Goal: Information Seeking & Learning: Learn about a topic

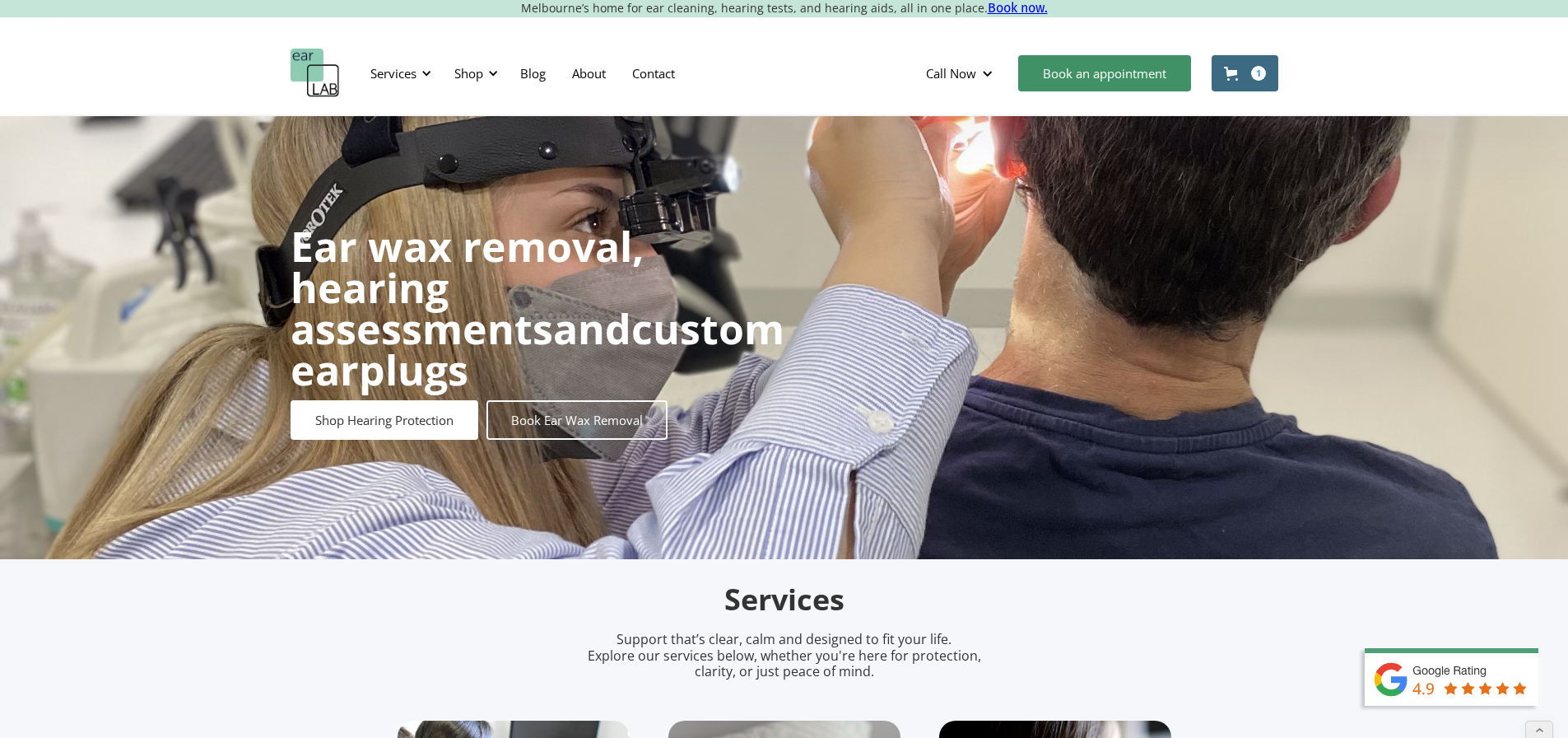
drag, startPoint x: 0, startPoint y: 0, endPoint x: 323, endPoint y: 80, distance: 332.8
click at [323, 80] on img "home" at bounding box center [314, 72] width 49 height 49
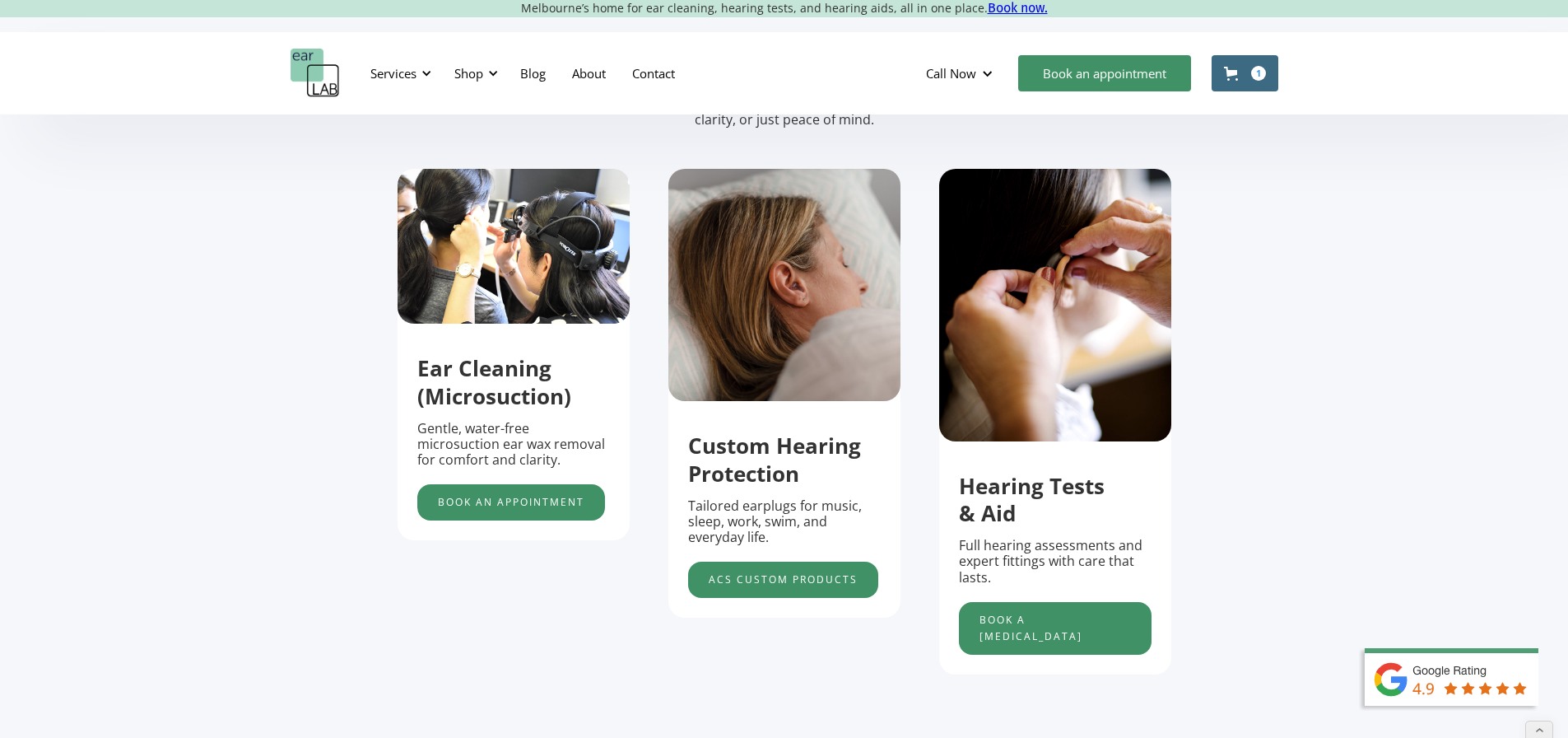
scroll to position [576, 0]
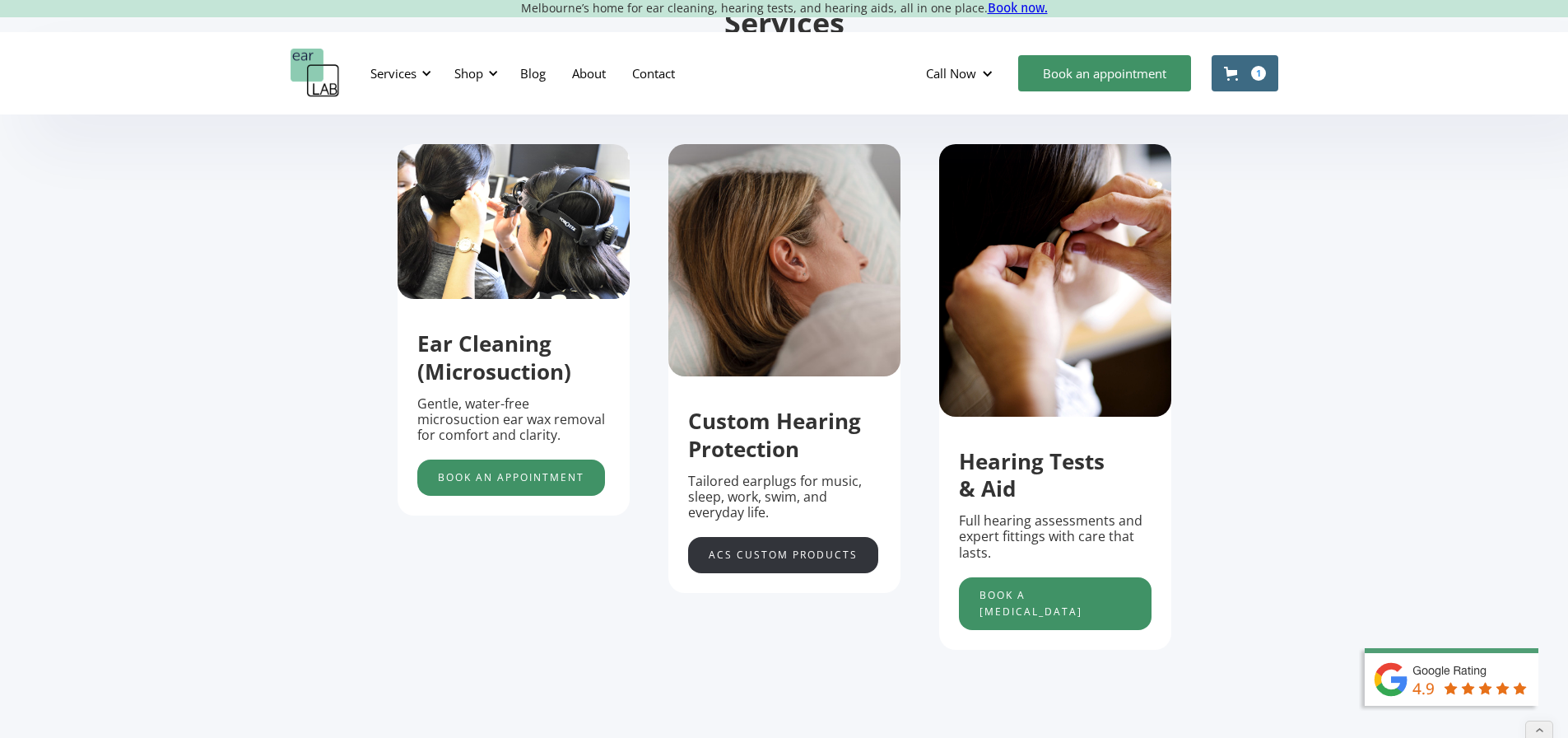
click at [796, 561] on link "acs custom products" at bounding box center [783, 555] width 190 height 36
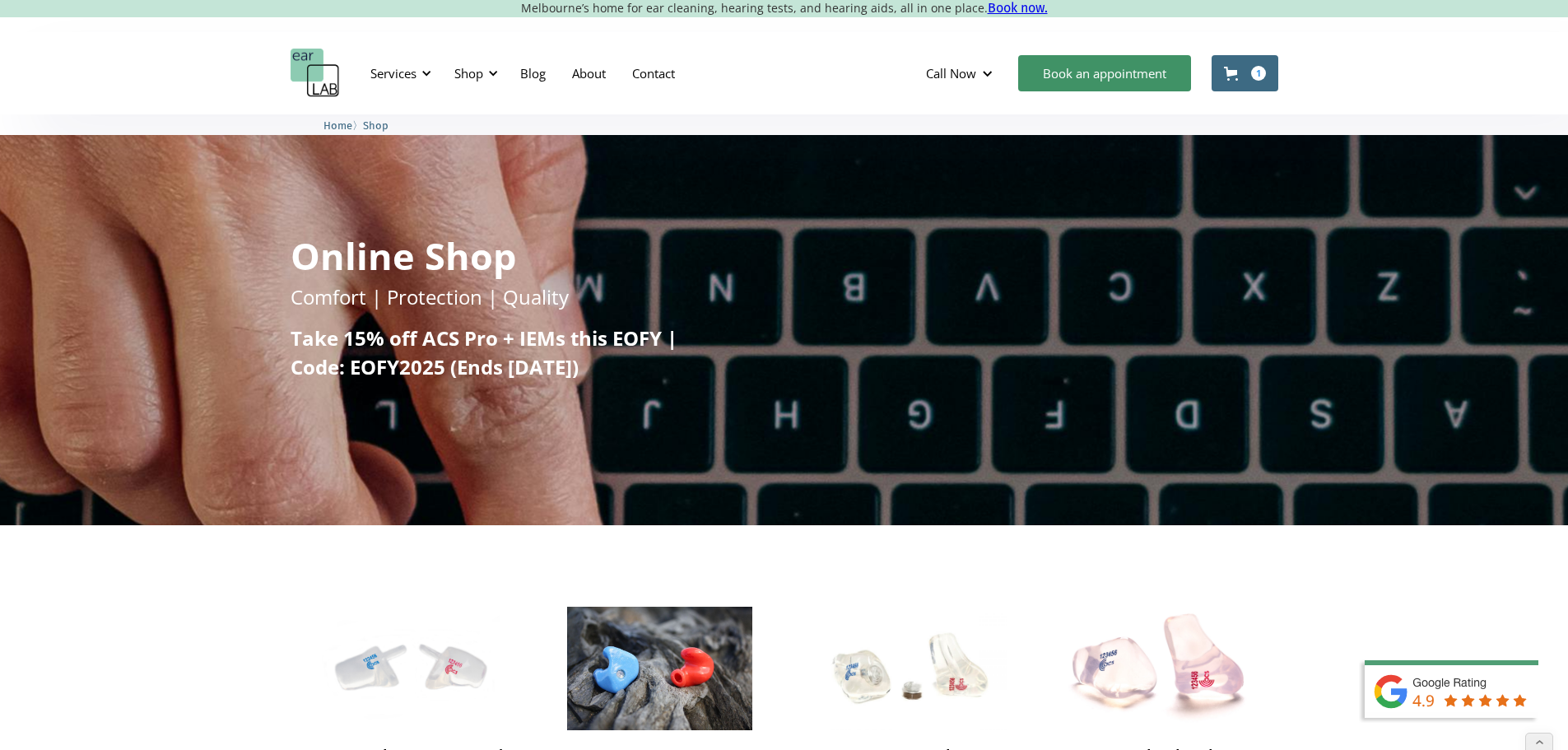
click at [1223, 59] on link "Cart 1" at bounding box center [1244, 73] width 66 height 36
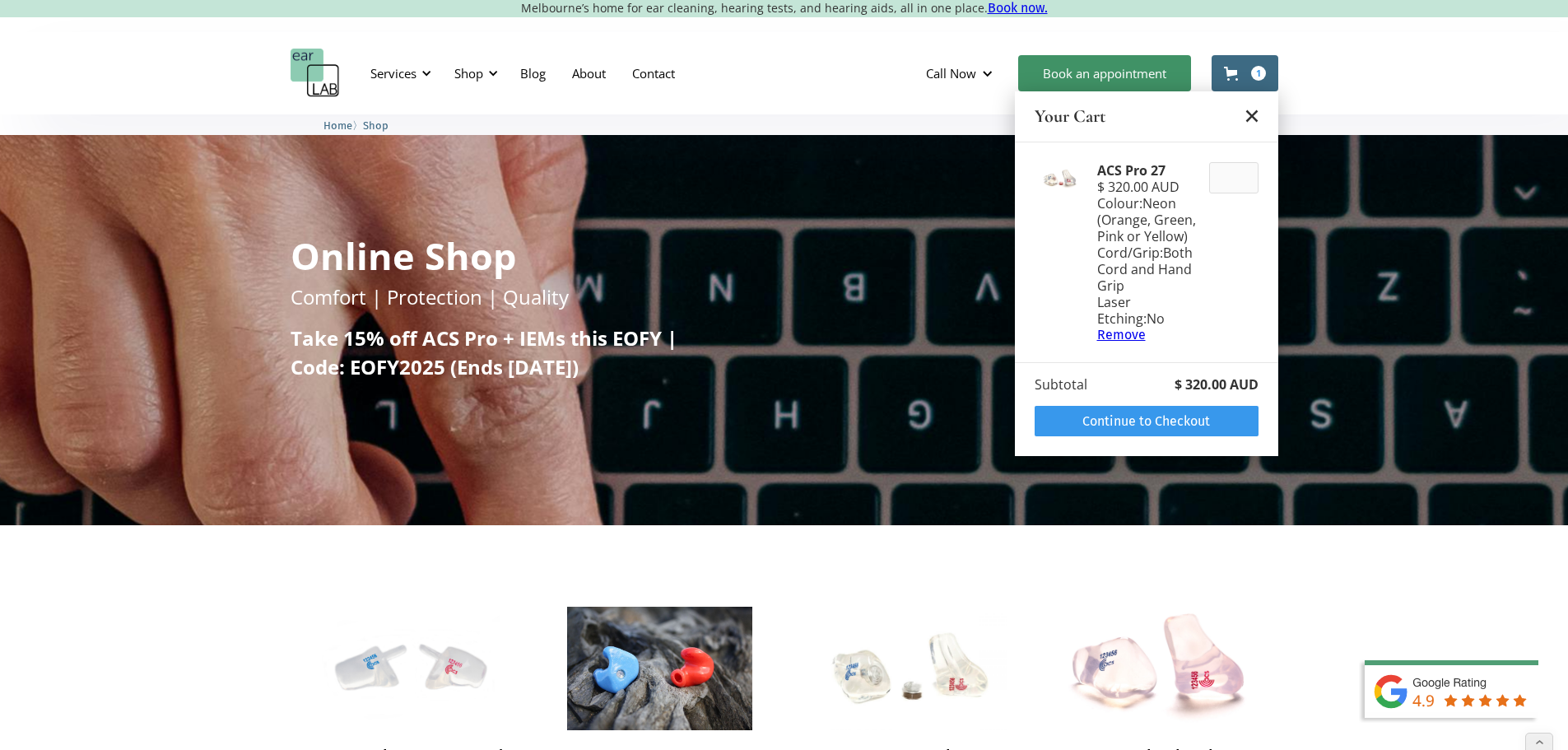
click at [1254, 119] on polygon "Close cart" at bounding box center [1251, 116] width 12 height 12
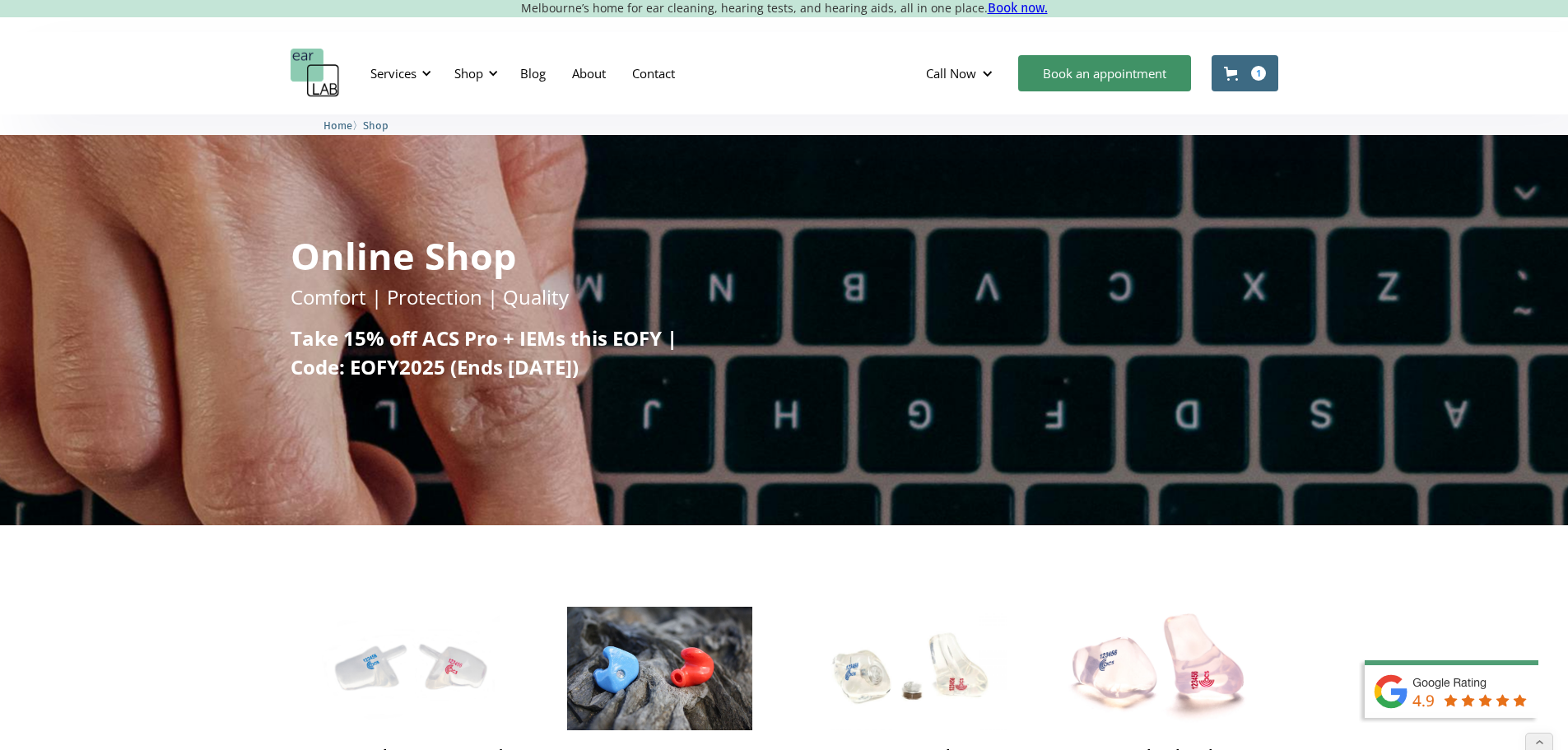
click at [1249, 78] on link "Cart 1" at bounding box center [1244, 73] width 66 height 36
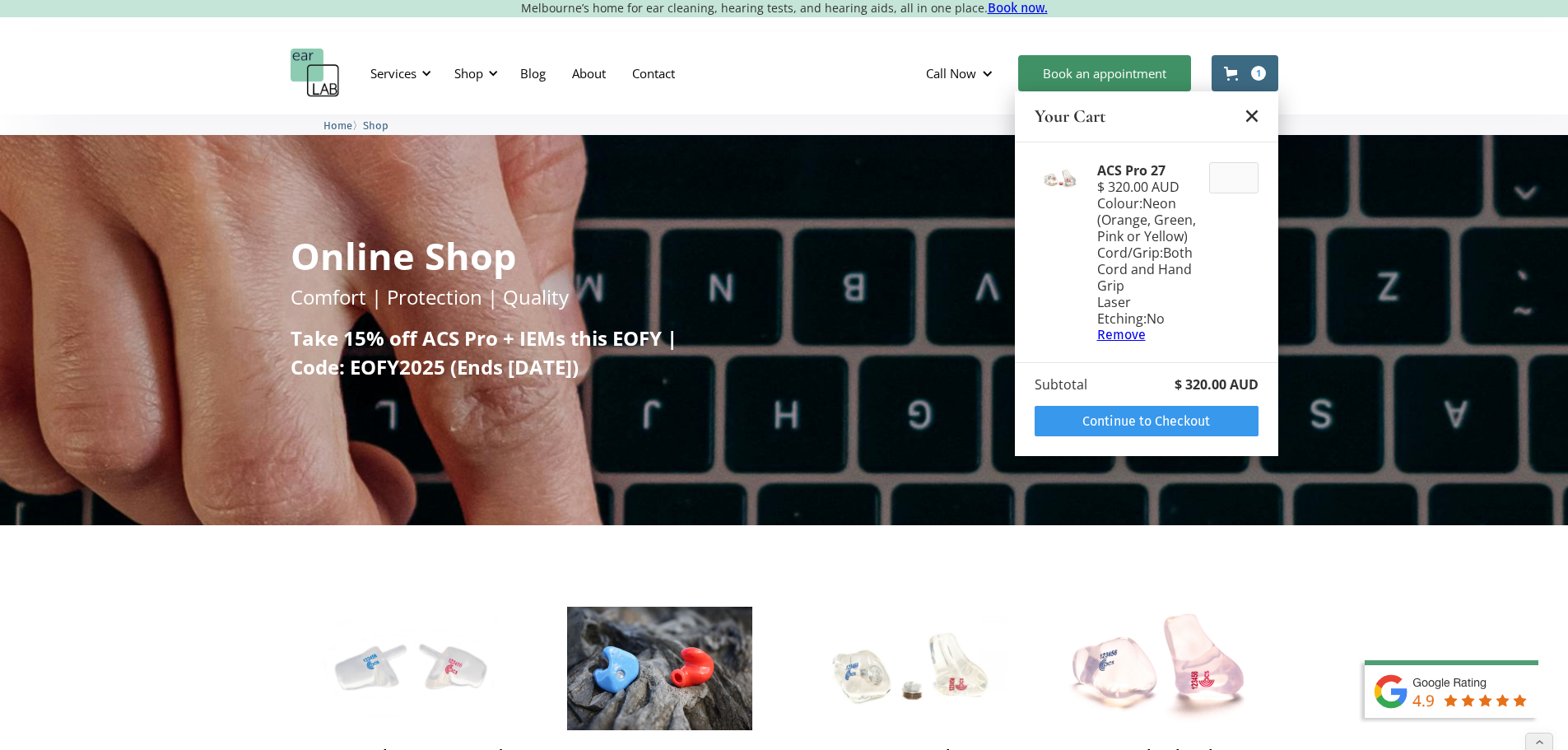
click at [1123, 336] on div "Remove" at bounding box center [1146, 335] width 99 height 15
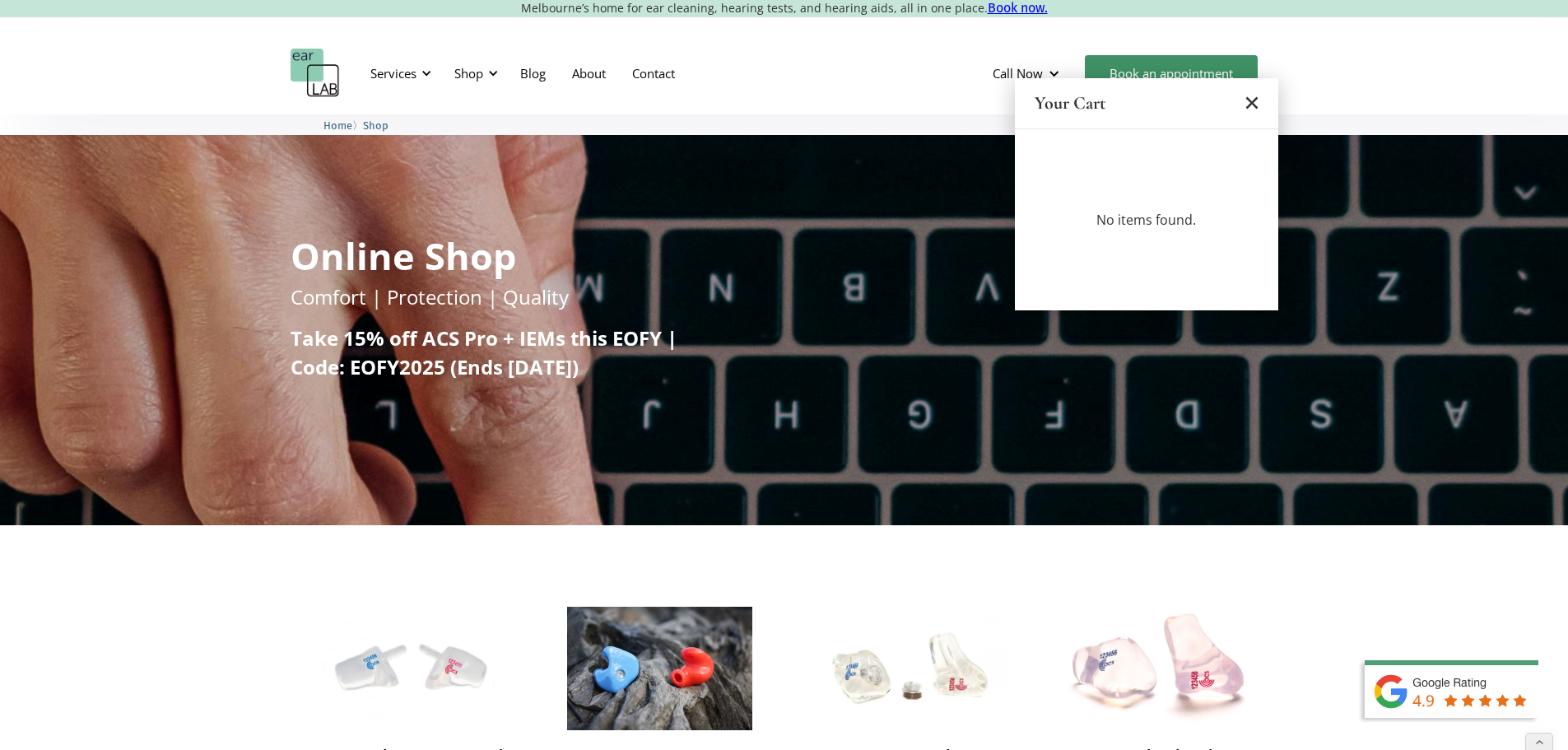
click at [846, 241] on div "Online Shop Comfort | Protection | Quality Take 15% off ACS Pro + IEMs this EOF…" at bounding box center [784, 315] width 988 height 189
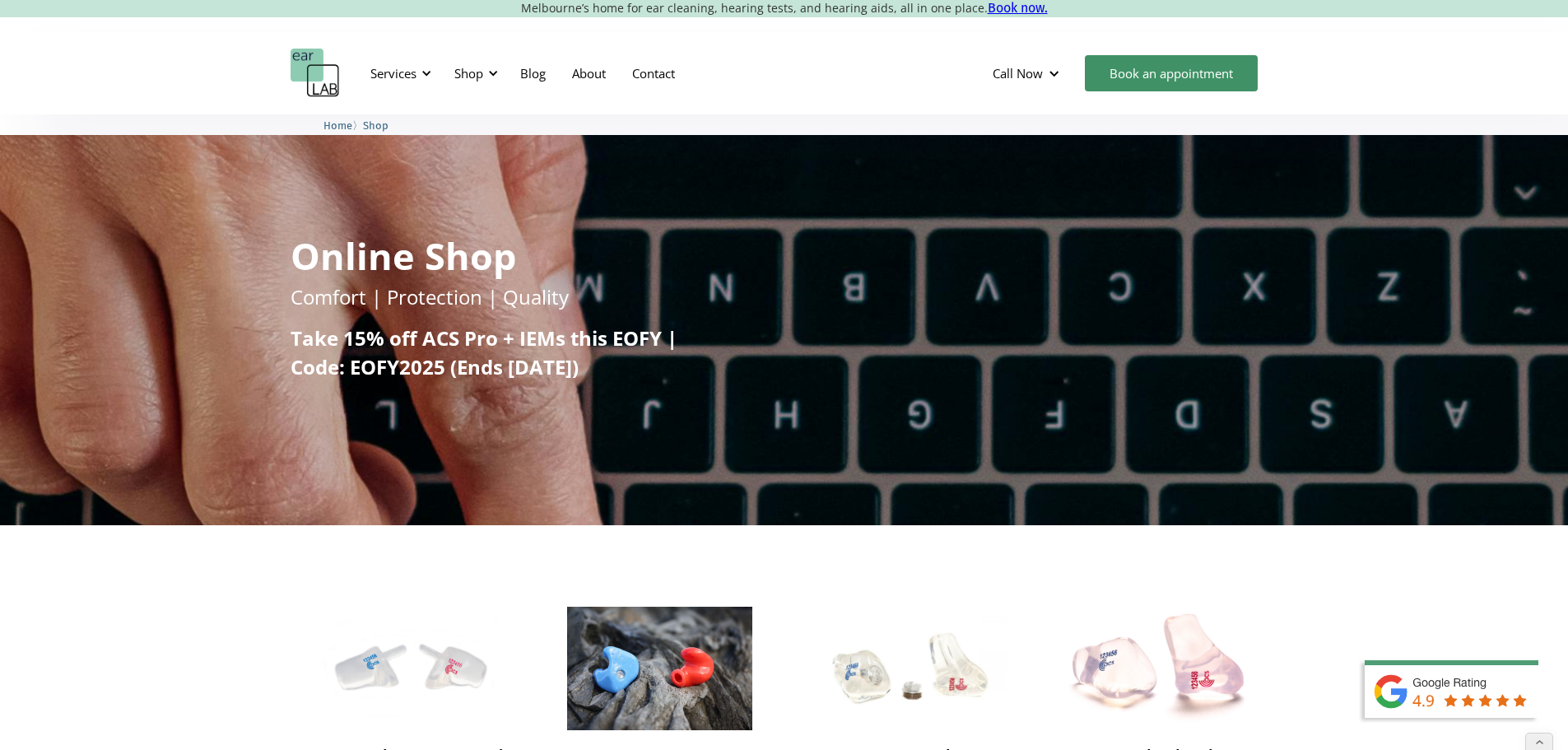
click at [330, 75] on img "home" at bounding box center [314, 72] width 49 height 49
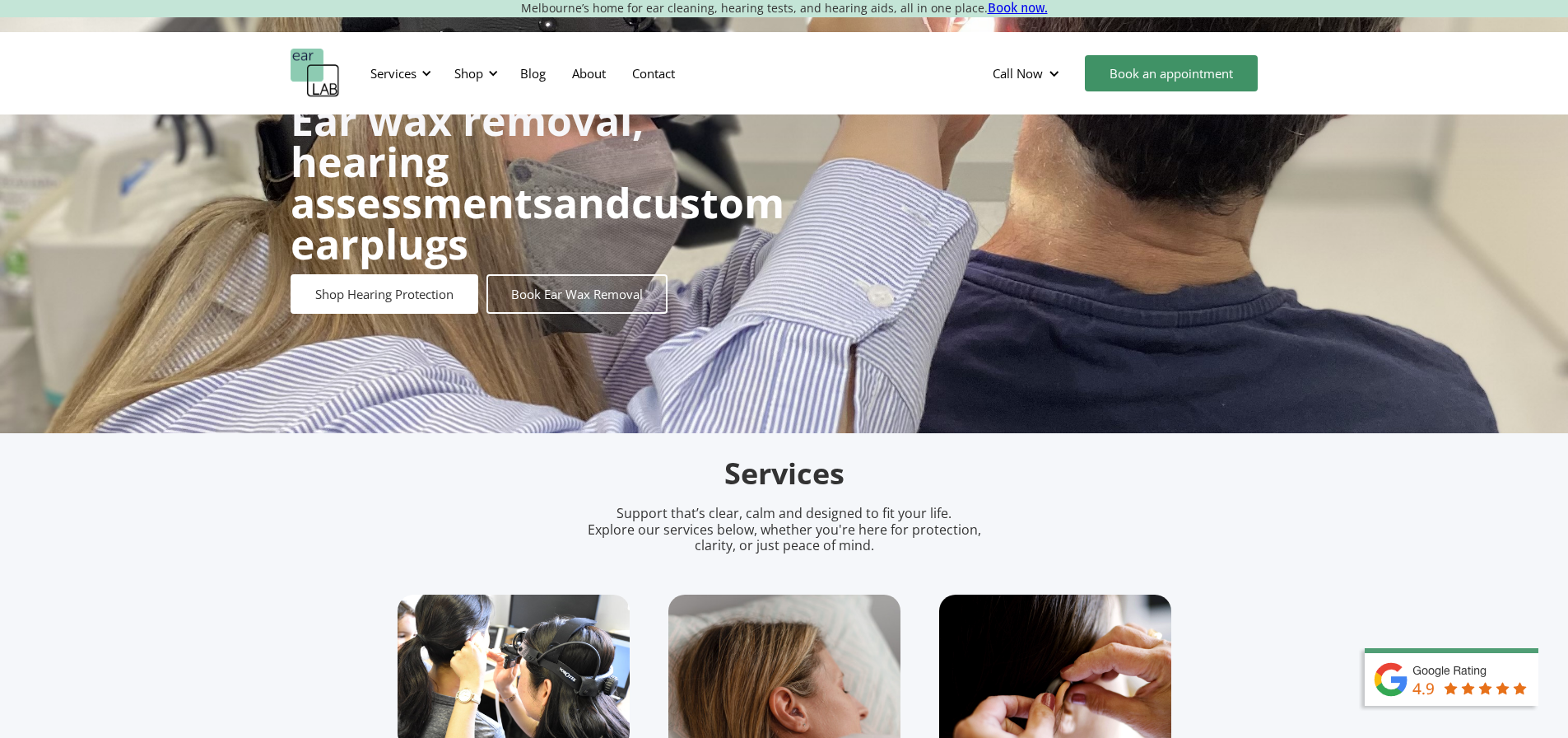
scroll to position [494, 0]
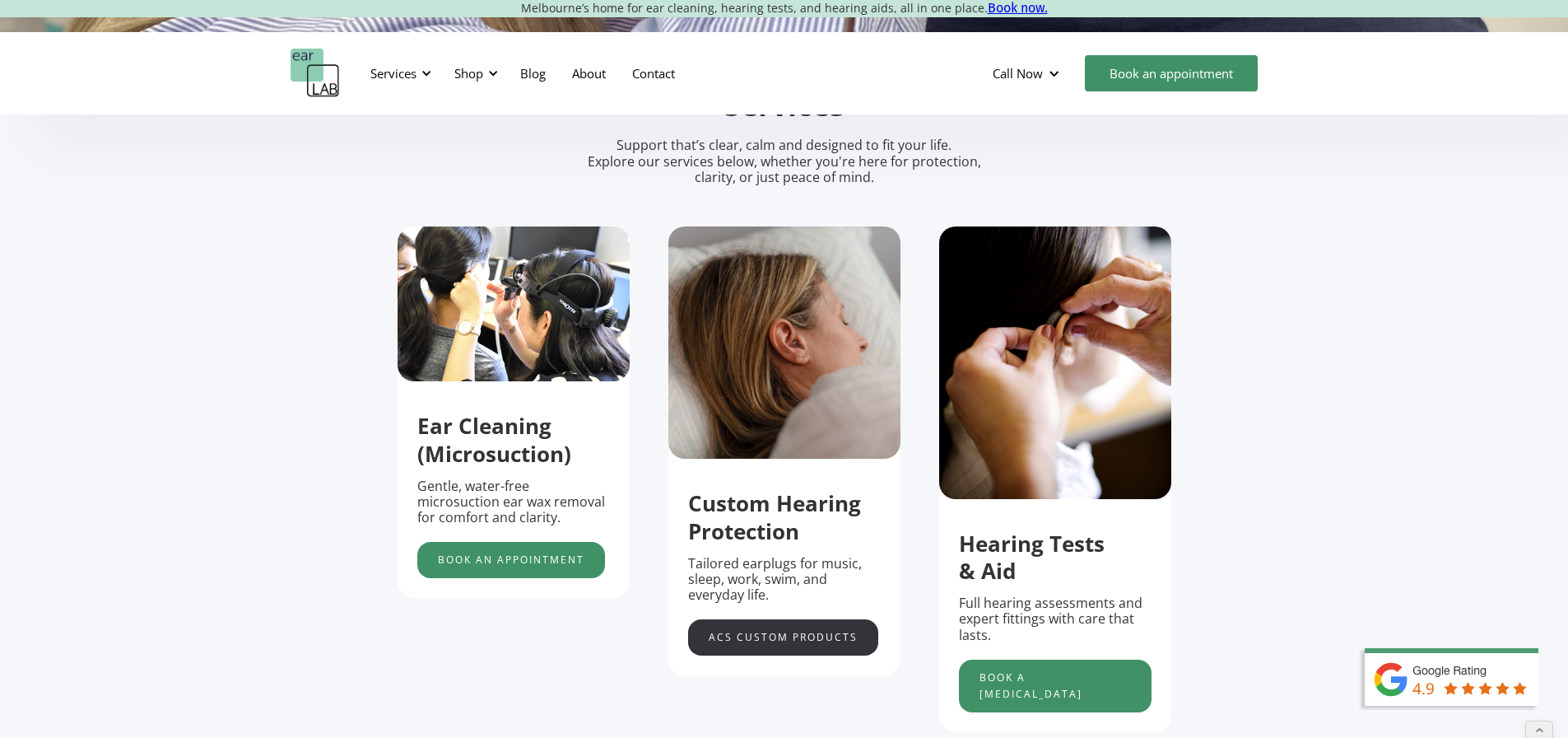
click at [796, 651] on link "acs custom products" at bounding box center [783, 637] width 190 height 36
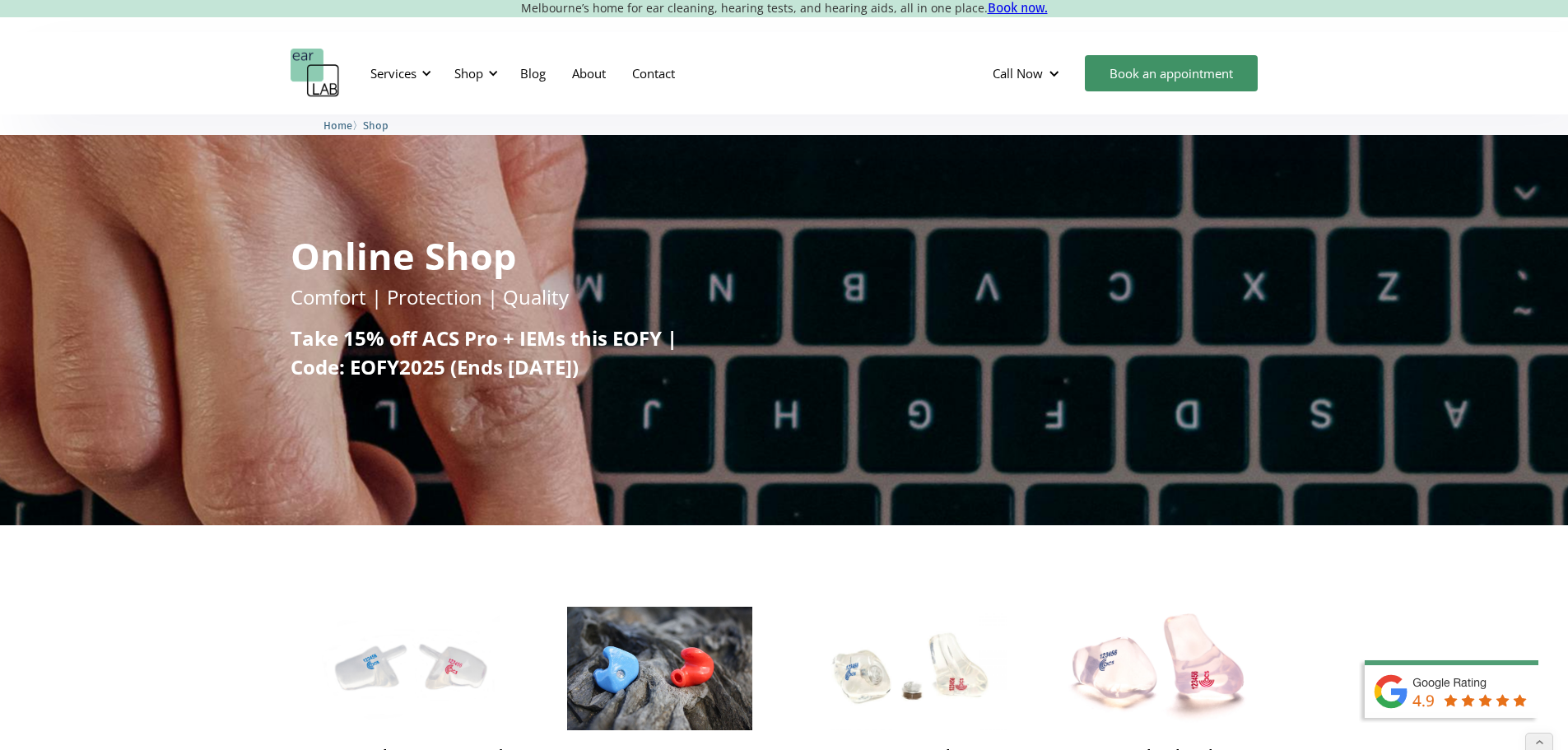
click at [325, 78] on img "home" at bounding box center [314, 72] width 49 height 49
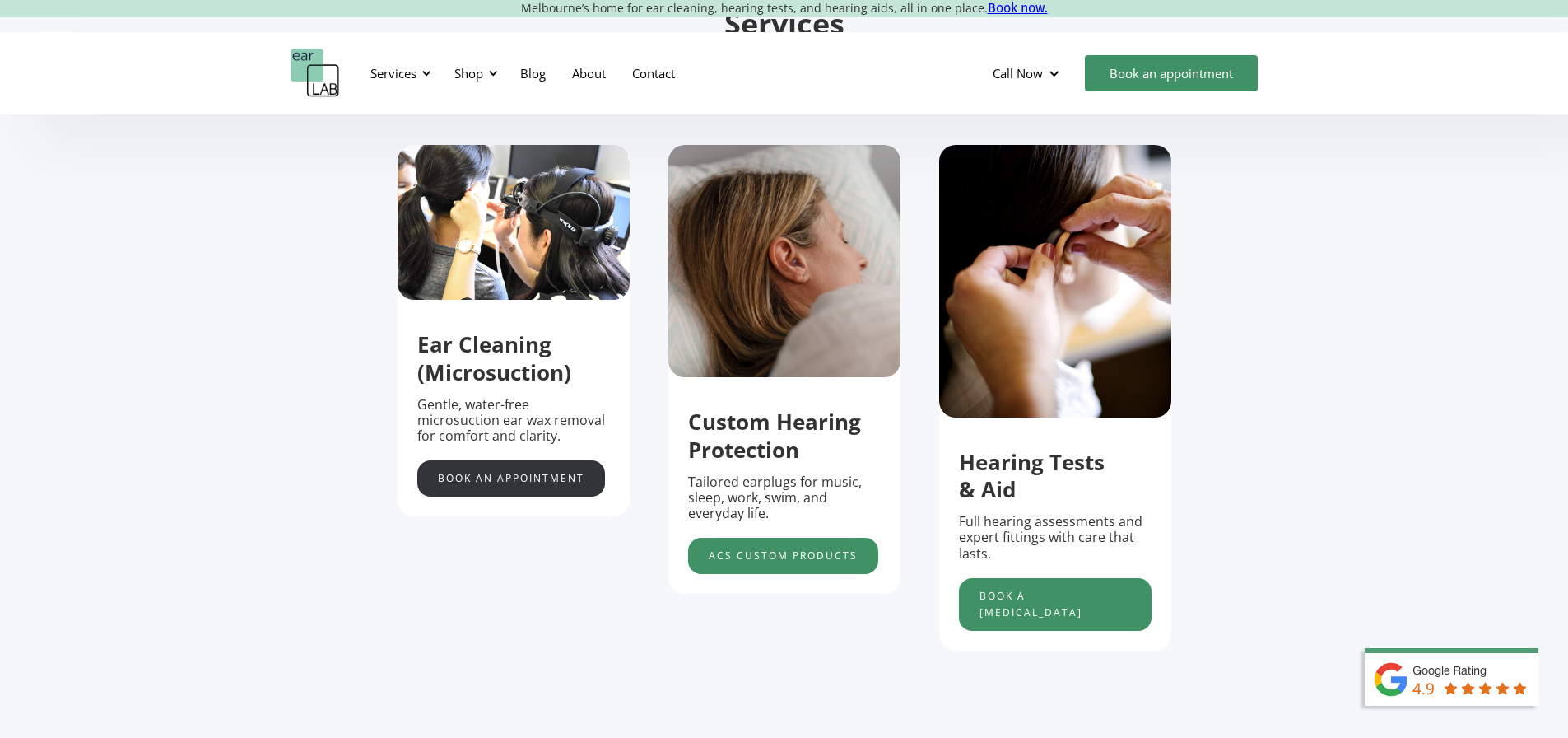
scroll to position [576, 0]
click at [499, 486] on link "Book an appointment" at bounding box center [511, 477] width 188 height 36
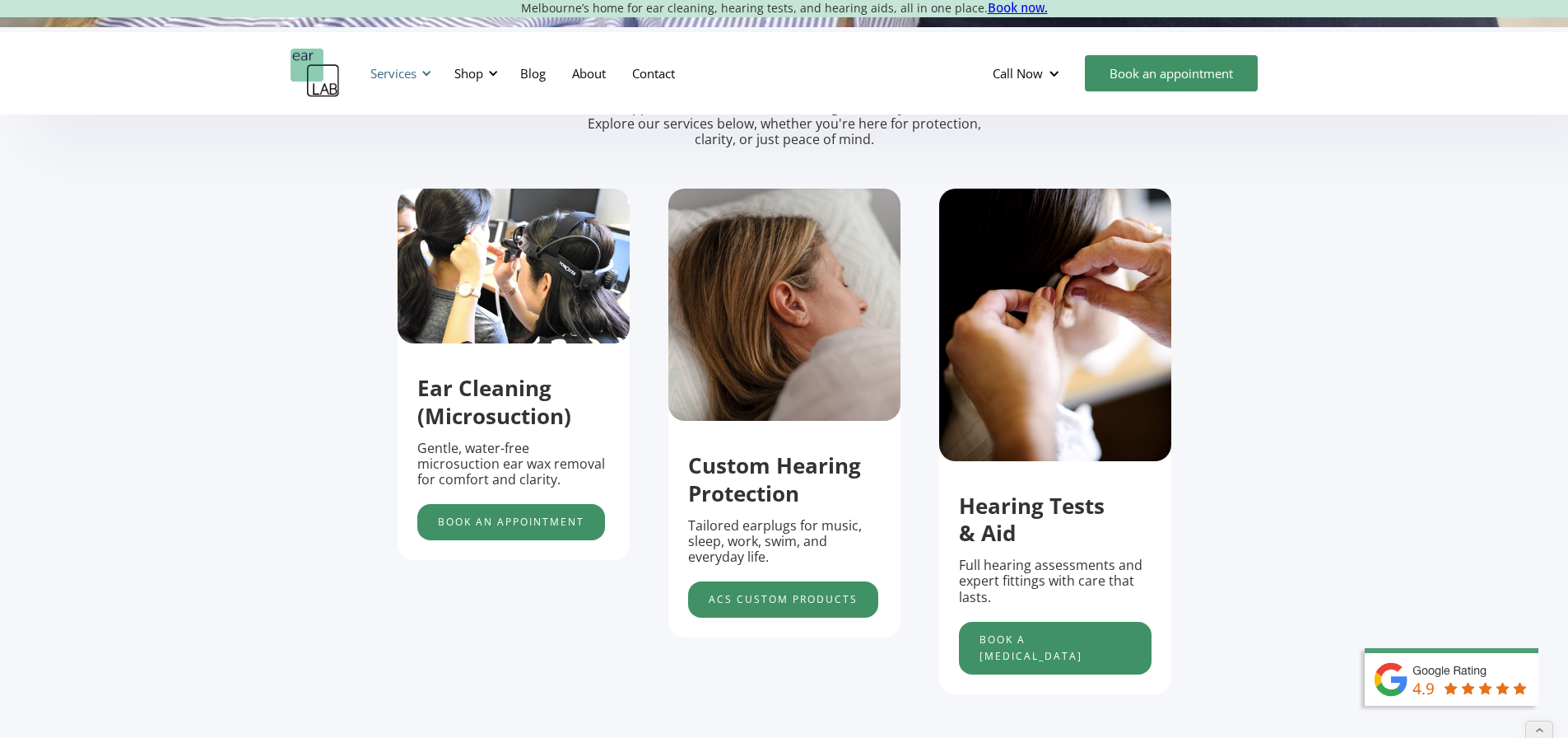
scroll to position [329, 0]
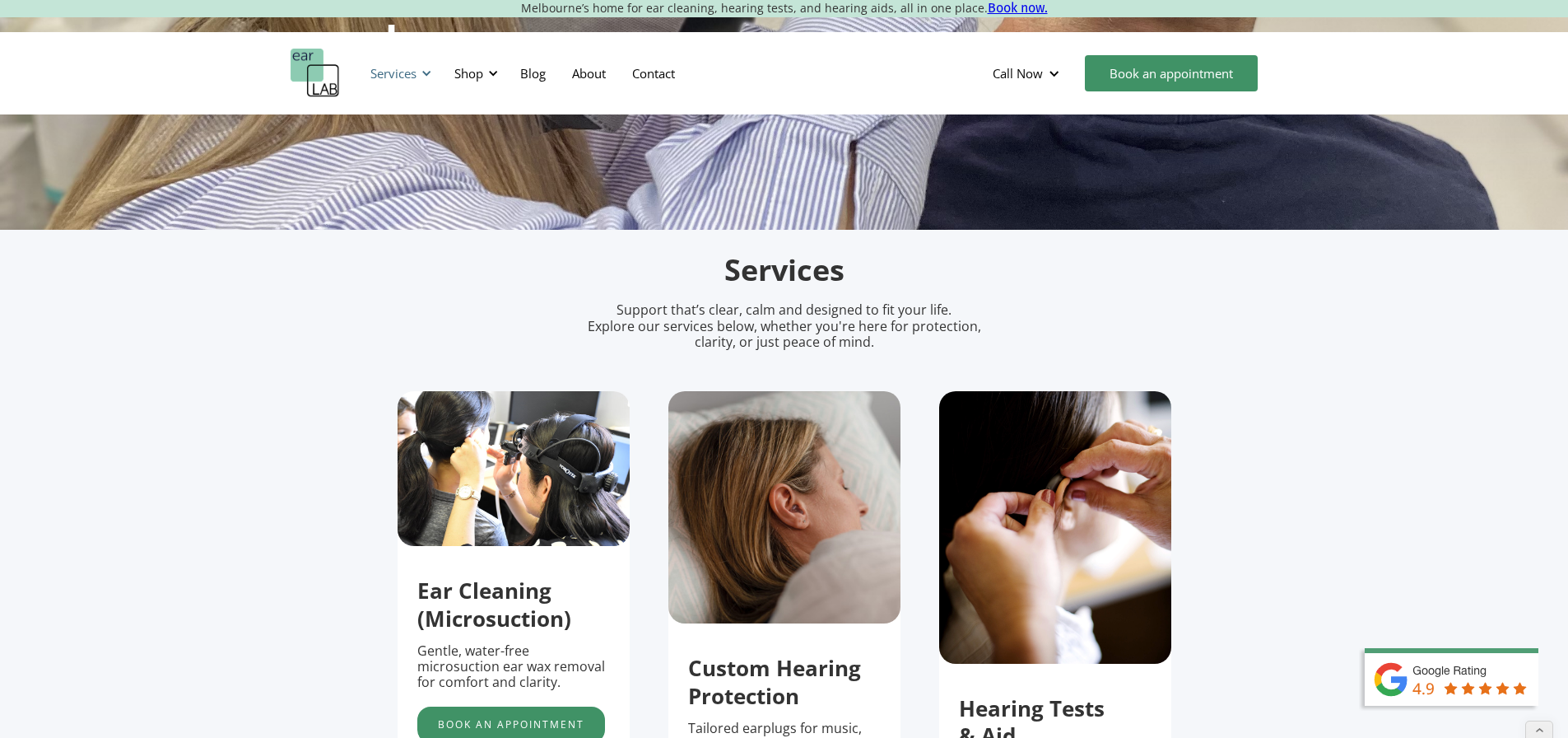
click at [392, 71] on div "Services" at bounding box center [394, 73] width 46 height 16
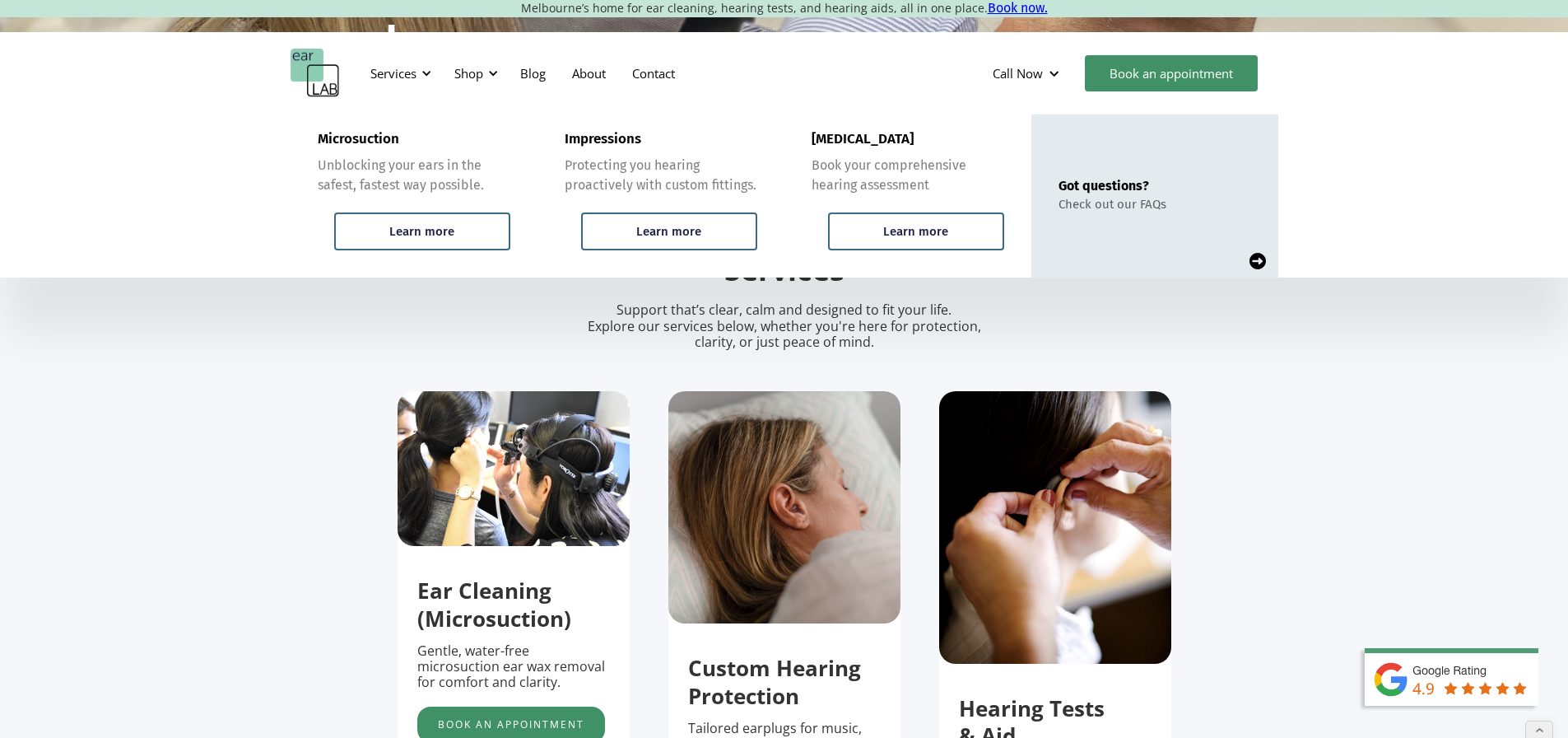
click at [194, 577] on section "Services Support that’s clear, calm and designed to fit your life. Explore our …" at bounding box center [784, 628] width 1568 height 796
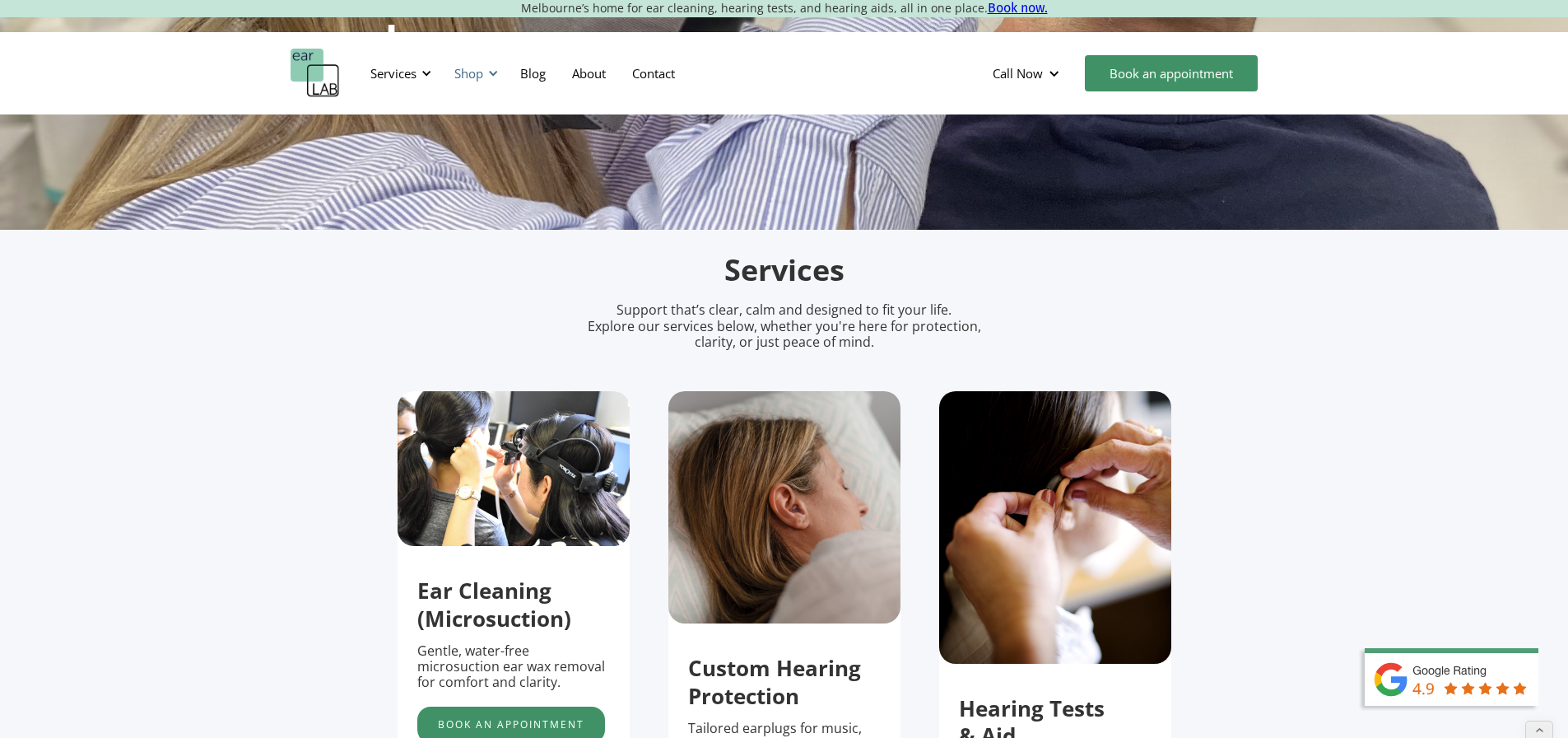
click at [466, 72] on div "Shop" at bounding box center [468, 73] width 28 height 16
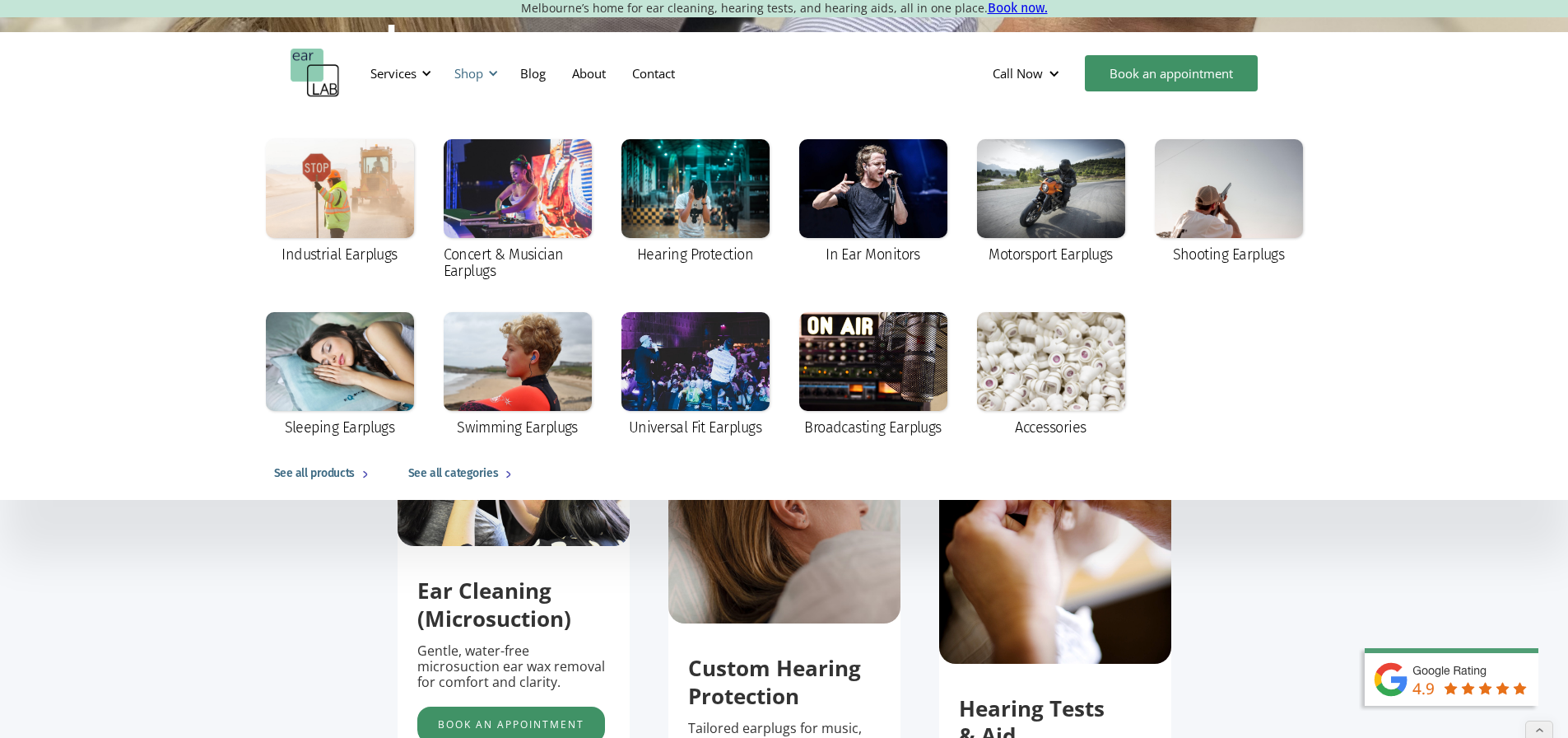
click at [466, 72] on div "Shop" at bounding box center [468, 73] width 28 height 16
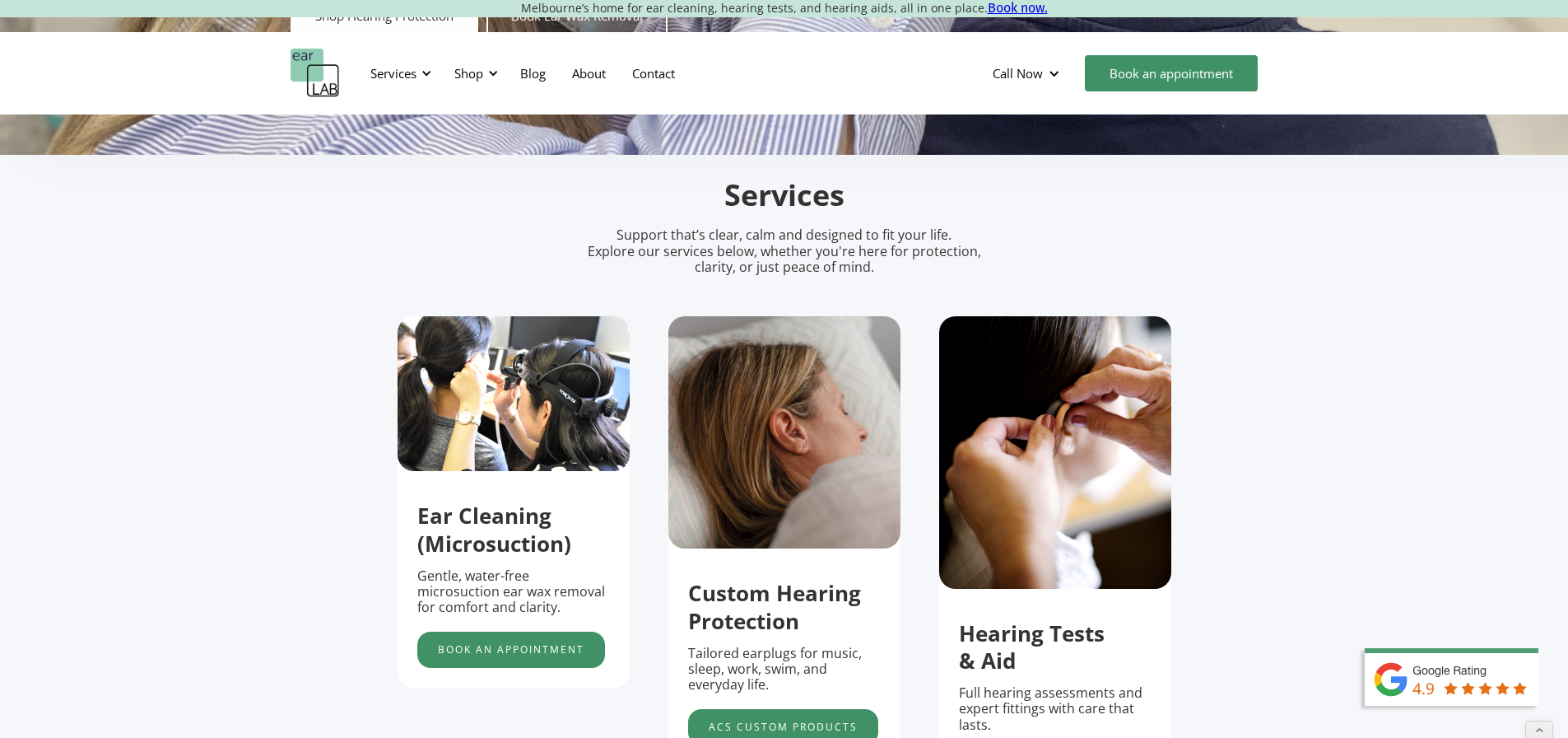
scroll to position [494, 0]
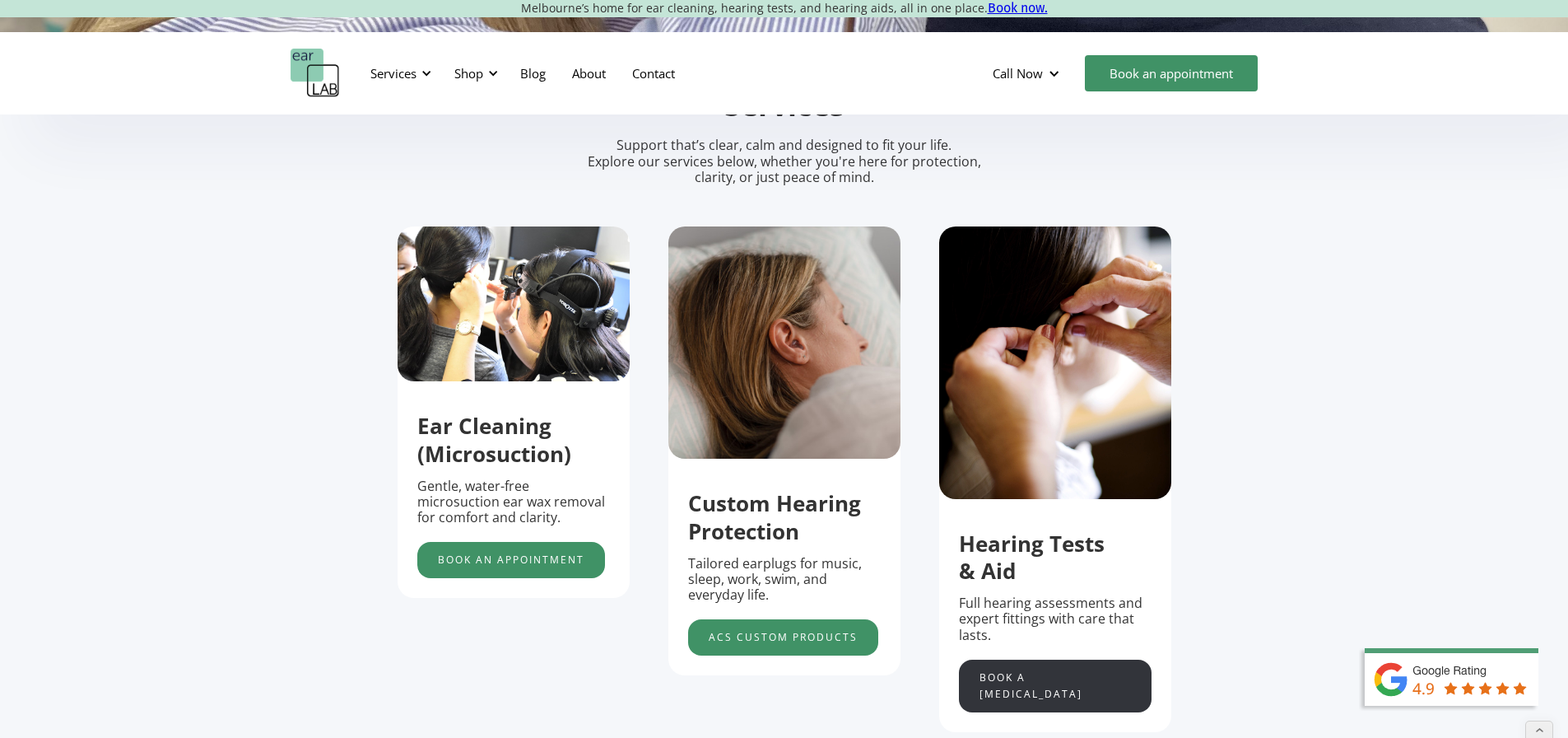
click at [1045, 676] on link "Book a hearing test" at bounding box center [1056, 685] width 193 height 53
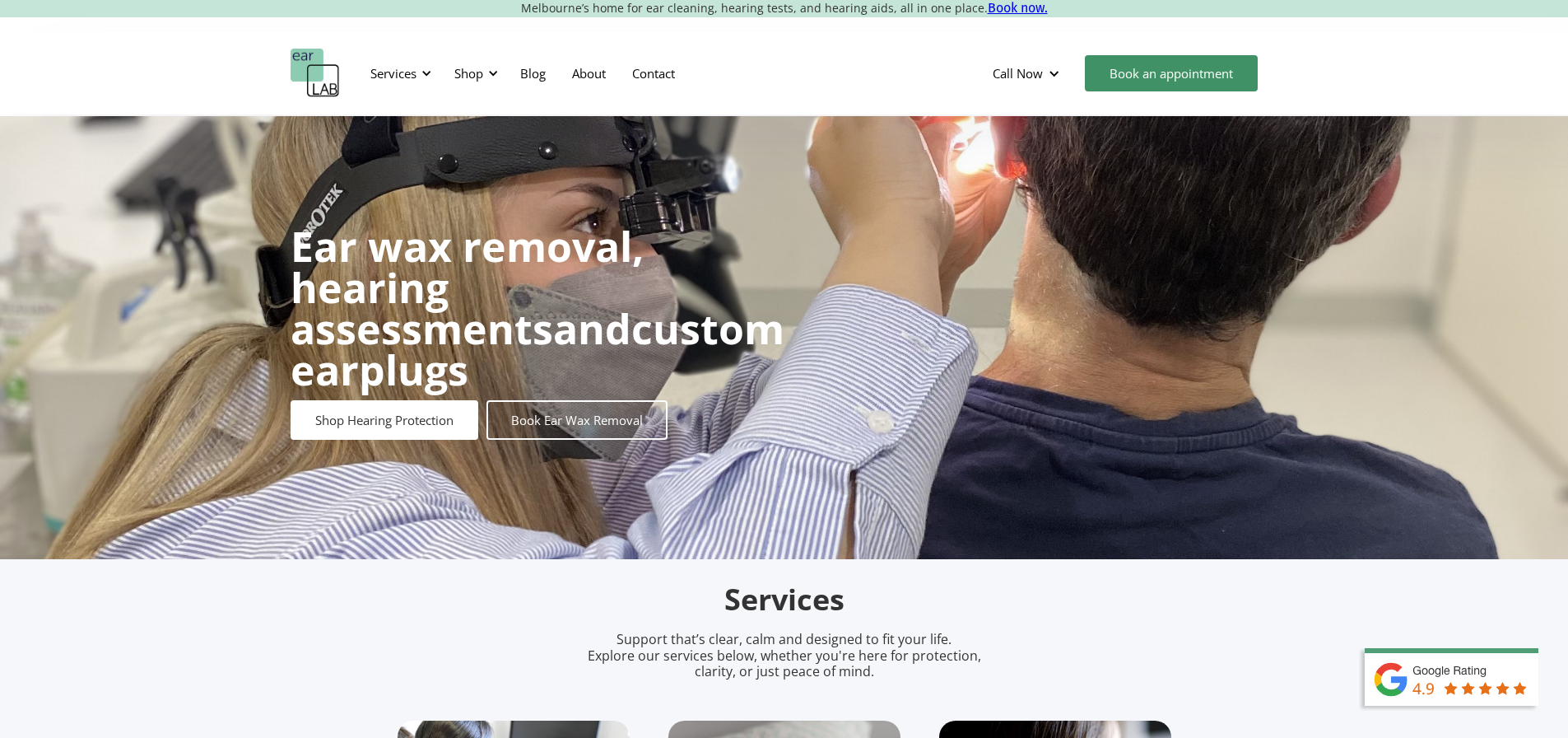
scroll to position [576, 0]
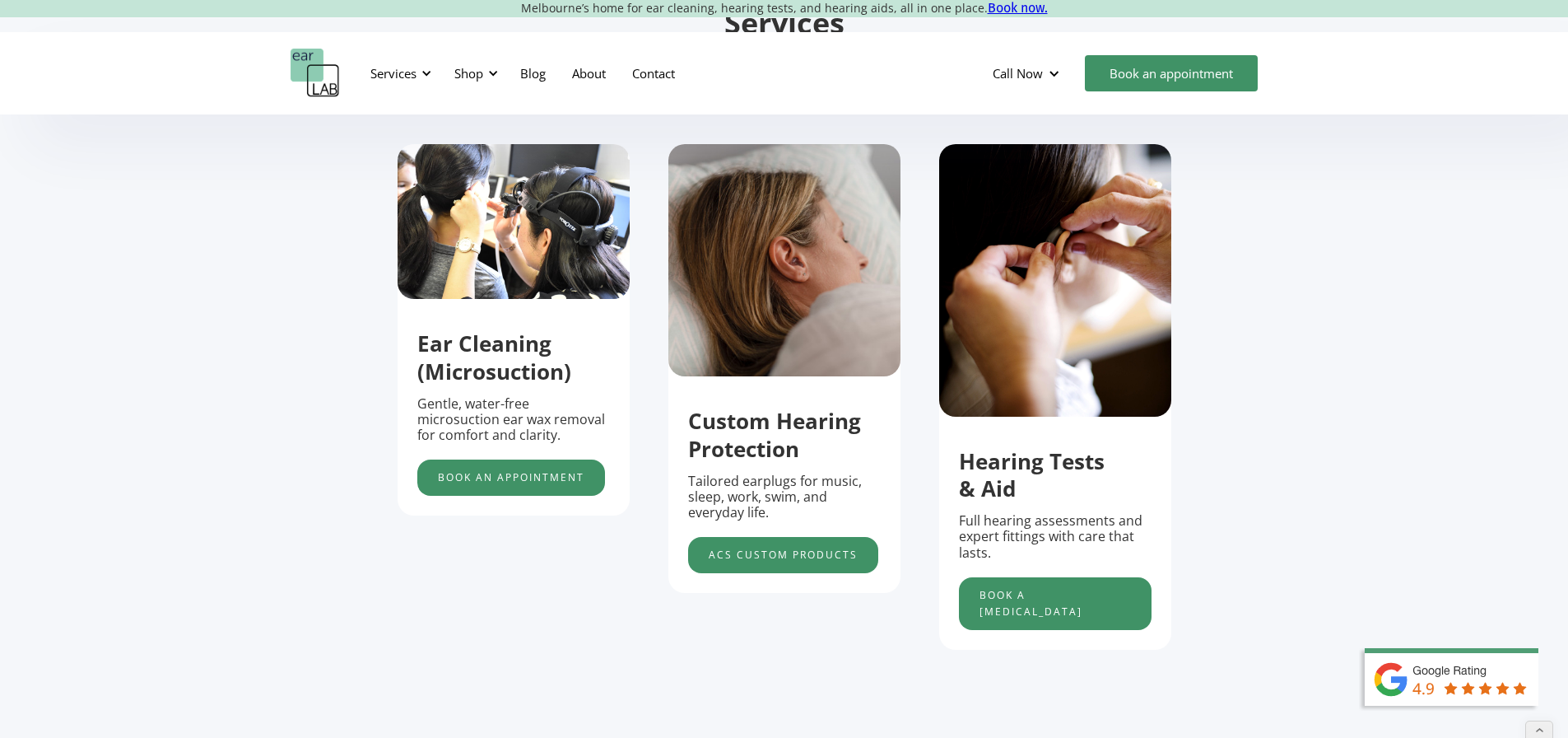
click at [436, 567] on div "Ear Cleaning (Microsuction) Gentle, water-free microsuction ear wax removal for…" at bounding box center [784, 434] width 774 height 580
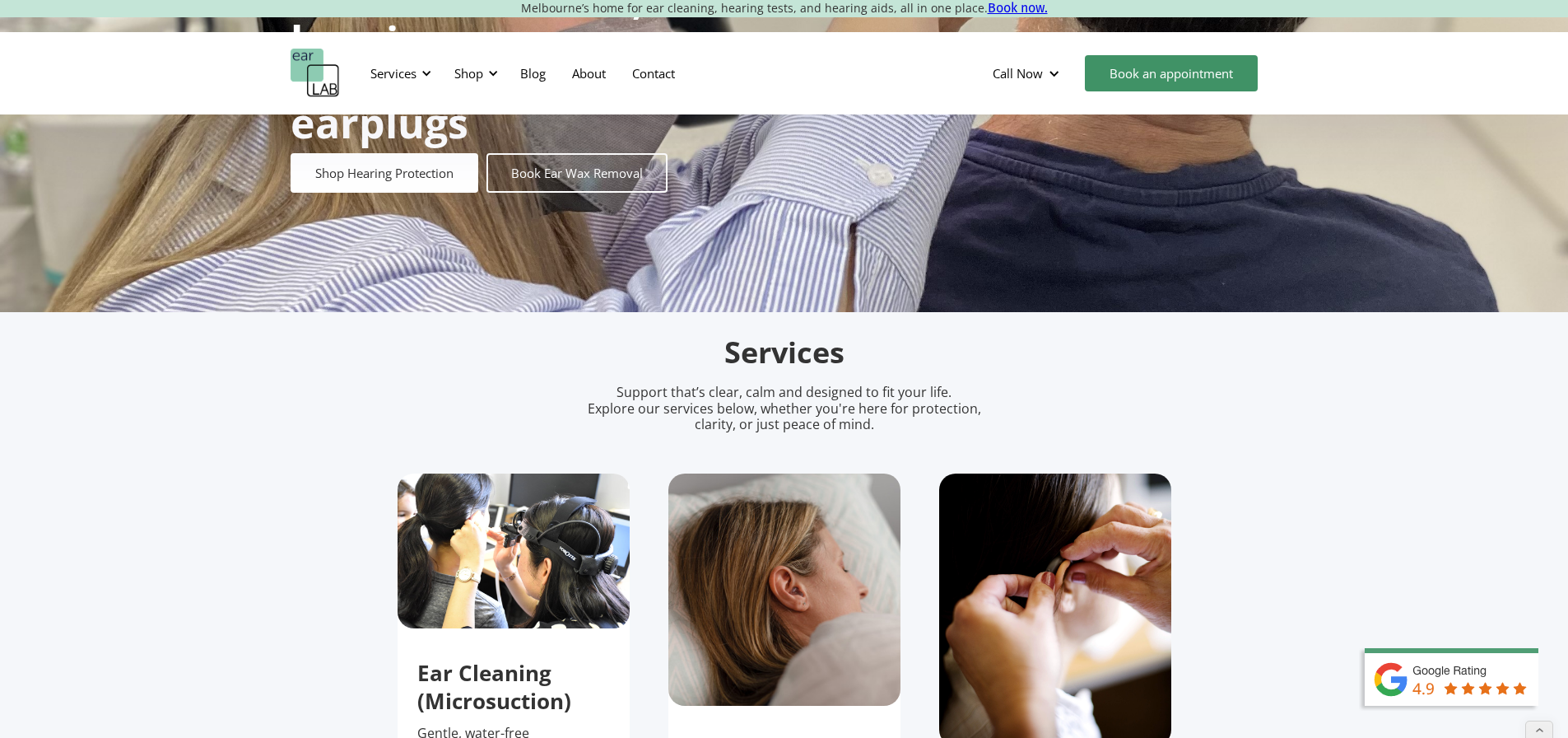
scroll to position [0, 0]
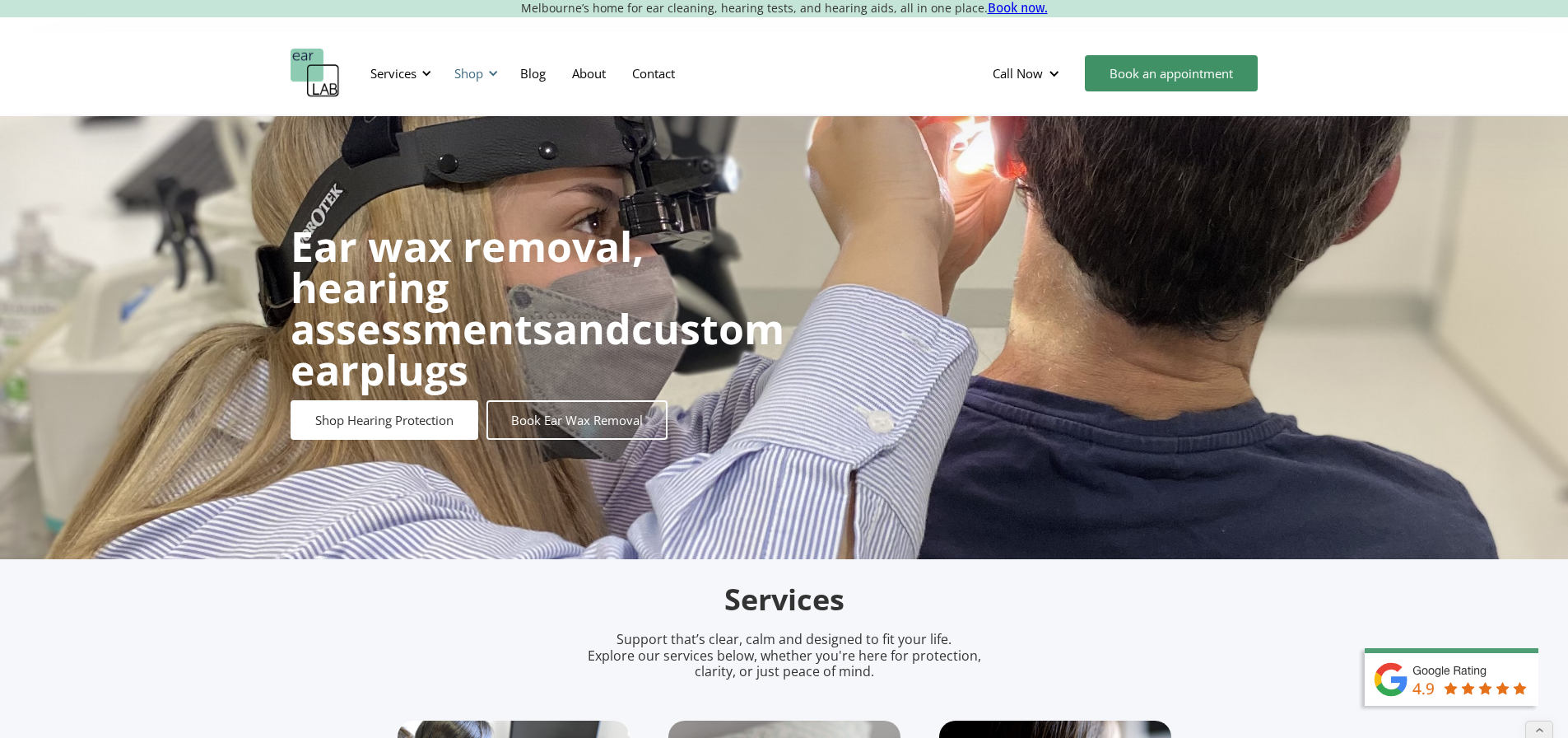
click at [463, 74] on div "Shop" at bounding box center [468, 73] width 28 height 16
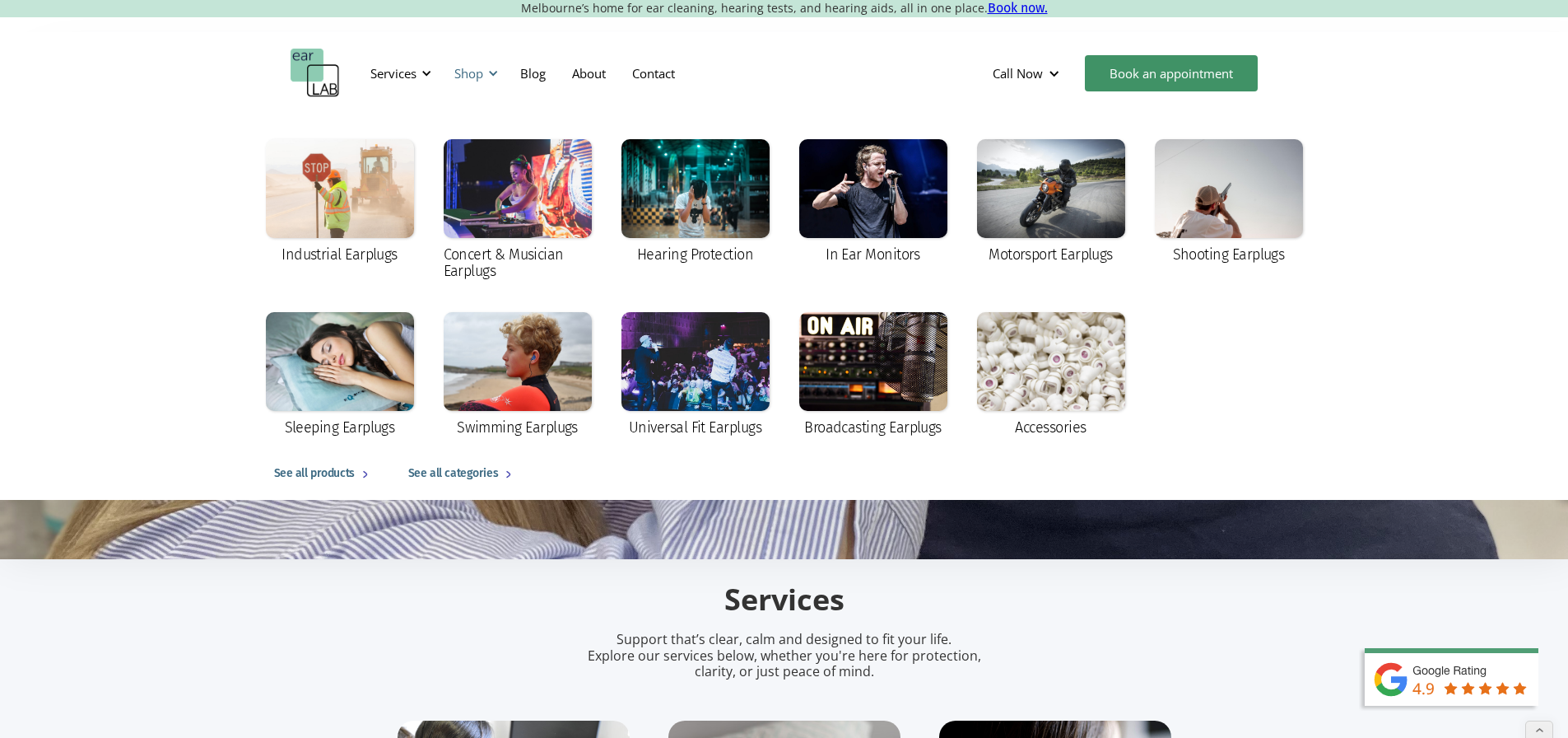
click at [463, 74] on div "Shop" at bounding box center [468, 73] width 28 height 16
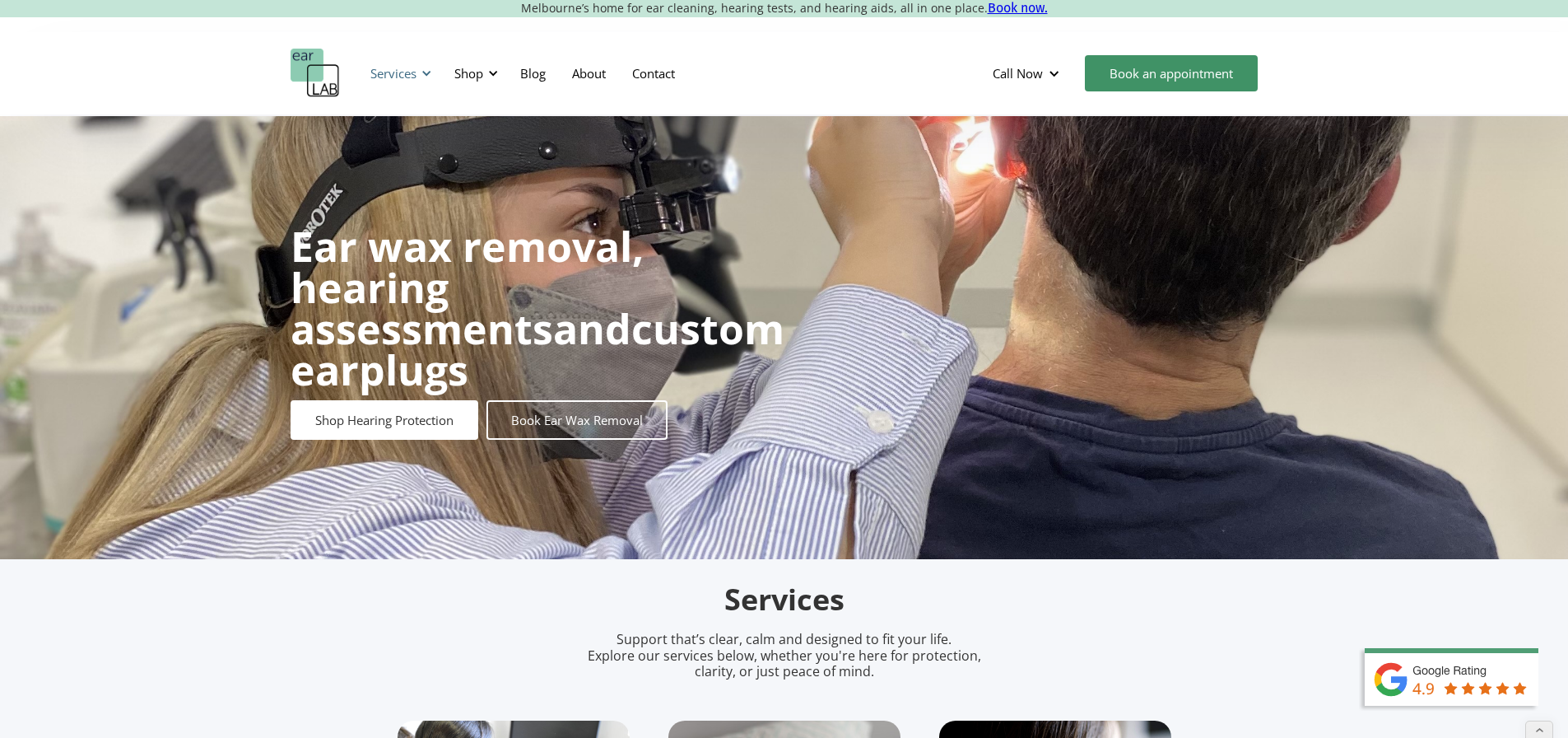
click at [365, 73] on div "Services" at bounding box center [399, 72] width 76 height 49
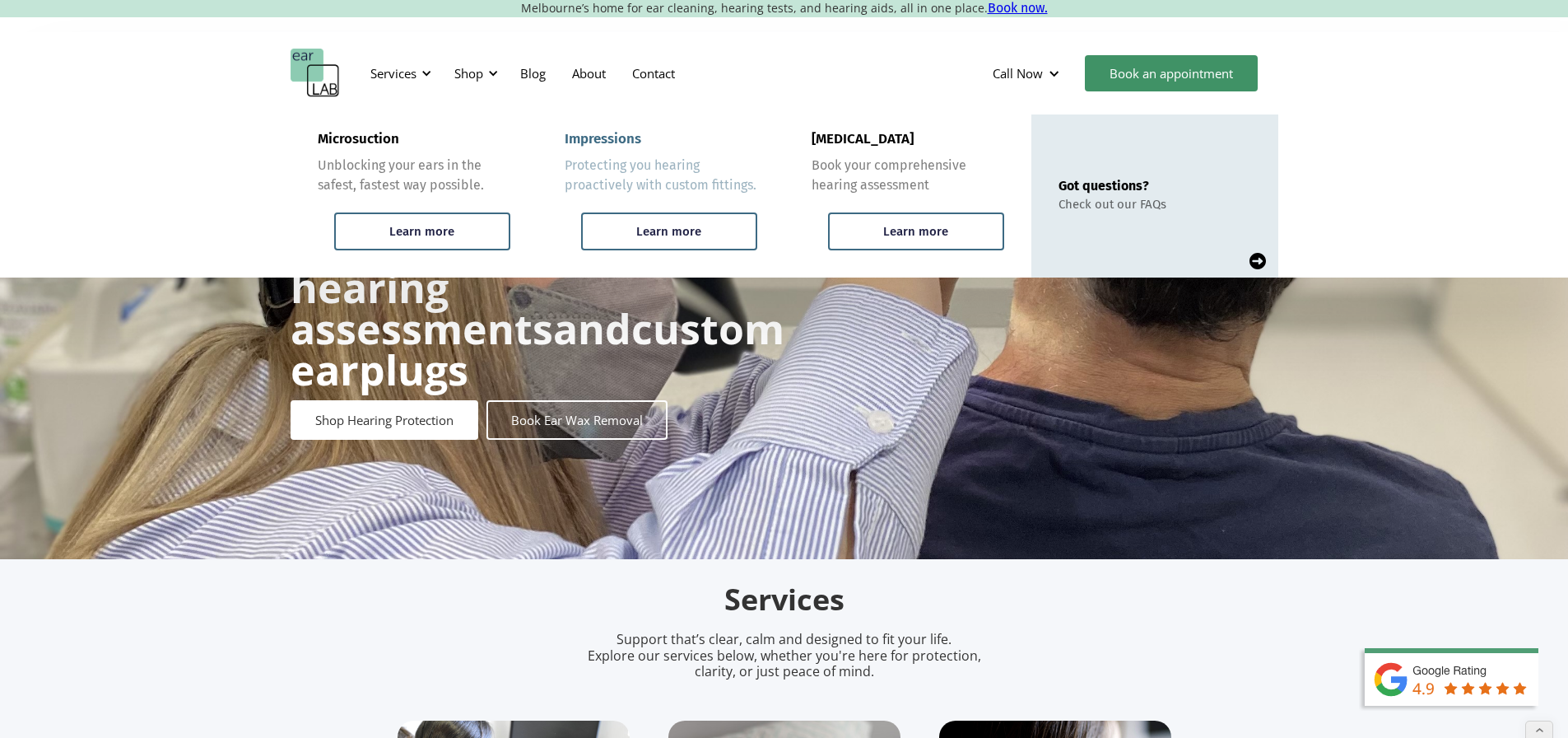
click at [629, 140] on div "Impressions" at bounding box center [603, 139] width 77 height 16
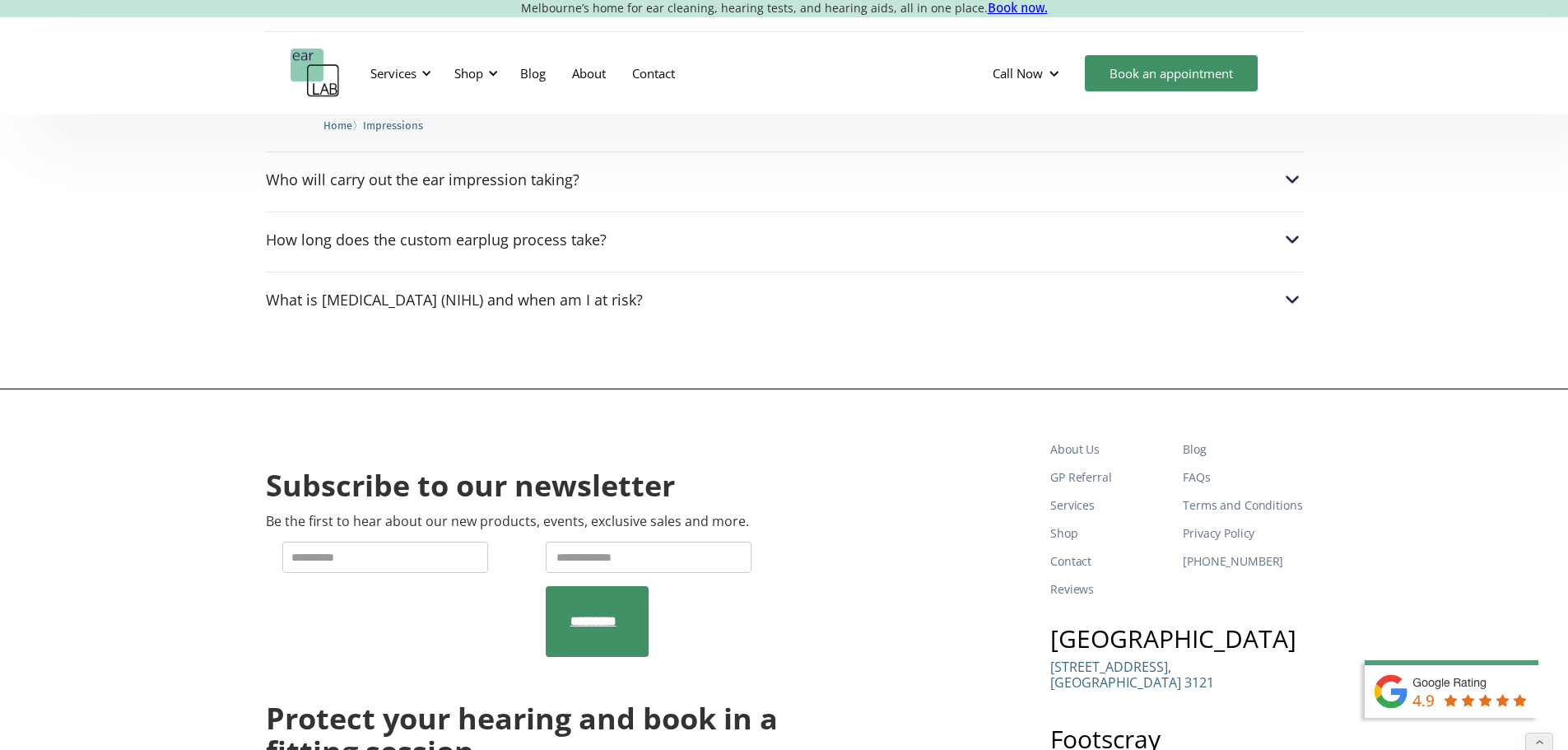
scroll to position [2551, 0]
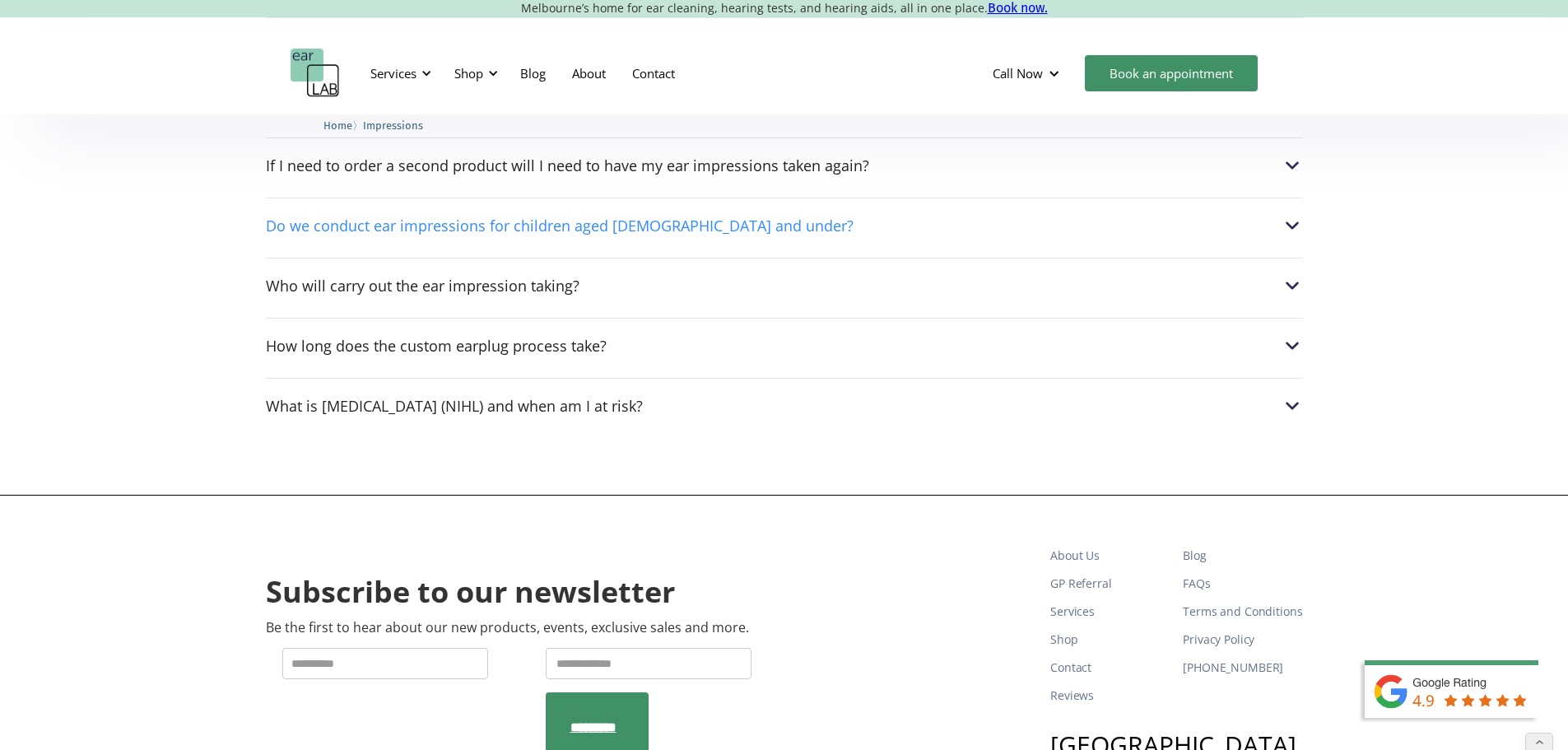
click at [793, 236] on div "Do we conduct ear impressions for children aged [DEMOGRAPHIC_DATA] and under?" at bounding box center [784, 226] width 1038 height 22
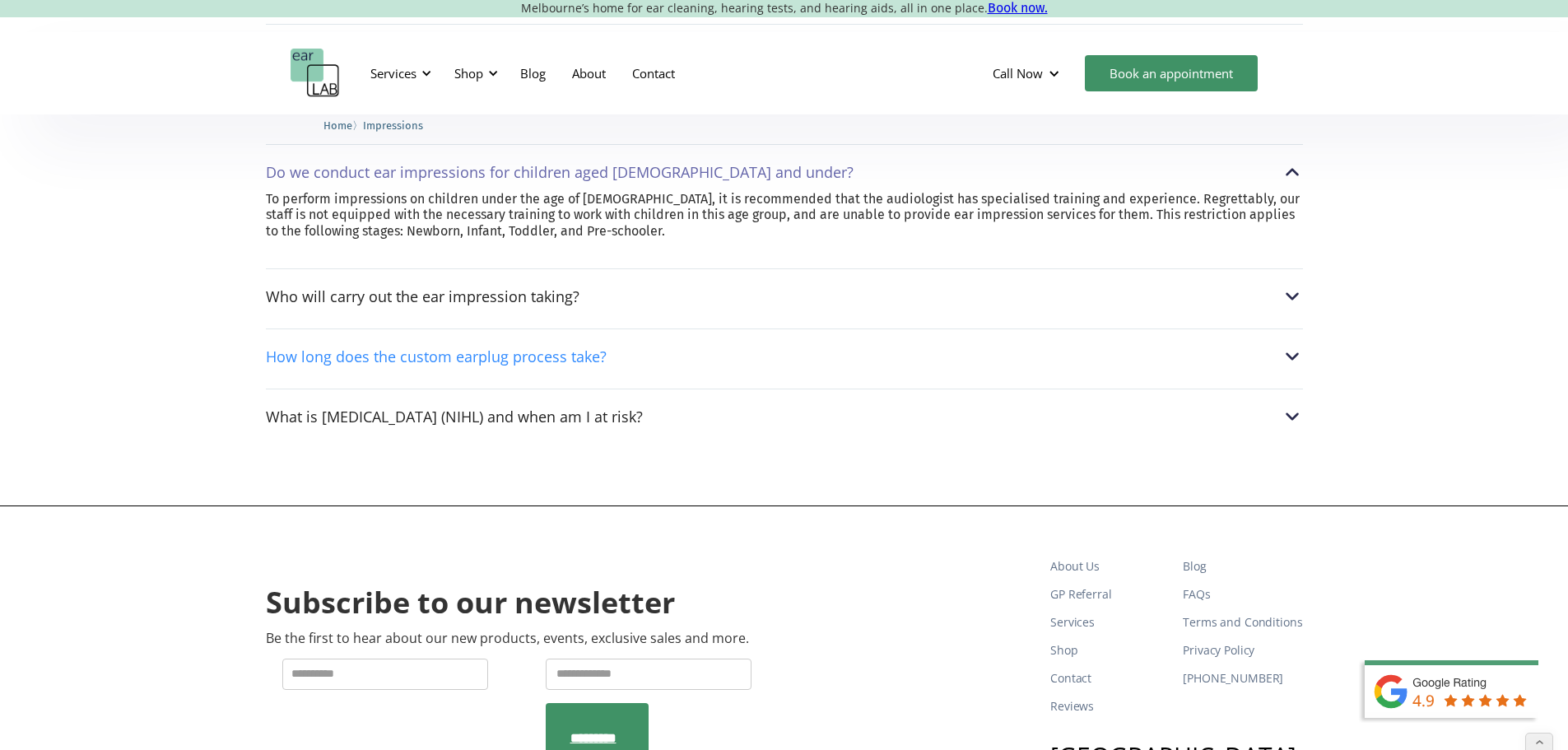
scroll to position [2634, 0]
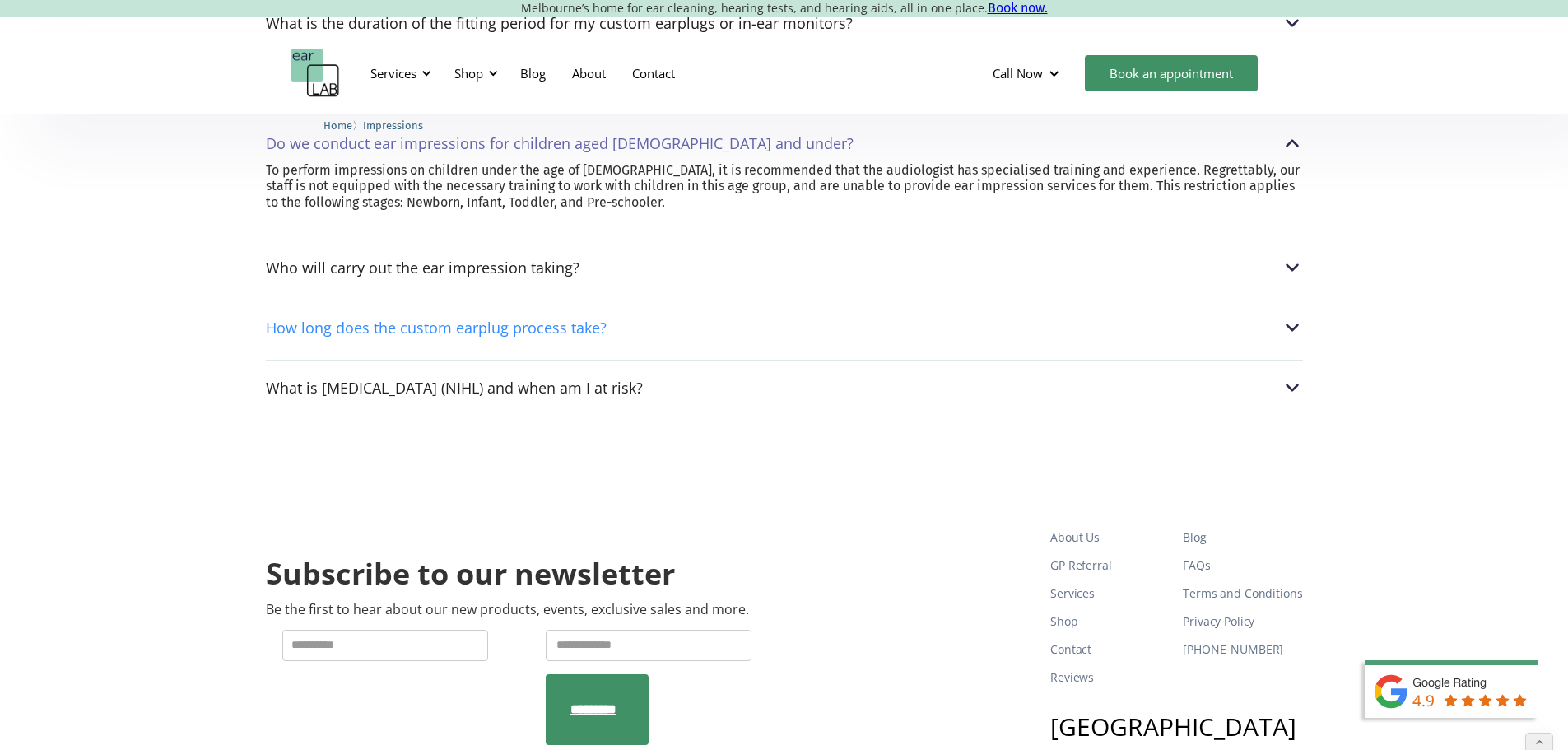
click at [714, 338] on div "How long does the custom earplug process take?" at bounding box center [784, 327] width 1038 height 22
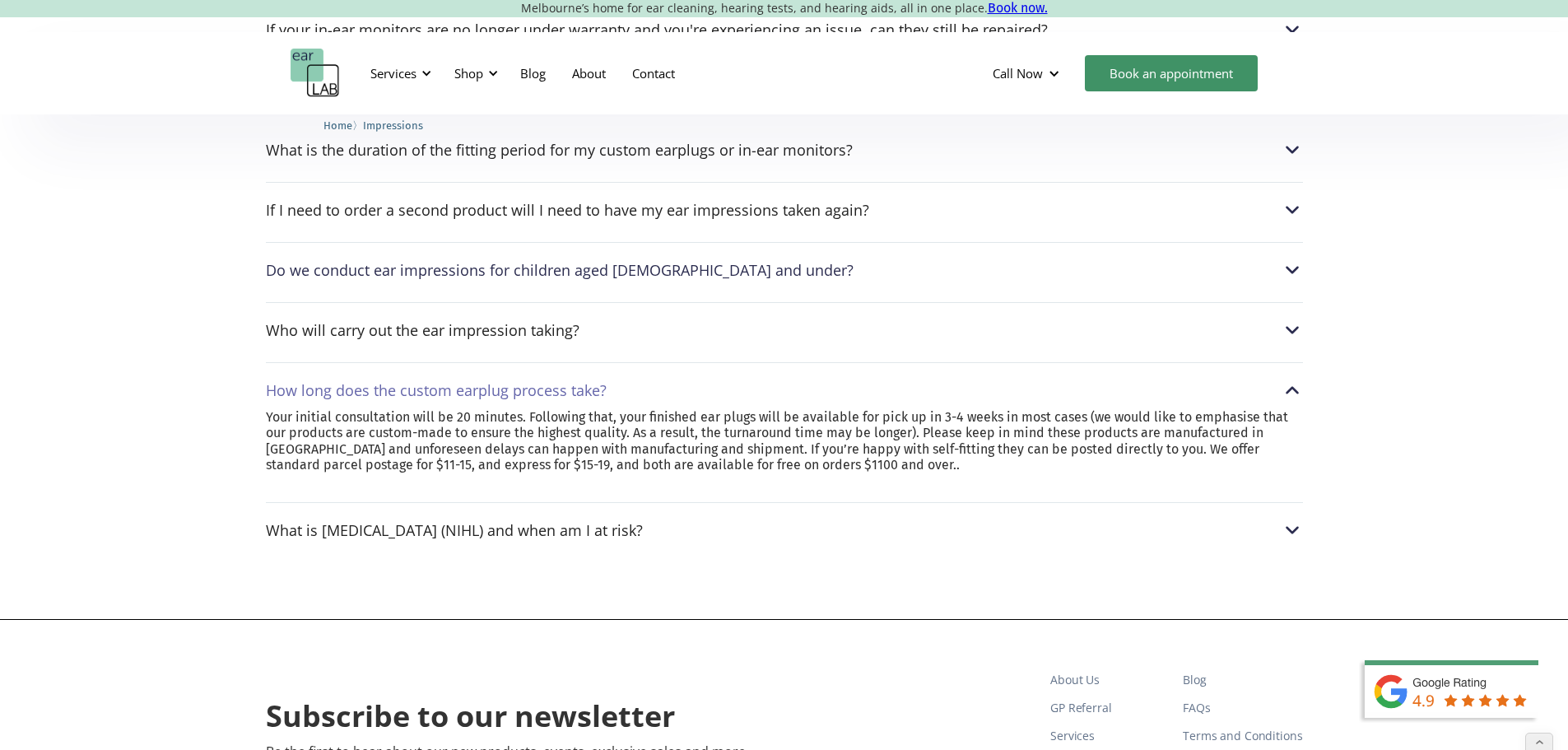
scroll to position [2470, 0]
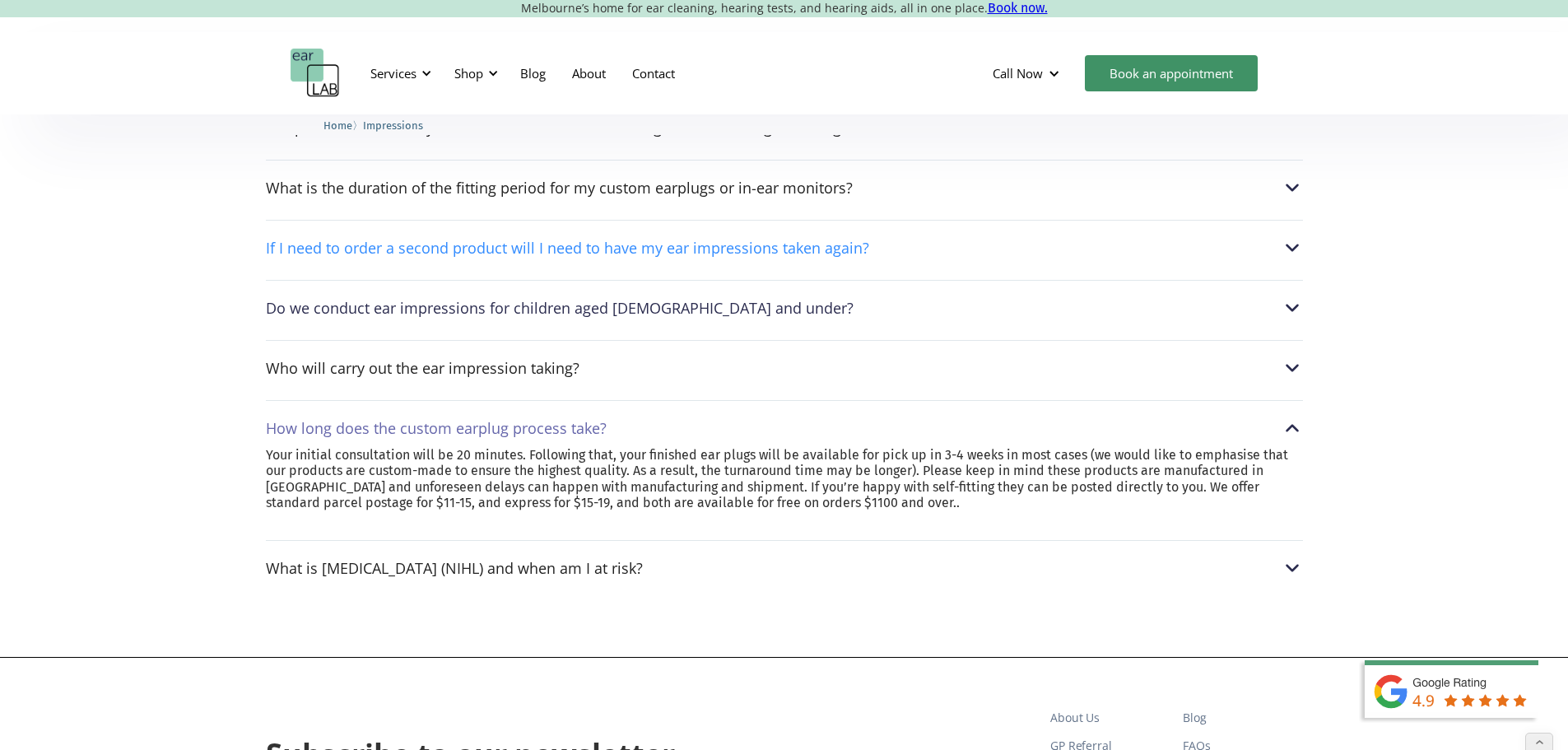
click at [813, 256] on div "If I need to order a second product will I need to have my ear impressions take…" at bounding box center [567, 247] width 604 height 16
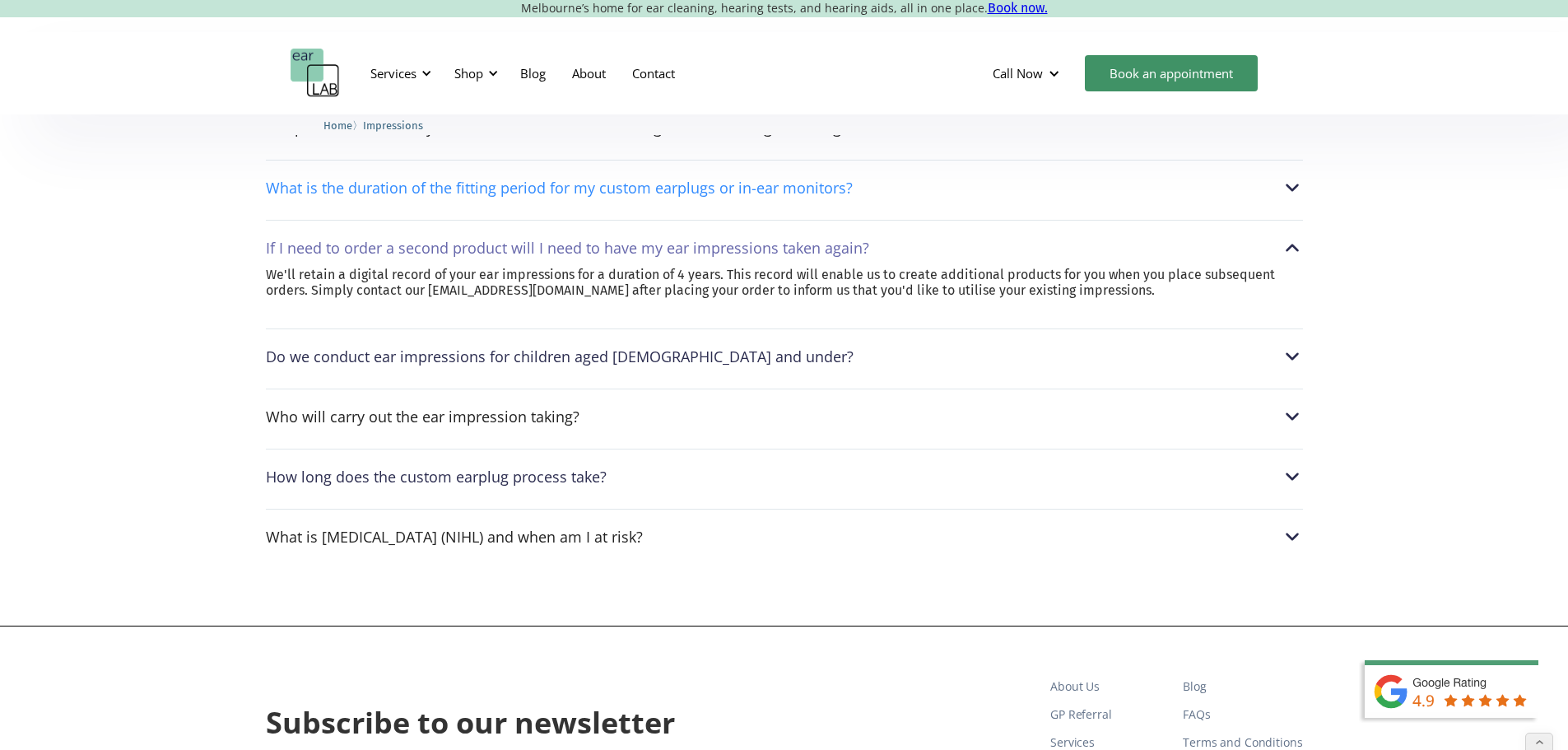
click at [827, 196] on div "What is the duration of the fitting period for my custom earplugs or in-ear mon…" at bounding box center [560, 187] width 587 height 16
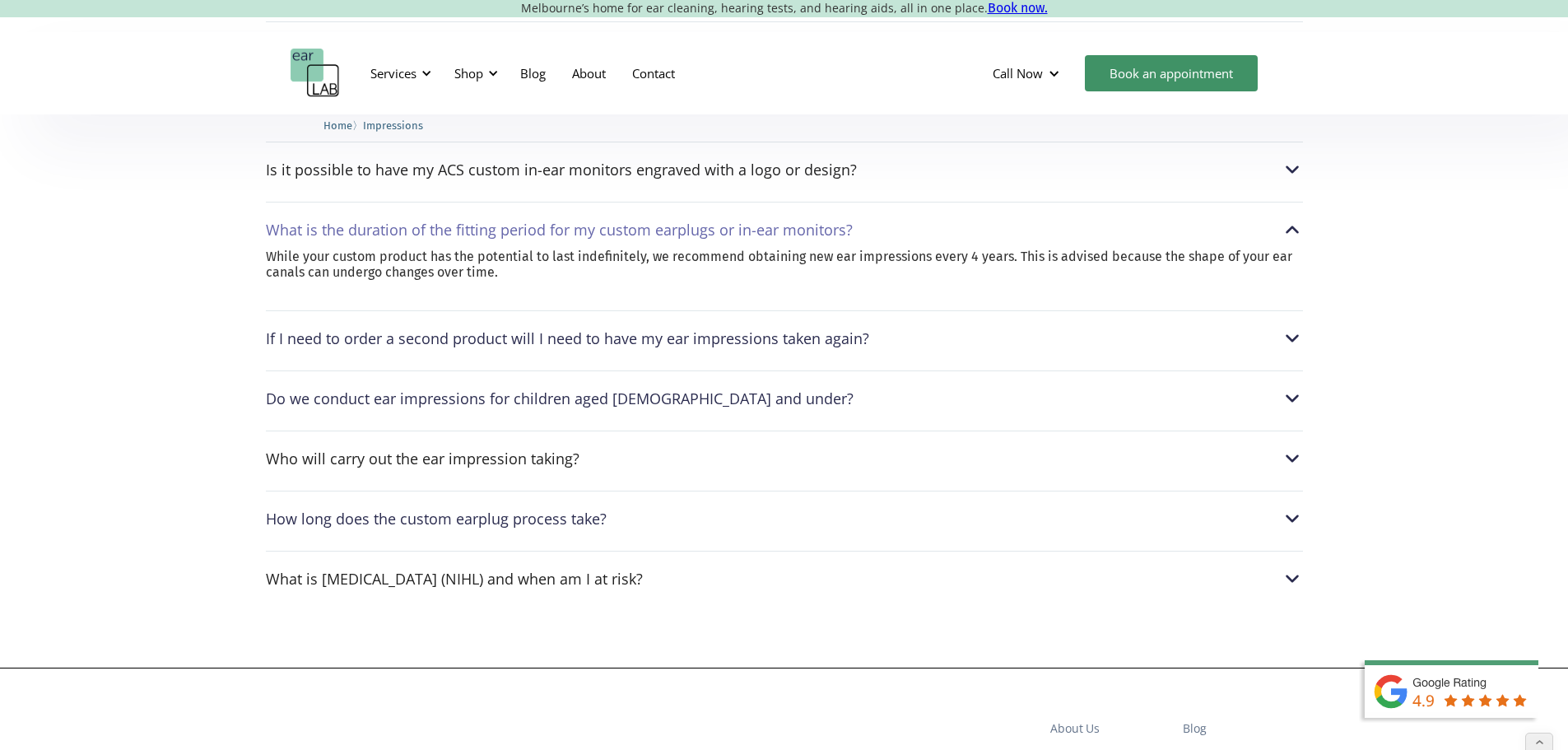
scroll to position [2387, 0]
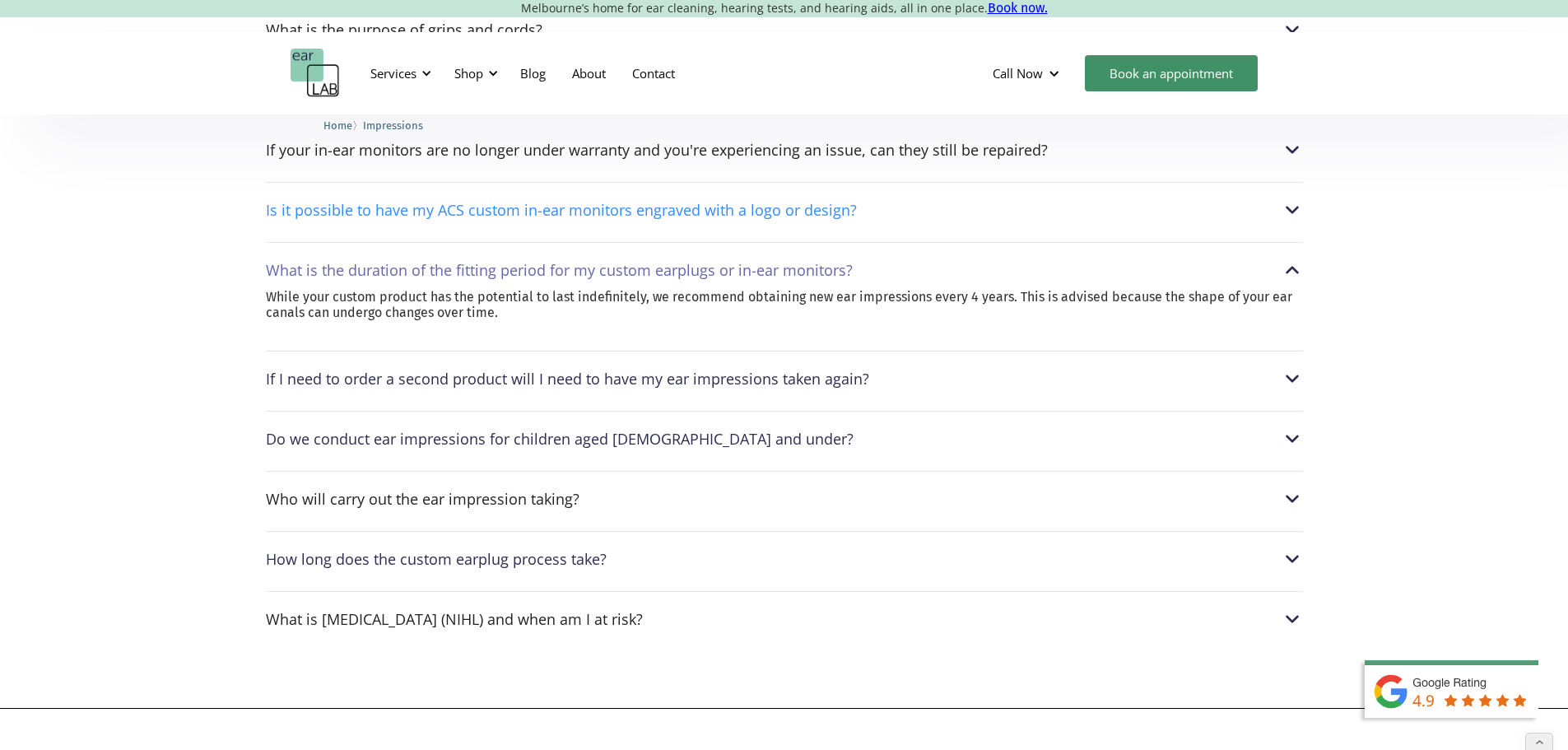
click at [918, 220] on div "Is it possible to have my ACS custom in-ear monitors engraved with a logo or de…" at bounding box center [784, 209] width 1038 height 22
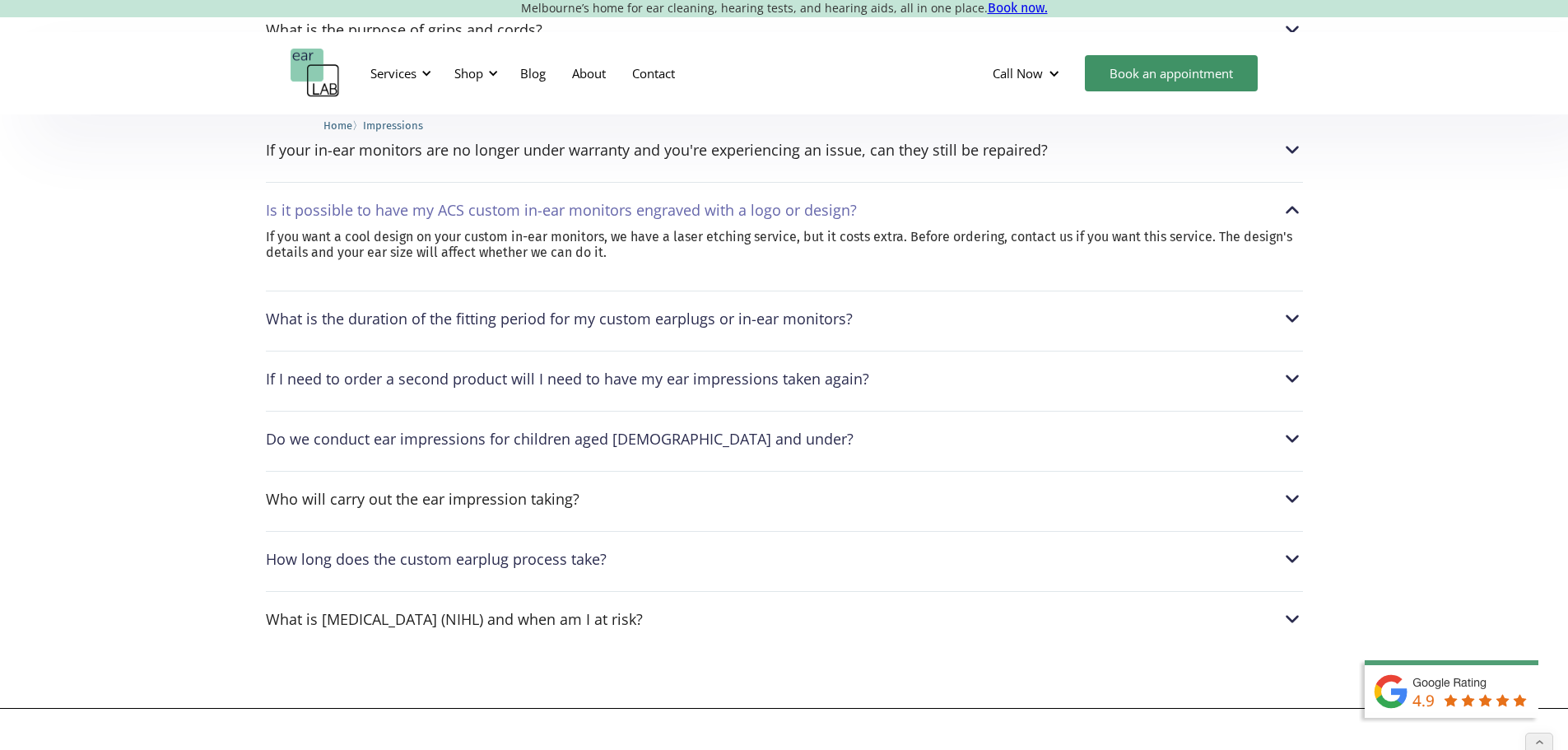
scroll to position [2305, 0]
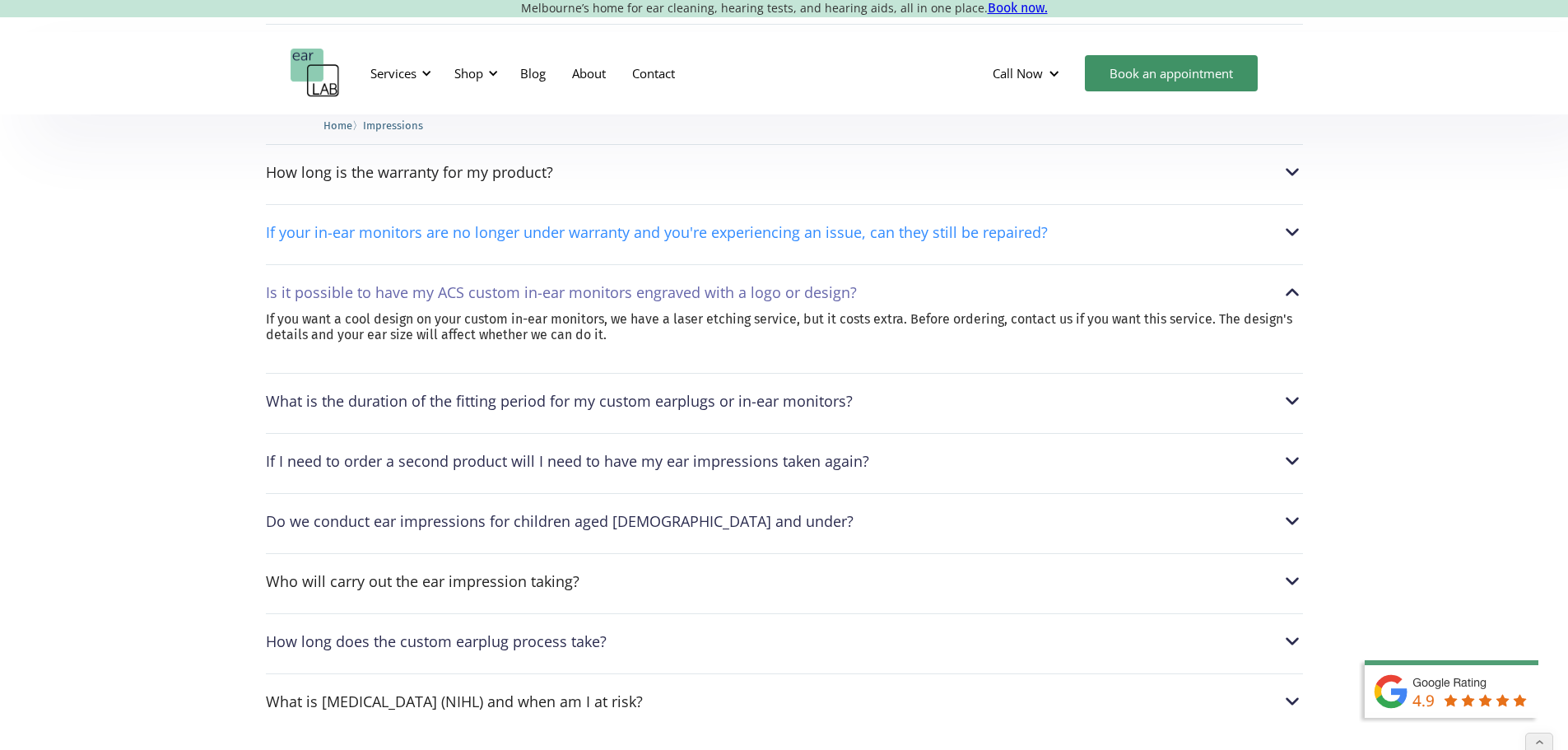
click at [862, 240] on div "If your in-ear monitors are no longer under warranty and you're experiencing an…" at bounding box center [657, 232] width 782 height 16
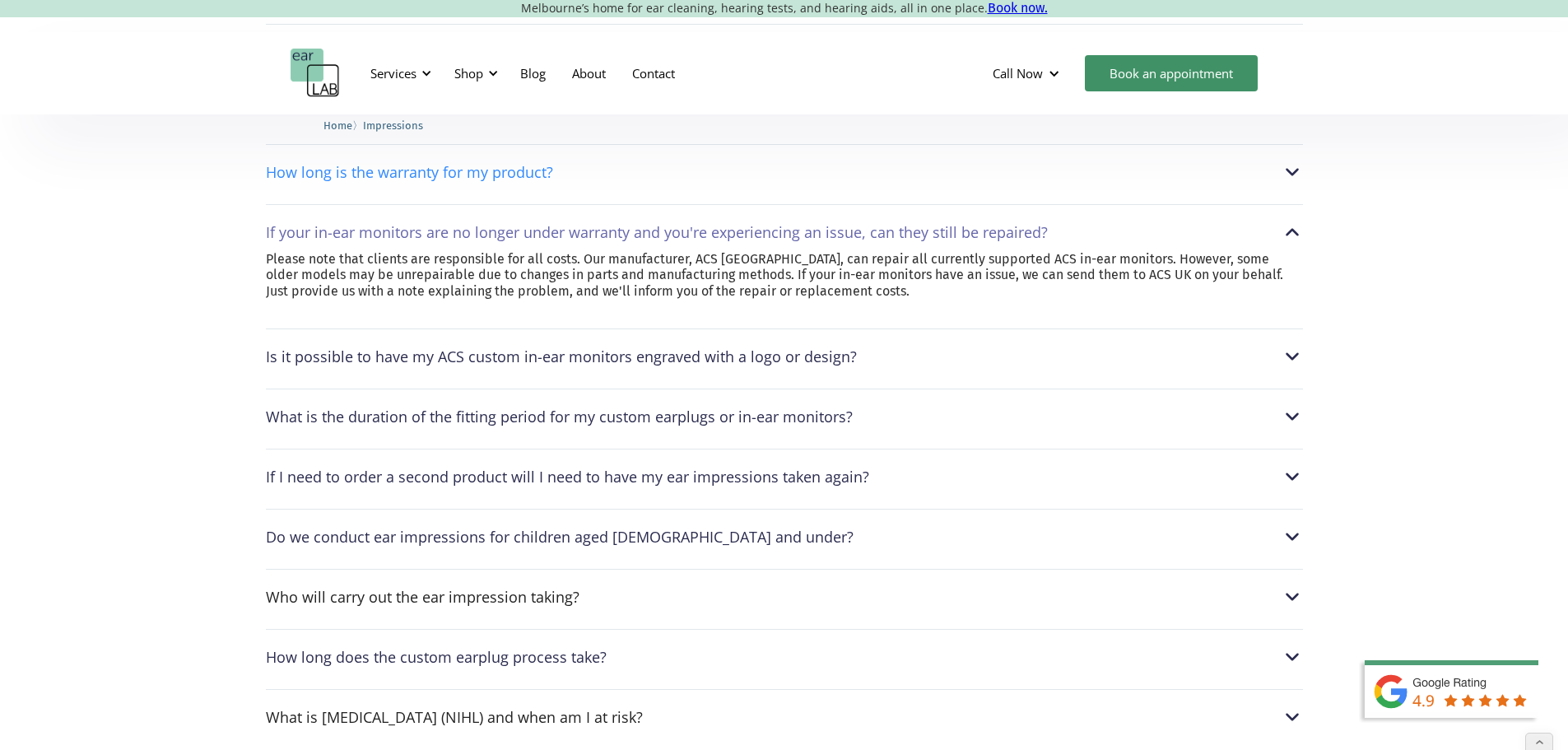
click at [809, 183] on div "How long is the warranty for my product?" at bounding box center [784, 171] width 1038 height 22
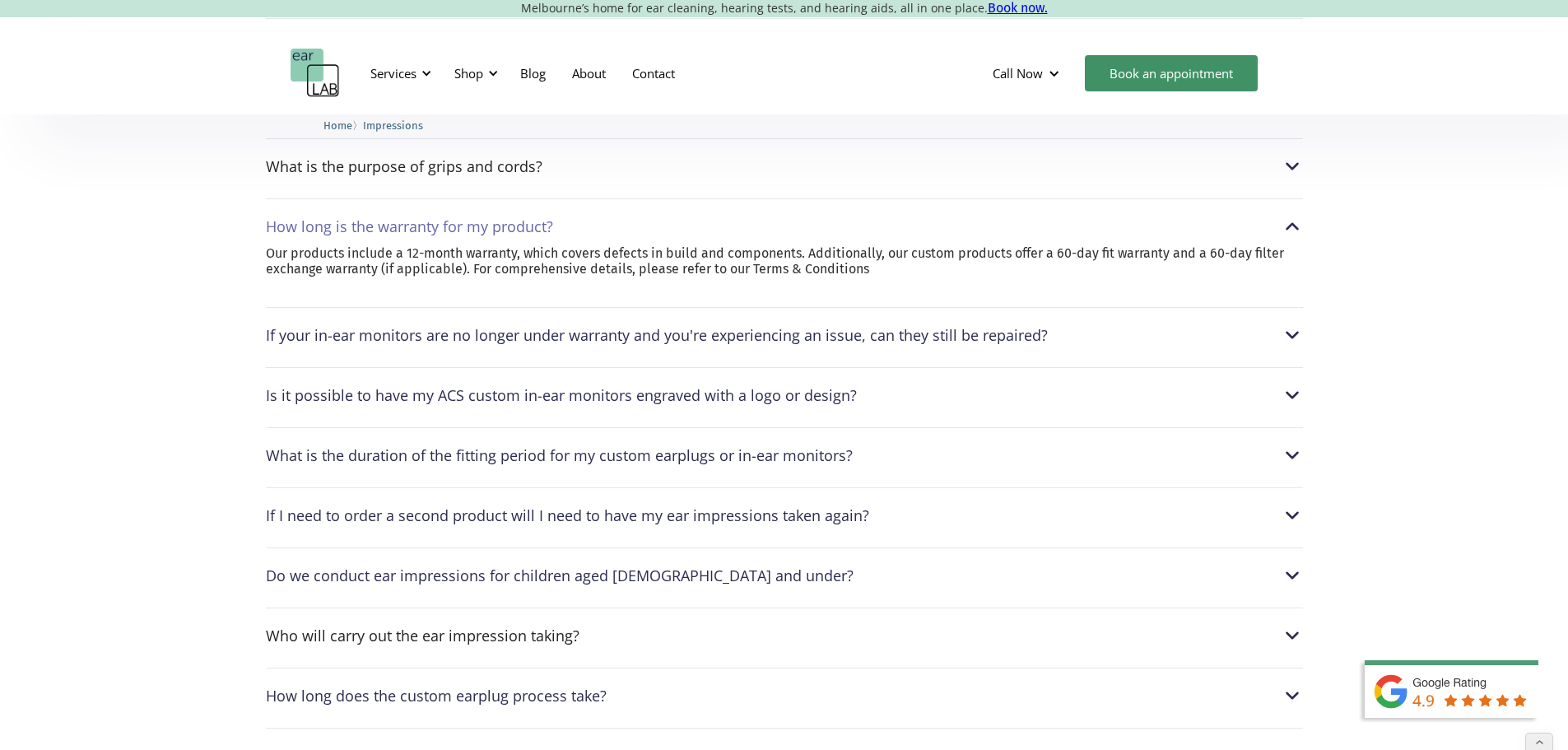
scroll to position [2222, 0]
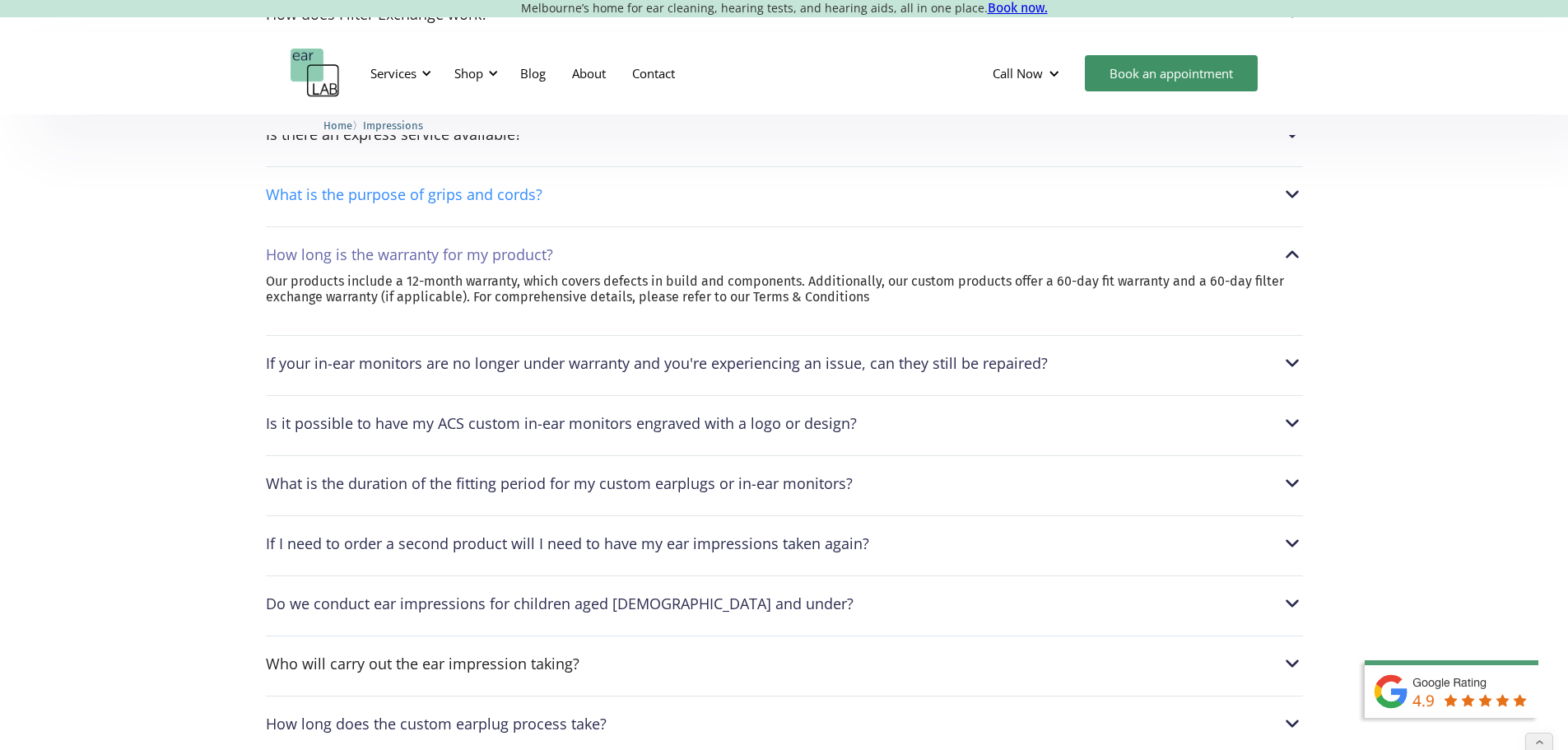
click at [611, 205] on div "What is the purpose of grips and cords?" at bounding box center [784, 194] width 1038 height 22
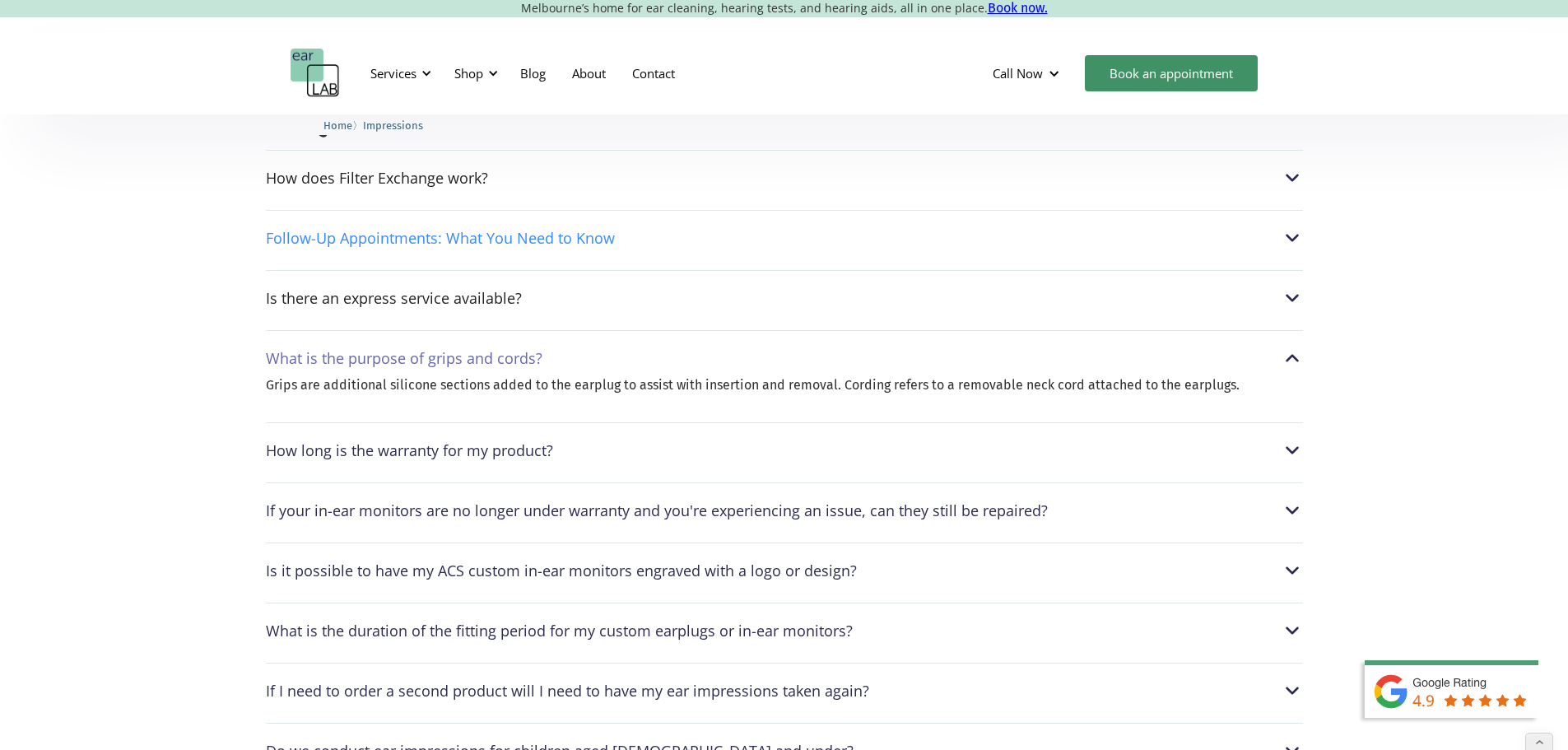
scroll to position [2058, 0]
click at [666, 309] on div "Is there an express service available?" at bounding box center [784, 299] width 1038 height 22
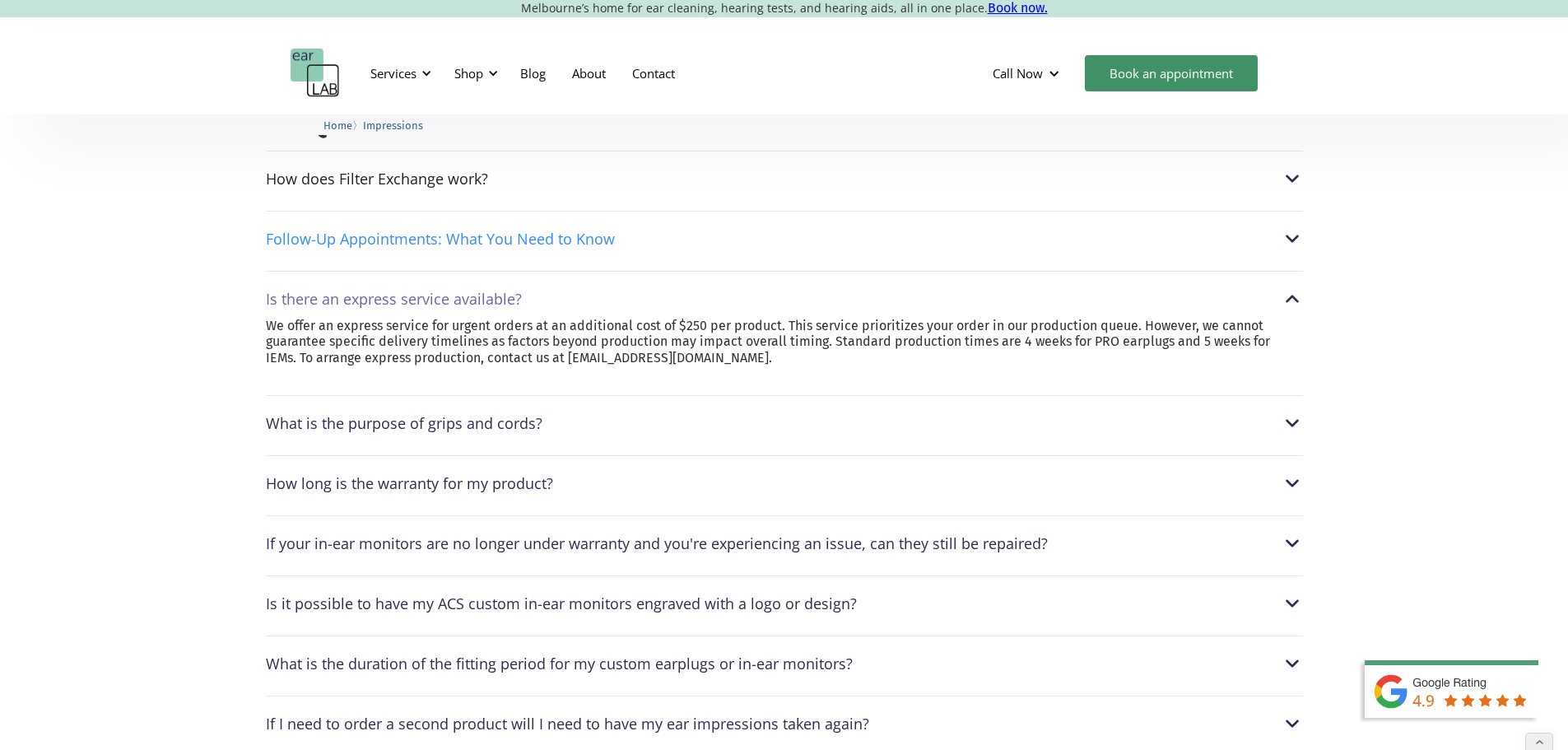
click at [672, 250] on div "Follow-Up Appointments: What You Need to Know" at bounding box center [784, 239] width 1038 height 22
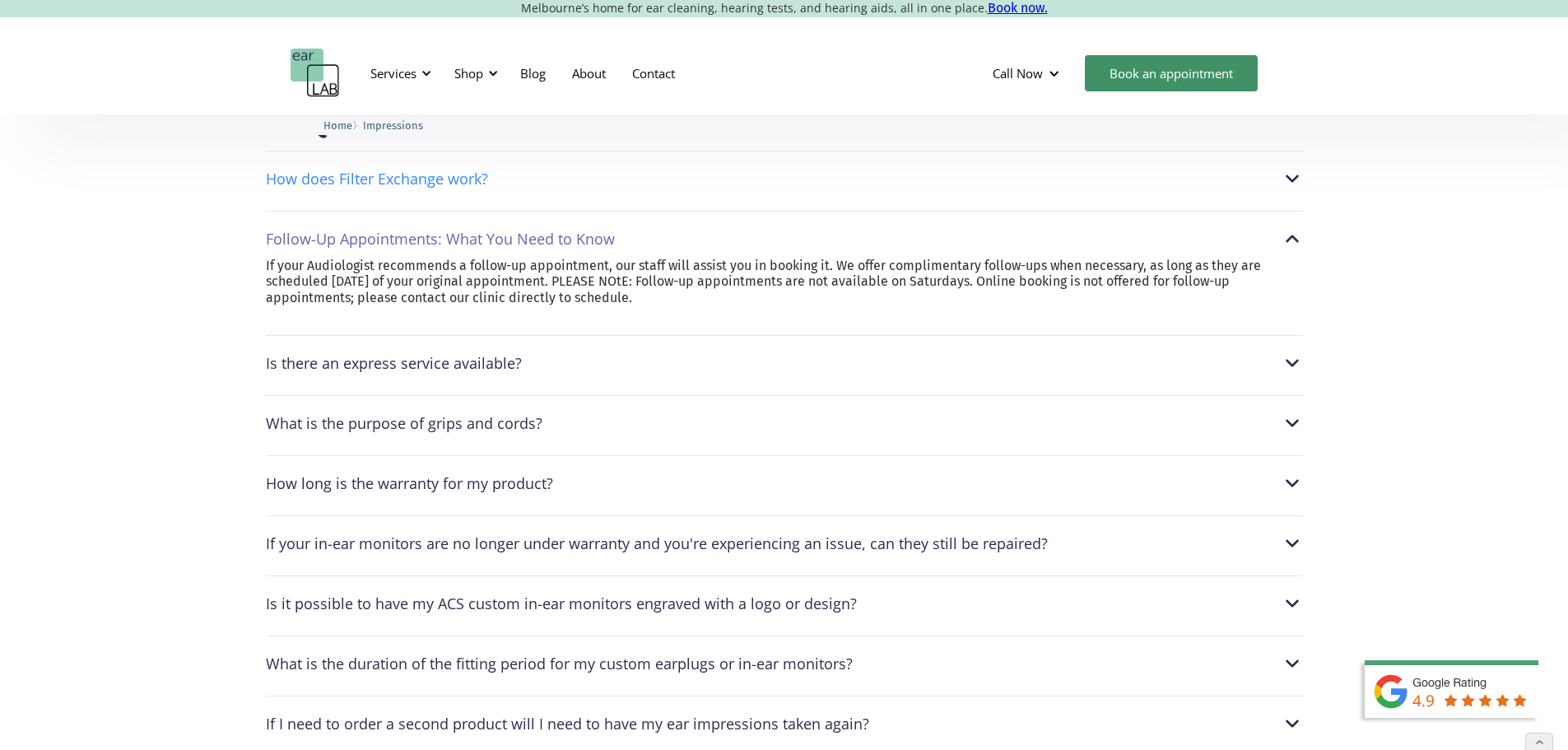
click at [783, 189] on div "How does Filter Exchange work?" at bounding box center [784, 178] width 1038 height 22
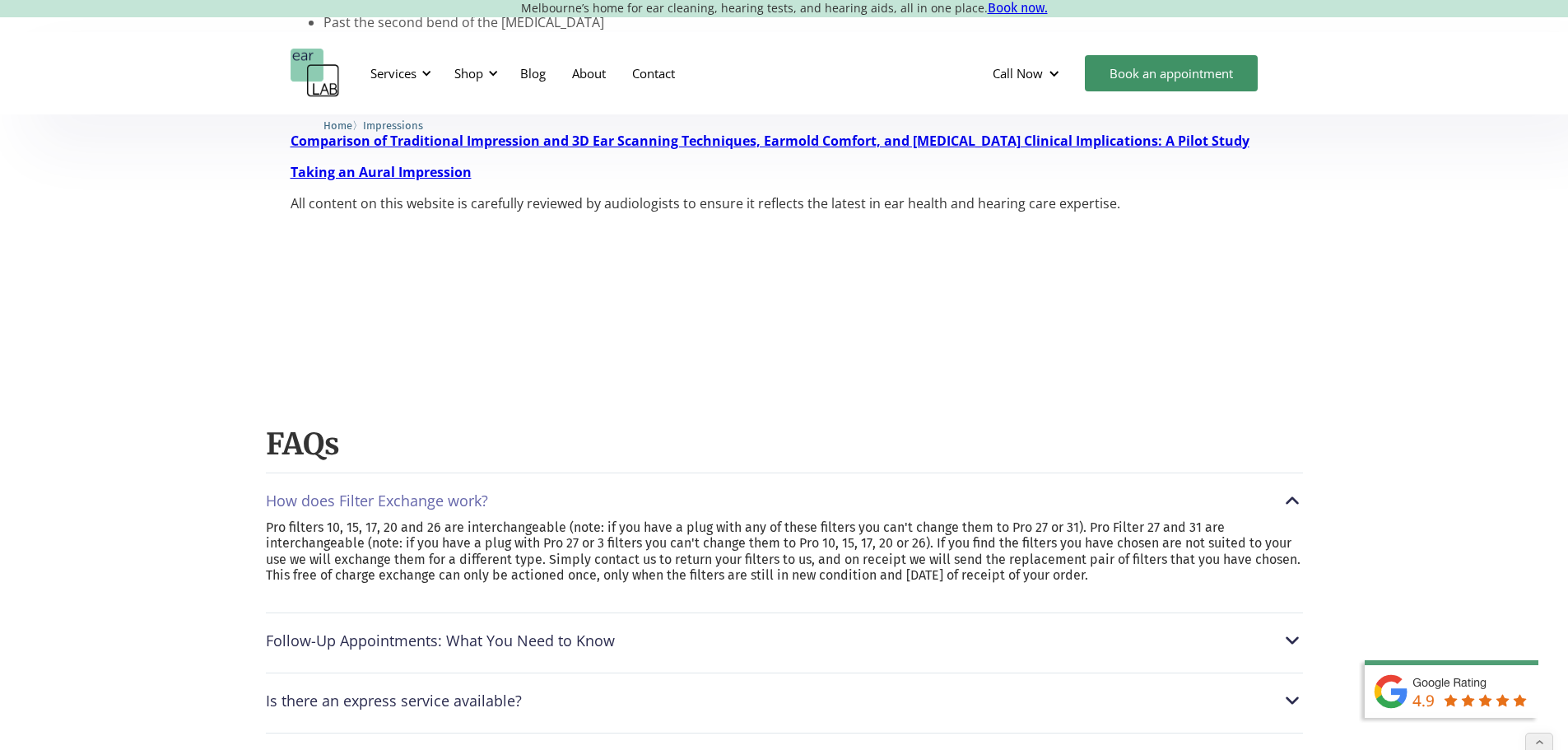
scroll to position [1646, 0]
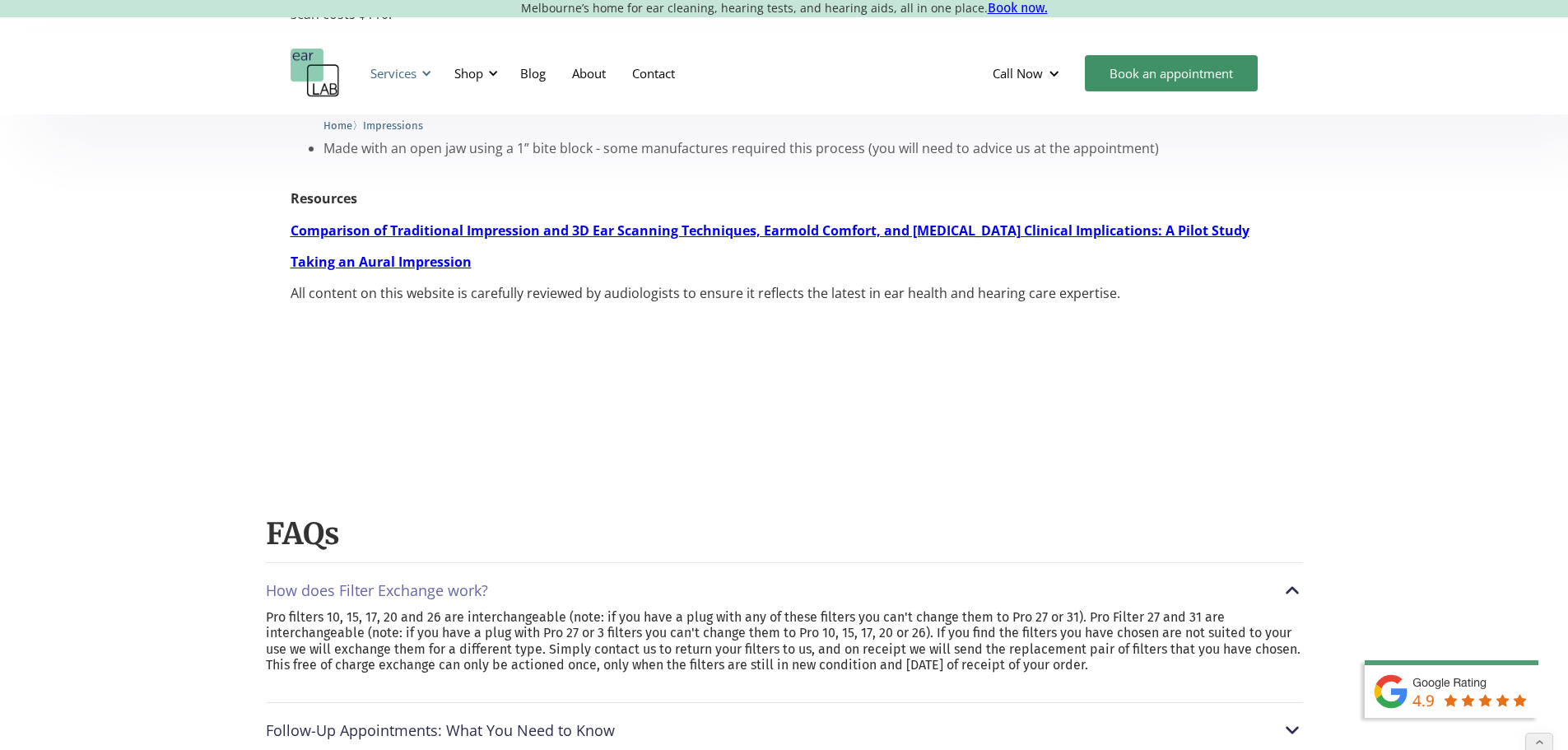
click at [391, 76] on div "Services" at bounding box center [394, 73] width 46 height 16
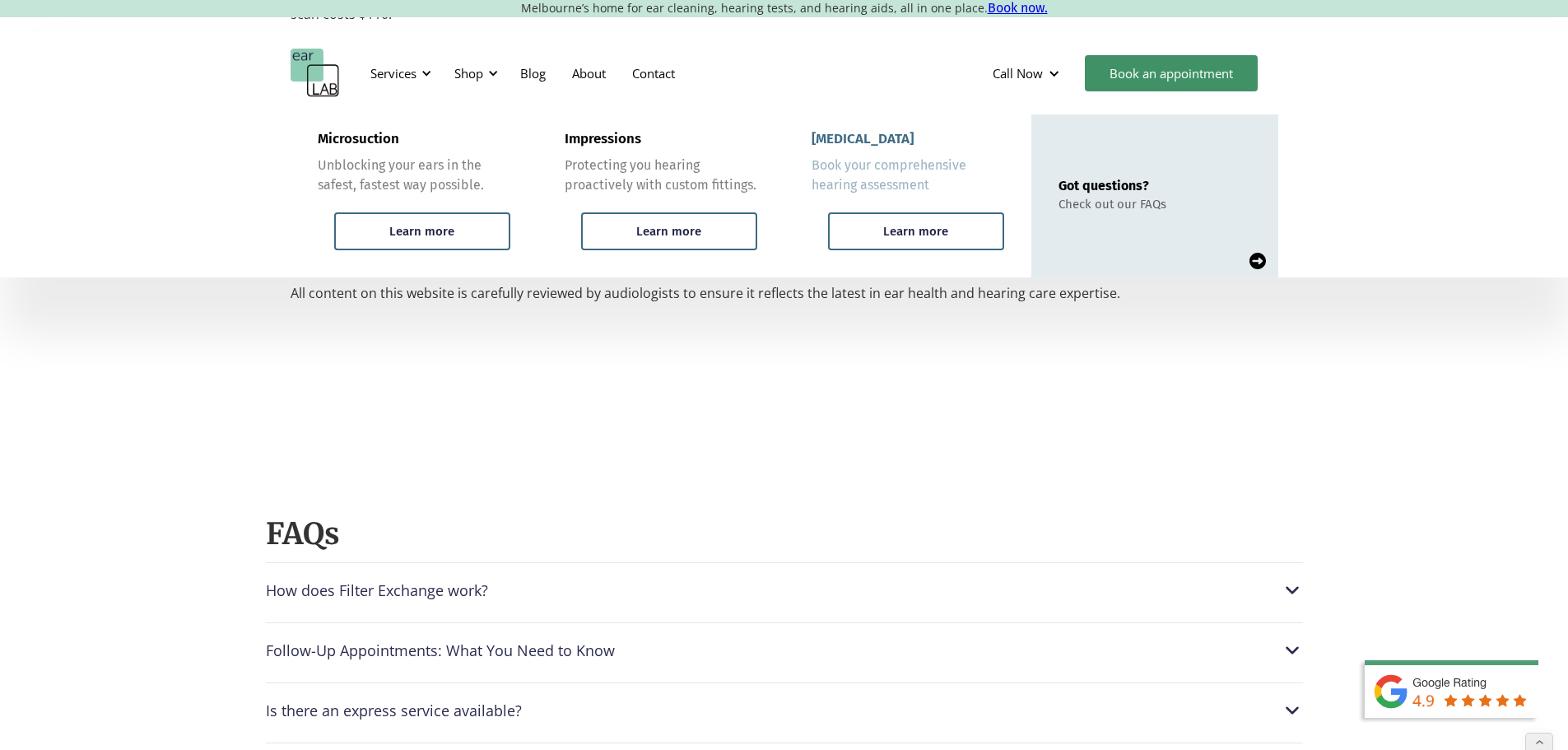
click at [832, 135] on div "[MEDICAL_DATA]" at bounding box center [863, 139] width 102 height 16
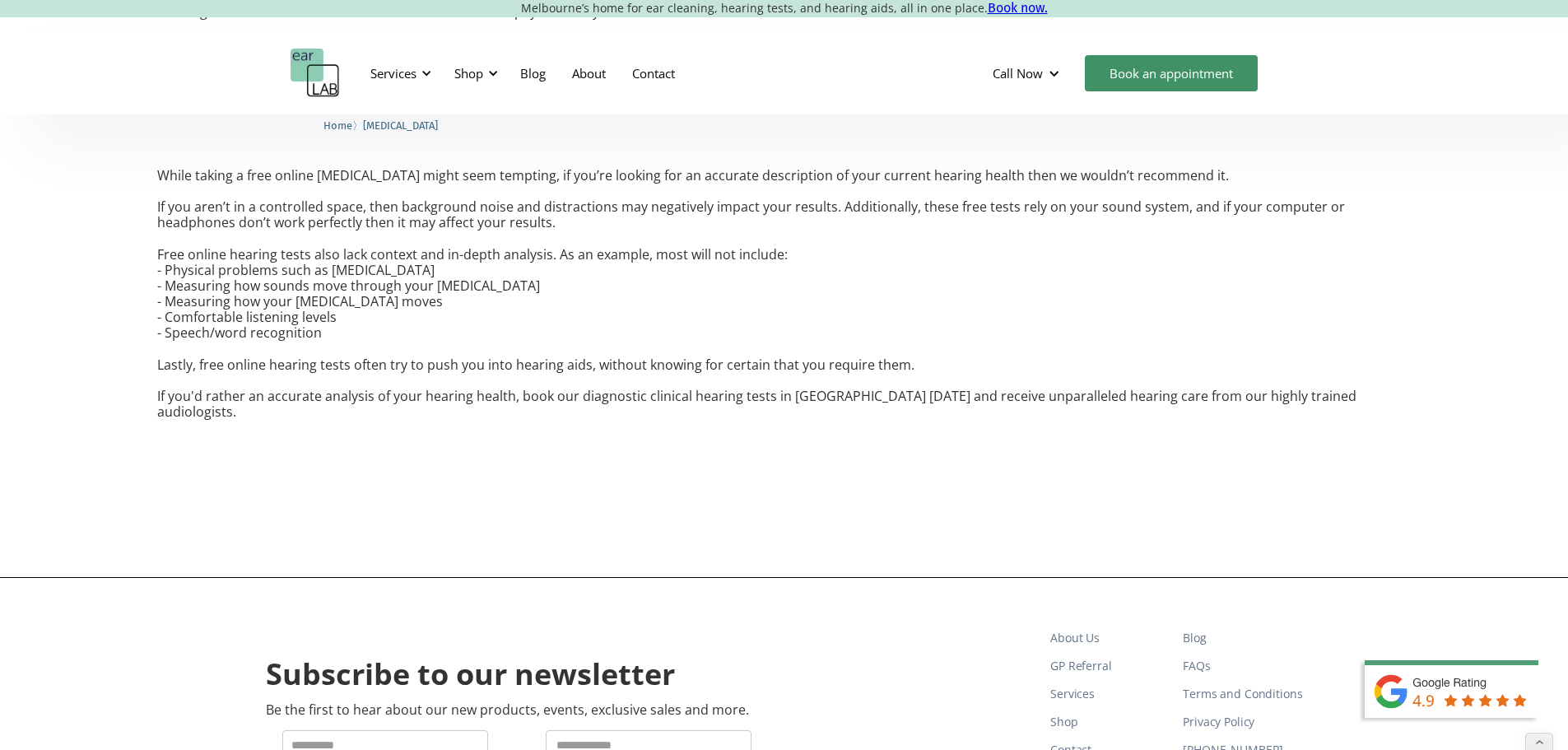
scroll to position [3784, 0]
click at [482, 71] on div "Shop" at bounding box center [468, 73] width 28 height 16
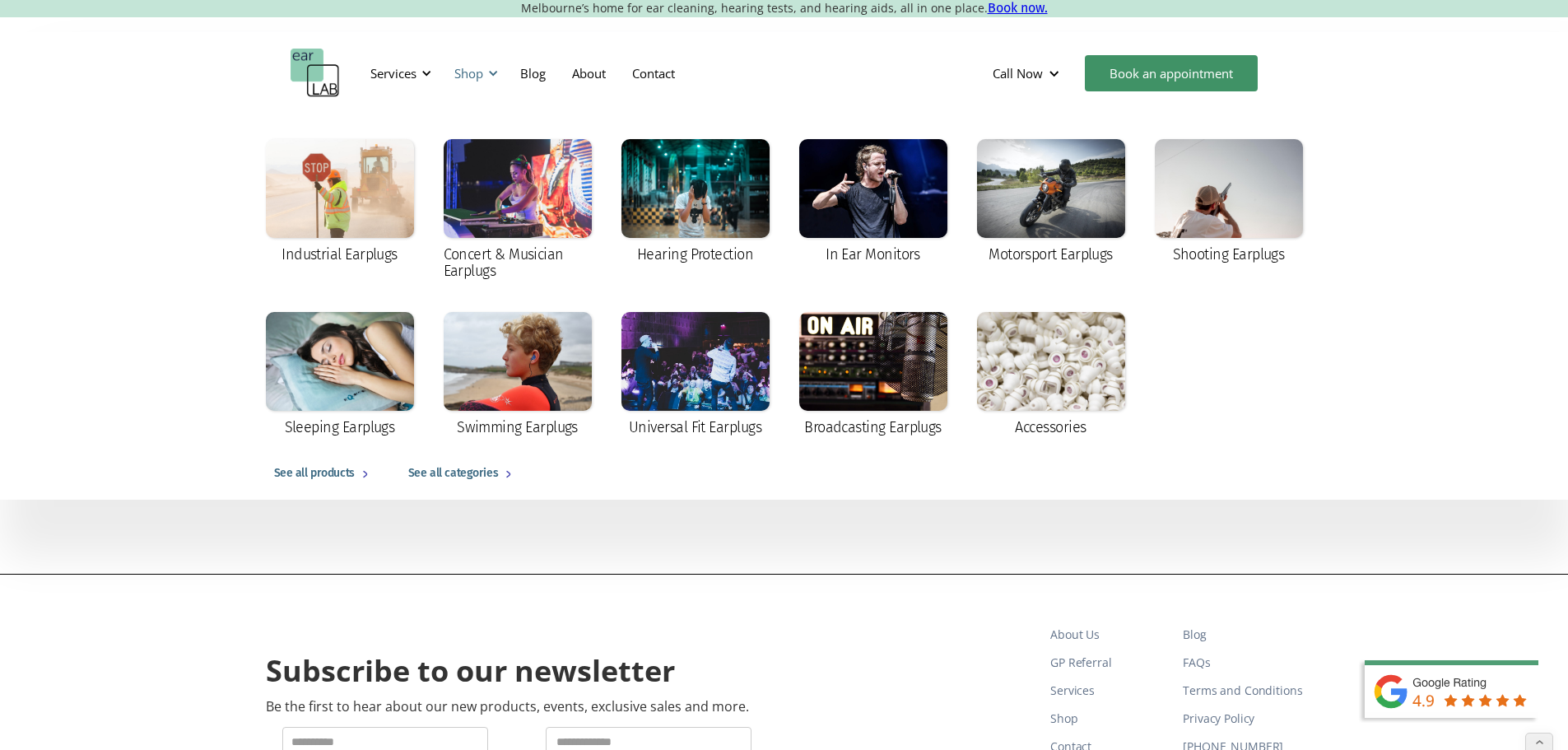
click at [482, 71] on div "Shop" at bounding box center [468, 73] width 28 height 16
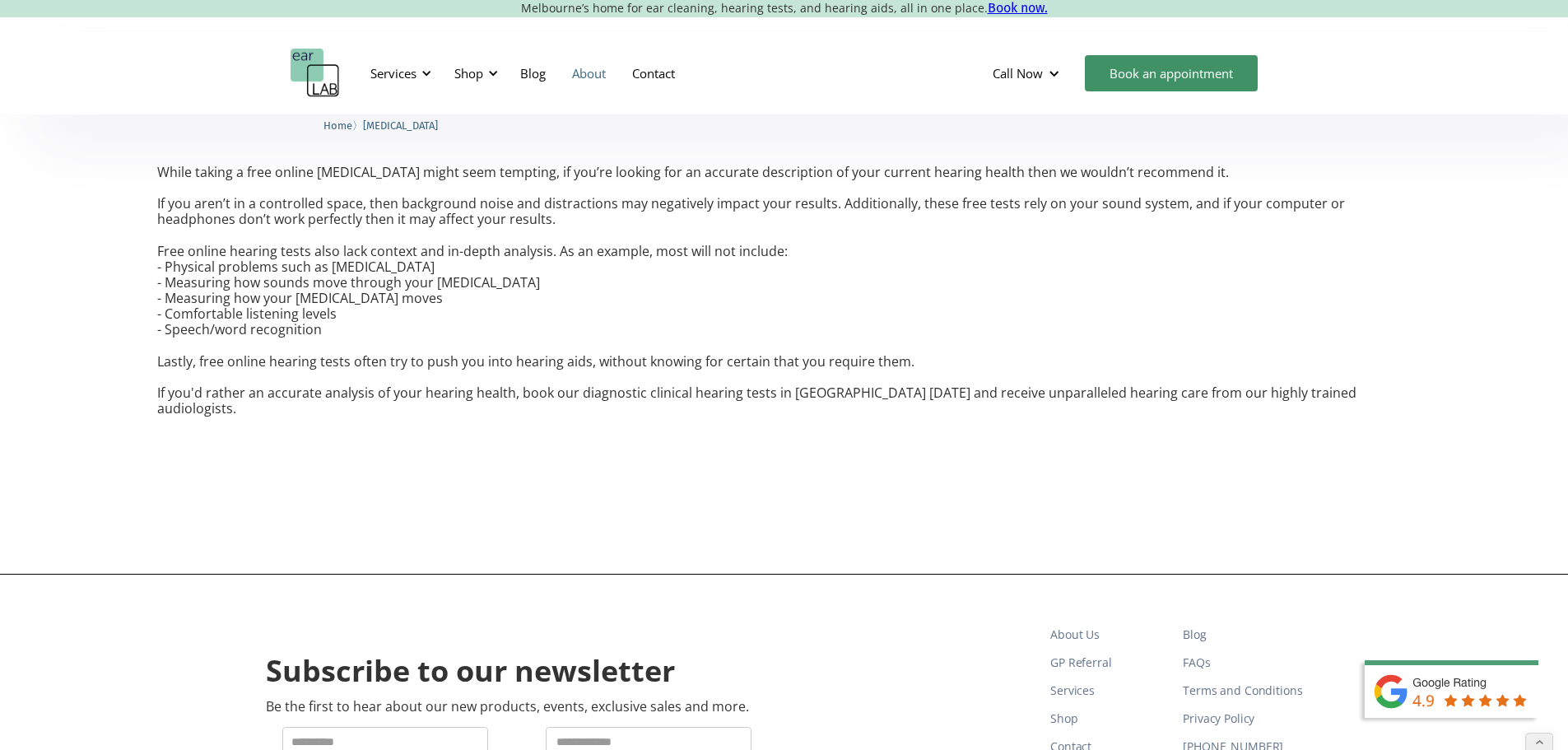
click at [579, 65] on link "About" at bounding box center [589, 72] width 60 height 47
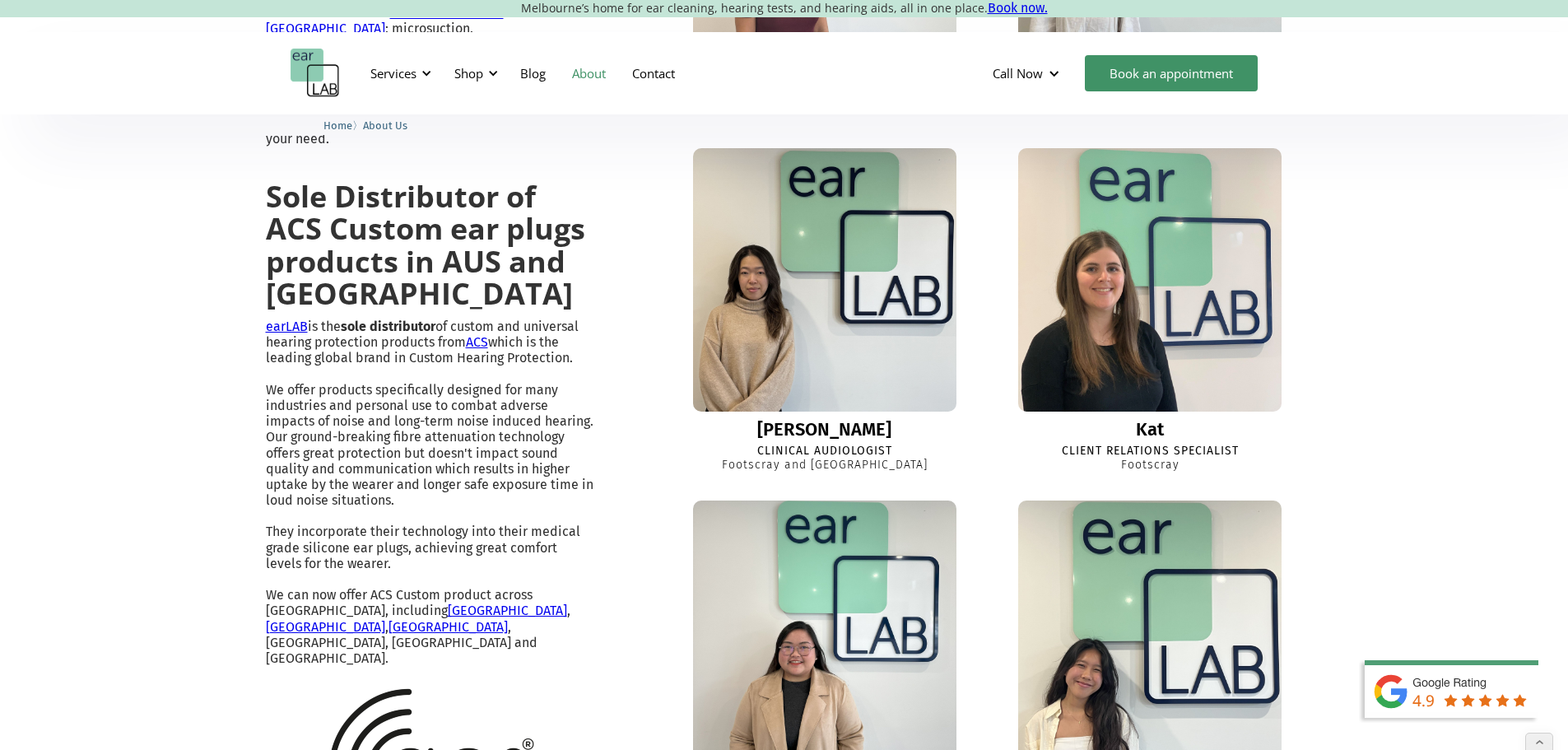
scroll to position [1235, 0]
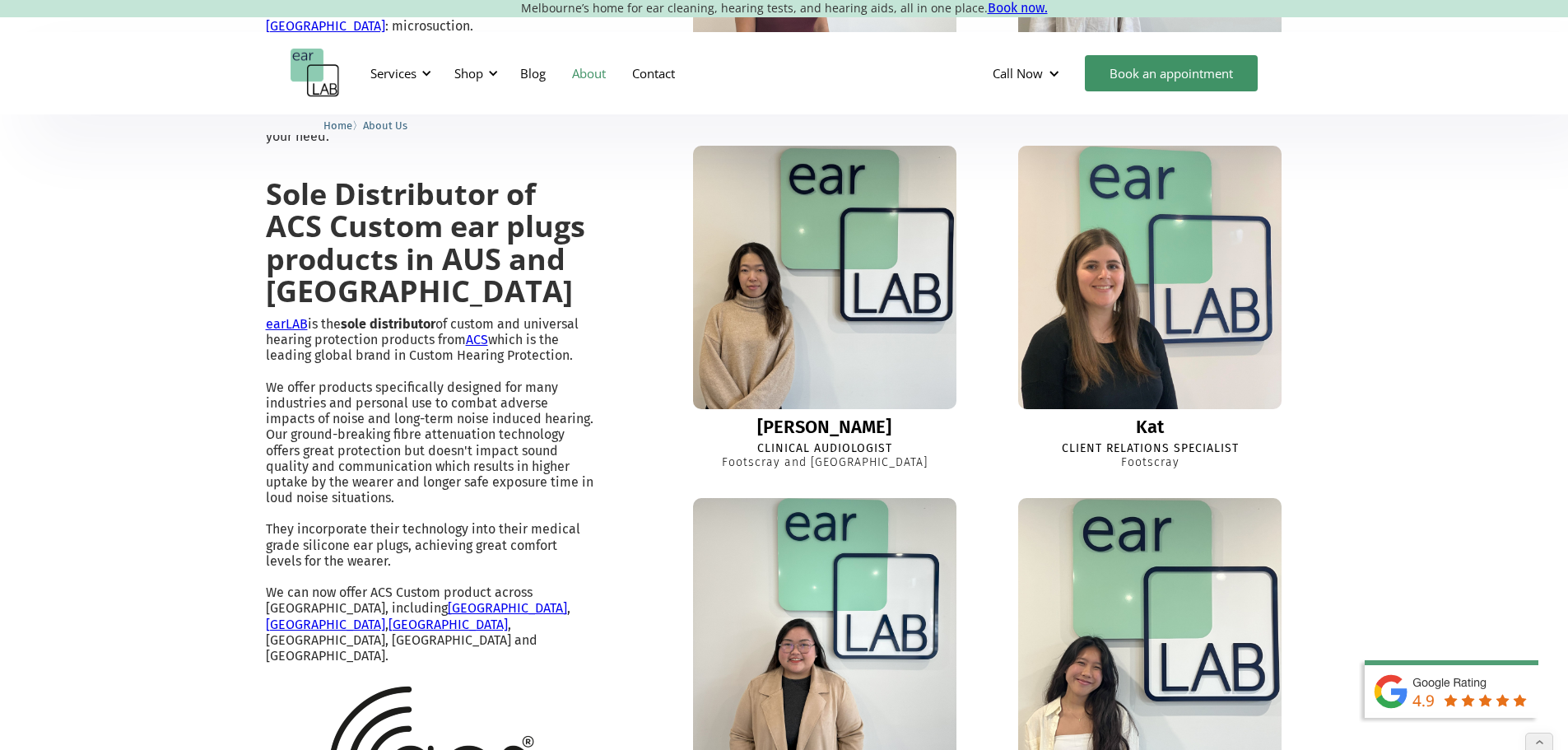
click at [319, 69] on img "home" at bounding box center [314, 72] width 49 height 49
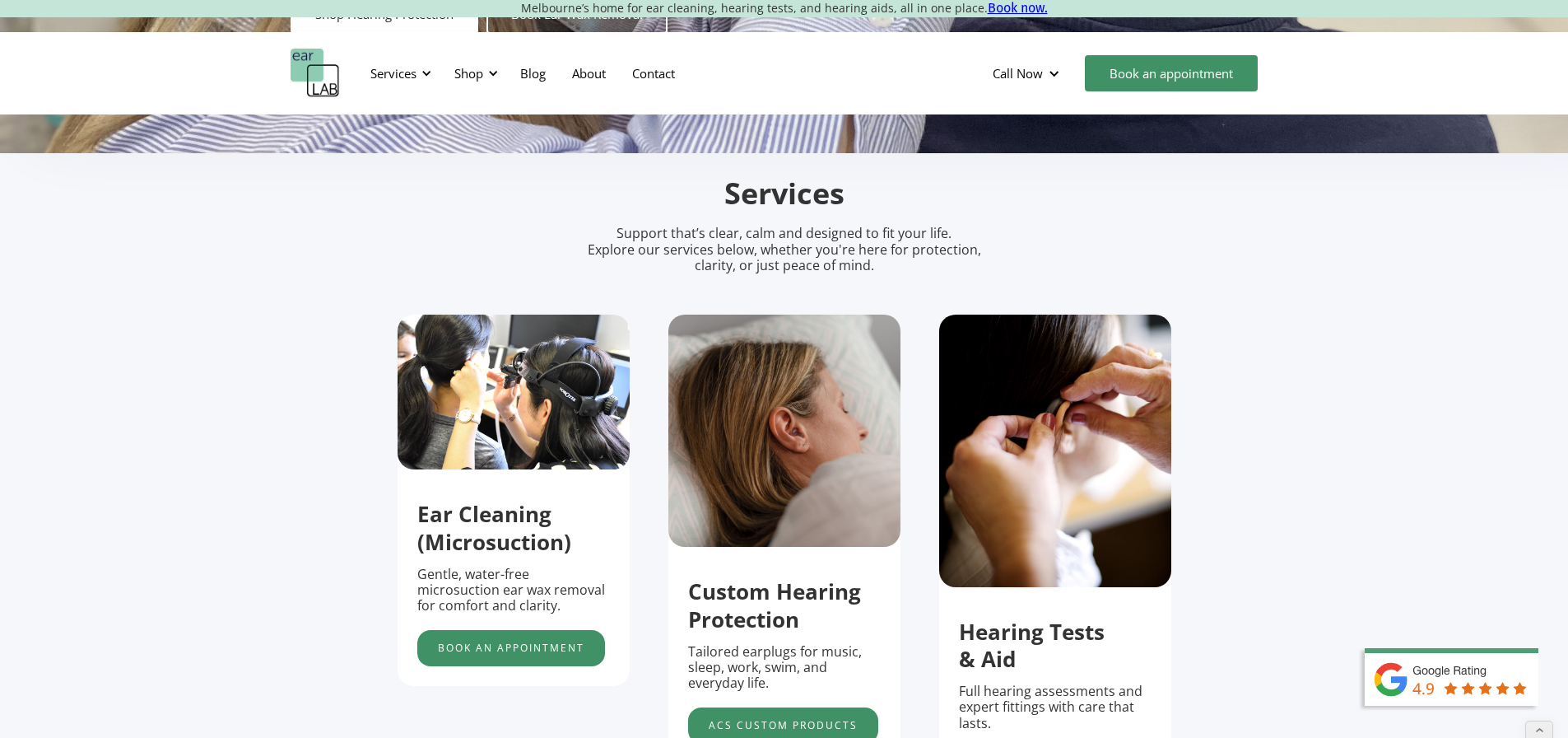
scroll to position [494, 0]
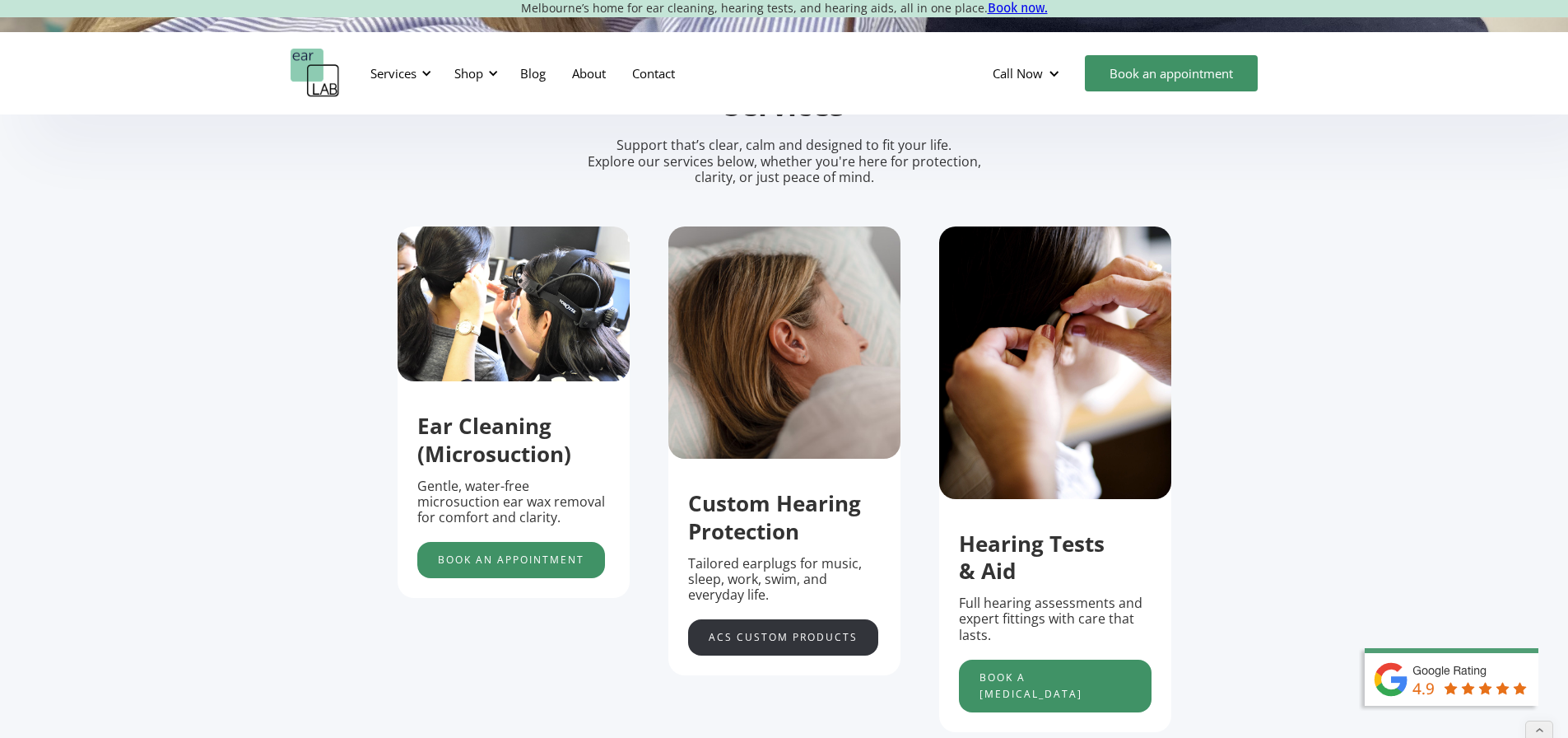
click at [766, 636] on link "acs custom products" at bounding box center [783, 637] width 190 height 36
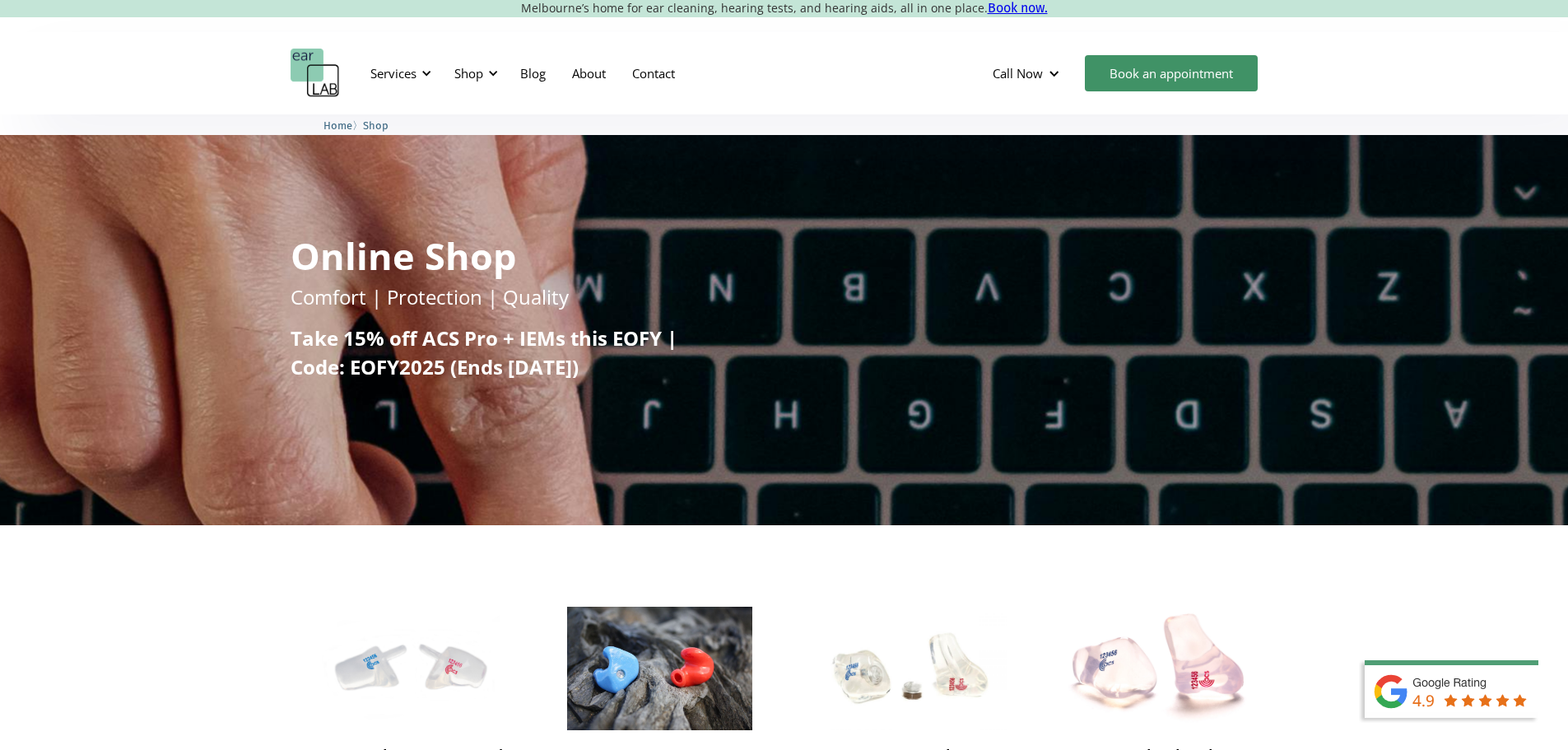
click at [331, 78] on img "home" at bounding box center [314, 72] width 49 height 49
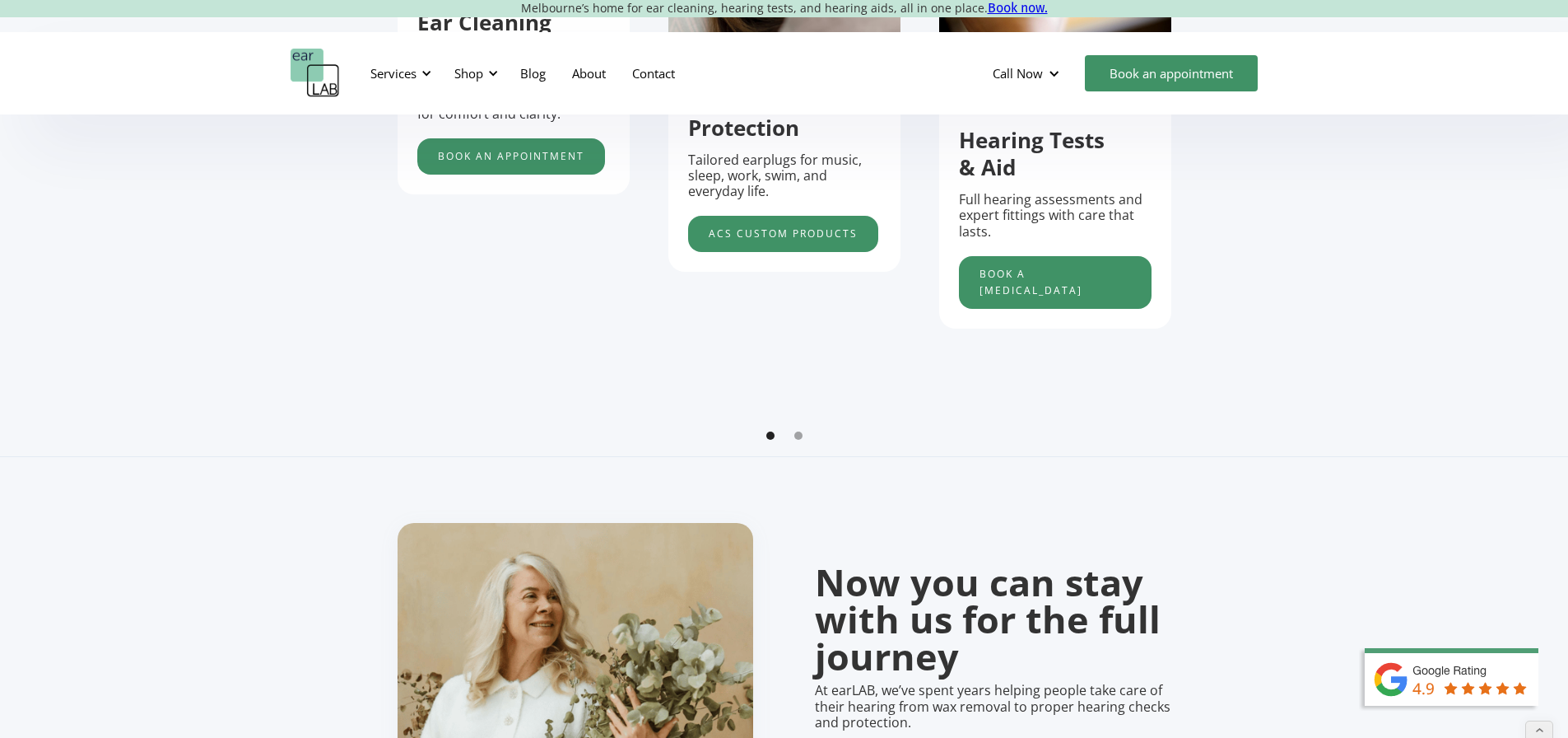
scroll to position [906, 0]
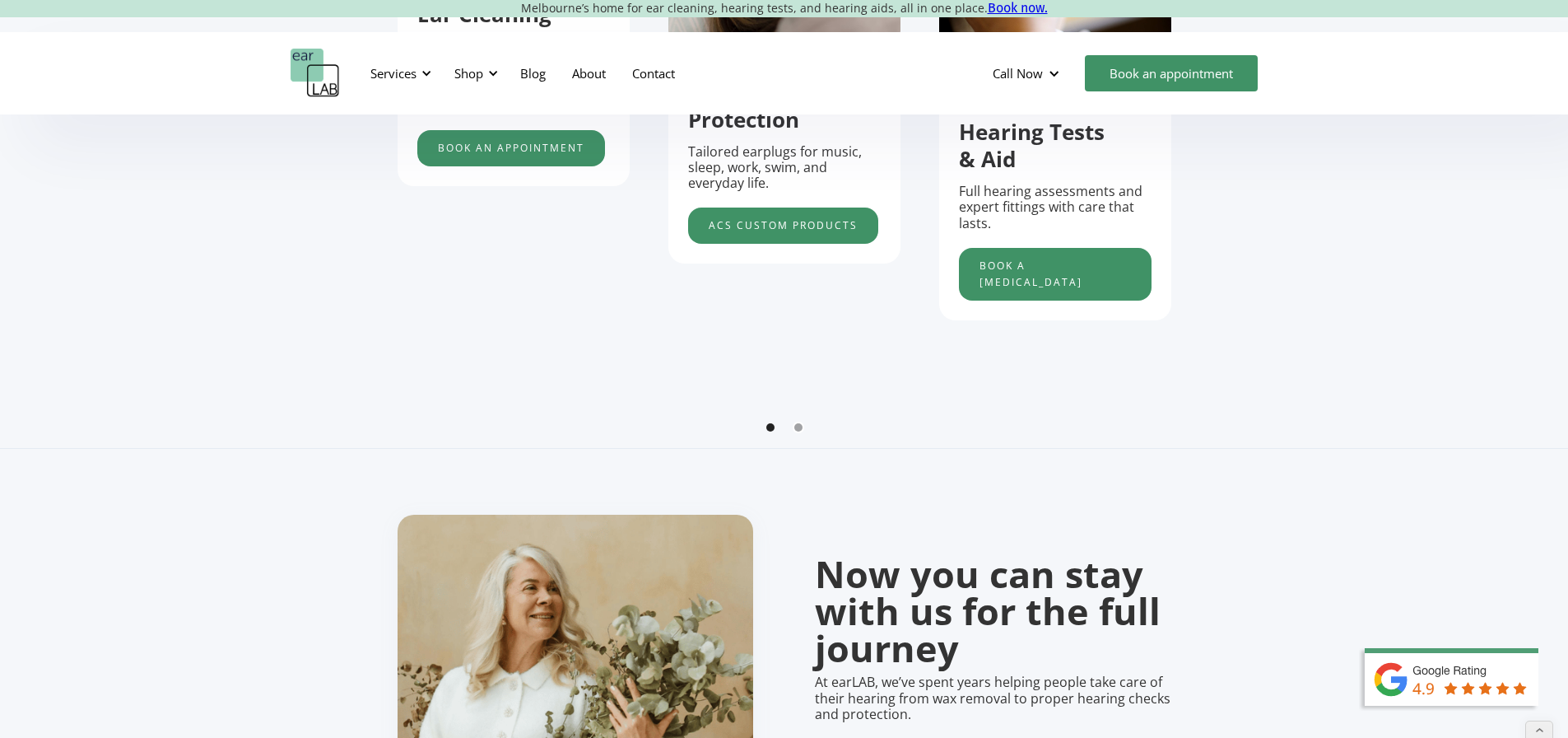
click at [801, 431] on div "Show slide 2 of 2" at bounding box center [799, 427] width 9 height 9
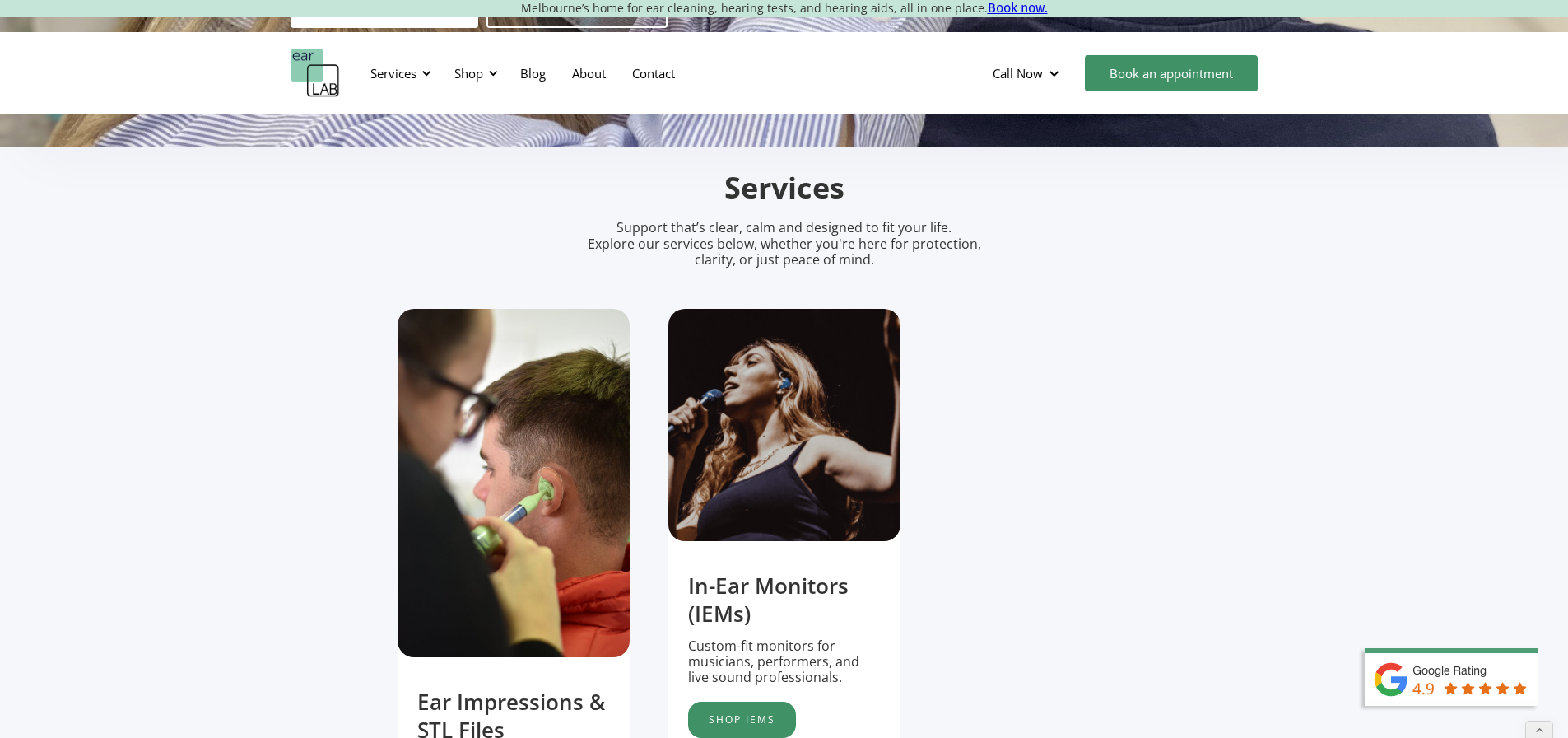
scroll to position [659, 0]
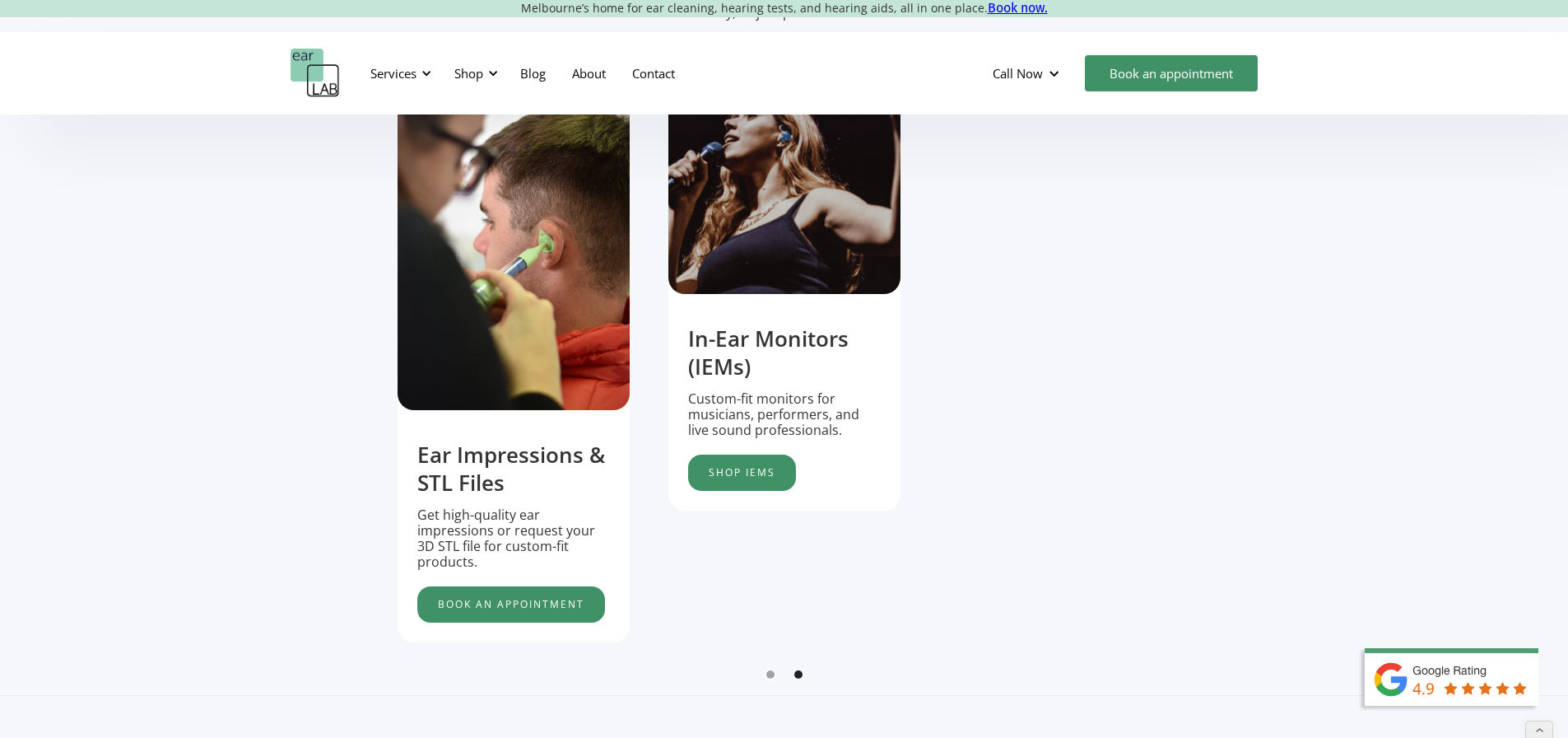
click at [770, 679] on div "Show slide 1 of 2" at bounding box center [771, 674] width 9 height 9
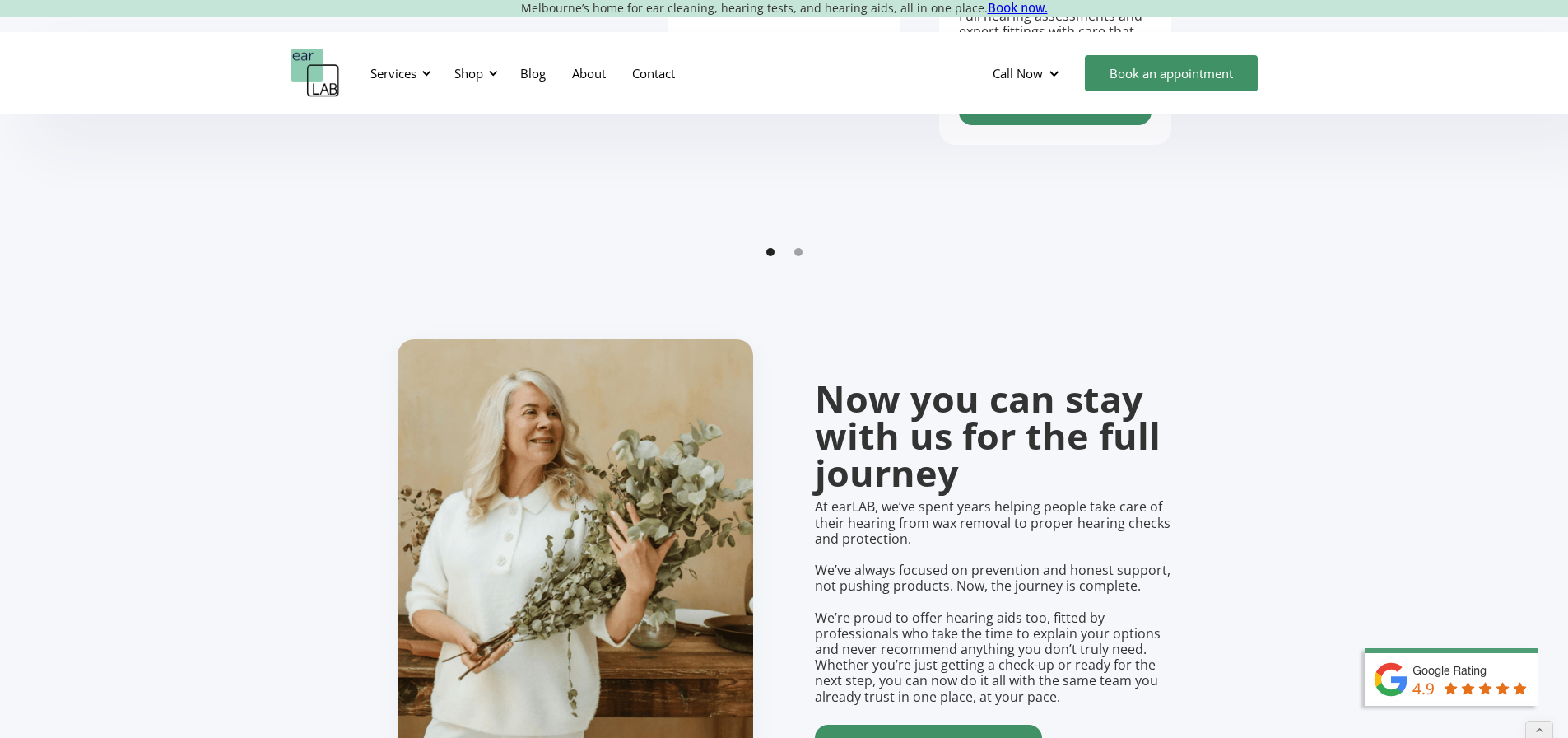
scroll to position [906, 0]
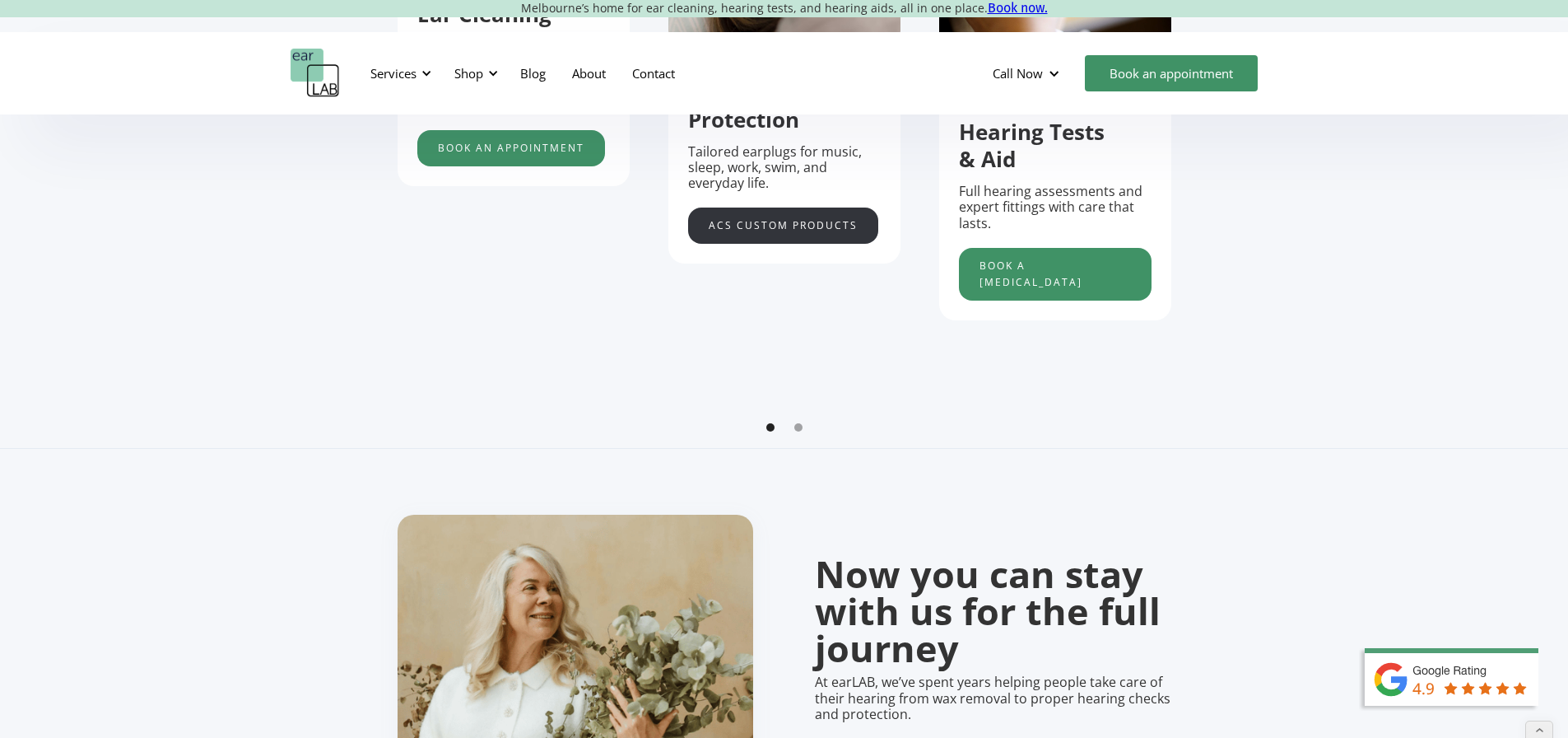
click at [788, 237] on link "acs custom products" at bounding box center [783, 226] width 190 height 36
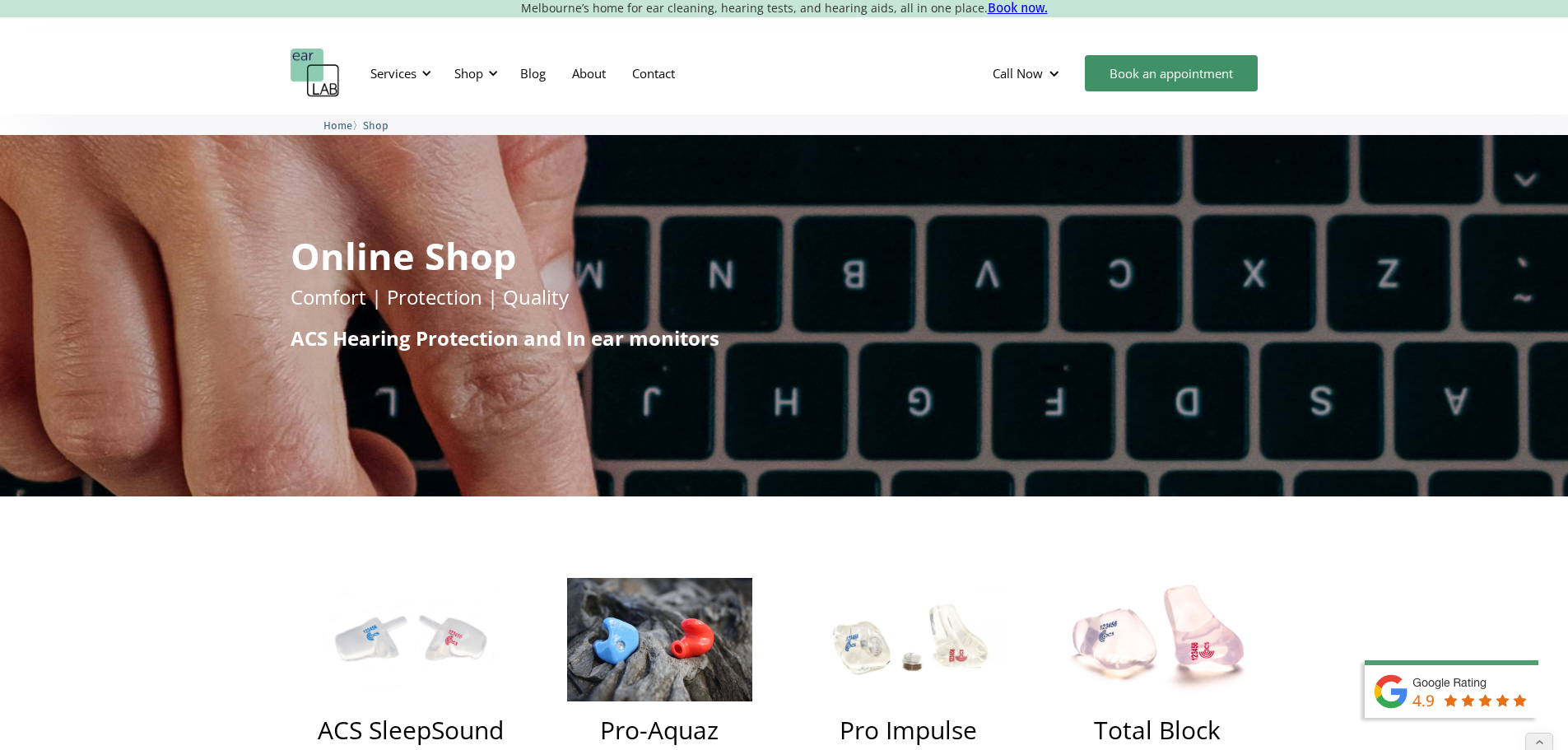
click at [336, 65] on img "home" at bounding box center [314, 72] width 49 height 49
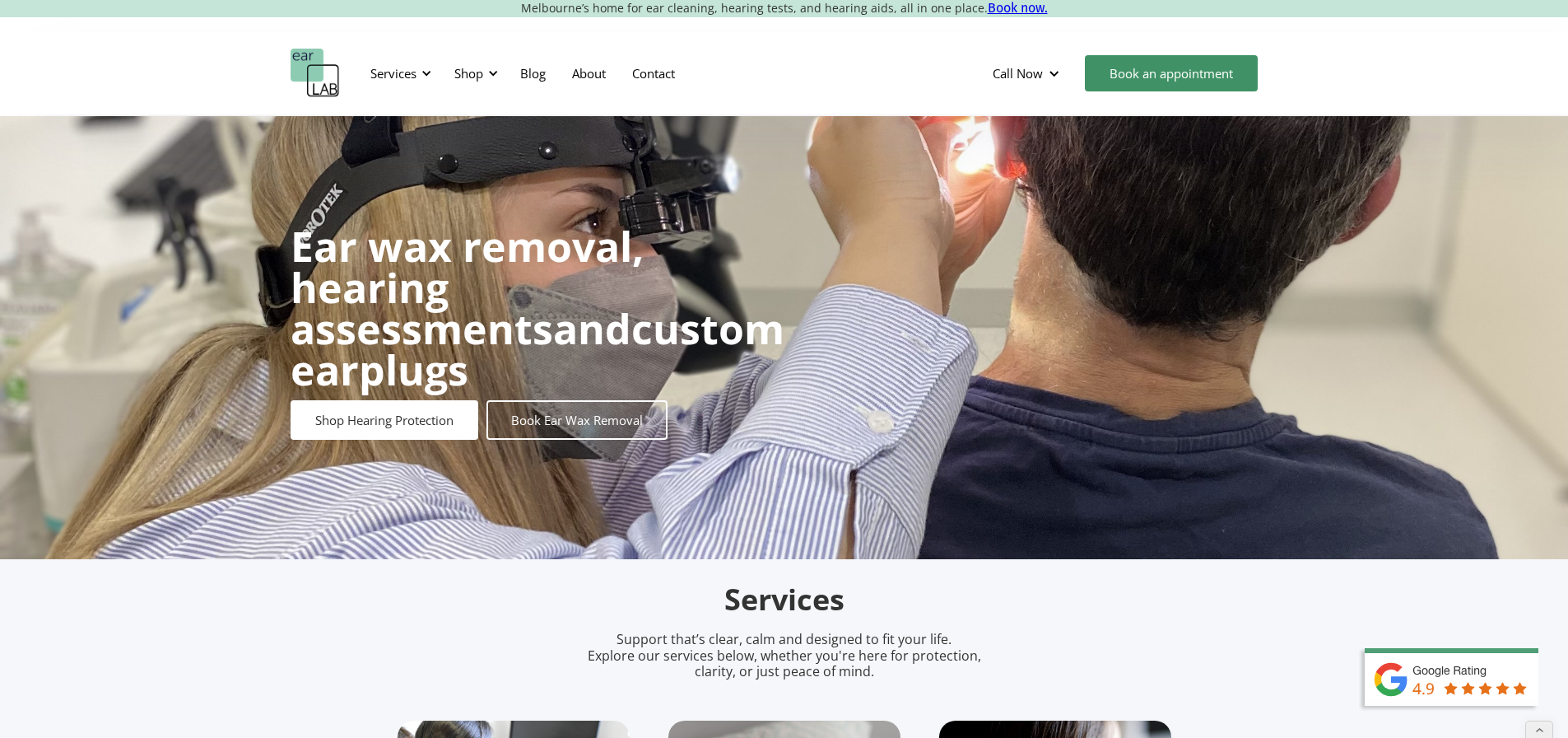
click at [731, 64] on div "Services Microsuction Unblocking your ears in the safest, fastest way possible.…" at bounding box center [784, 72] width 988 height 49
